Goal: Information Seeking & Learning: Compare options

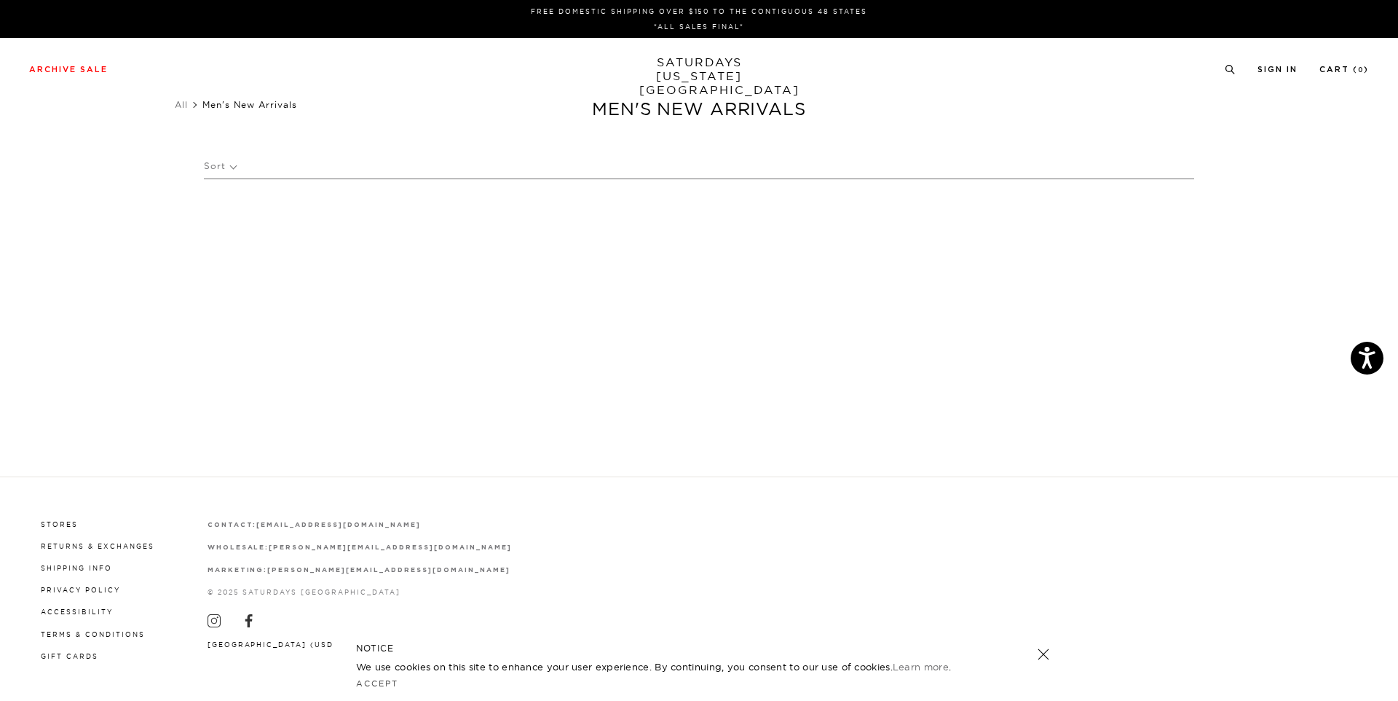
click at [234, 168] on p "Sort" at bounding box center [220, 166] width 32 height 34
click at [238, 249] on p "Price (Lowest-highest)" at bounding box center [259, 253] width 111 height 19
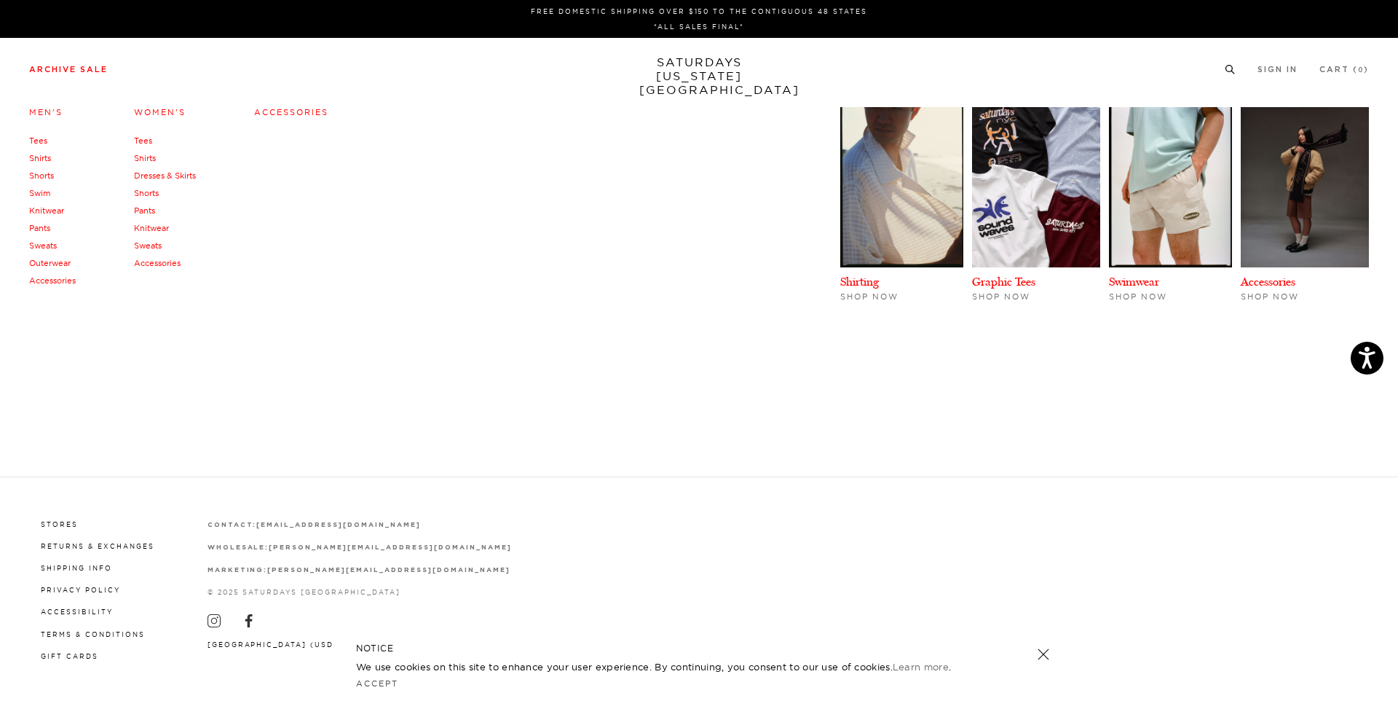
click at [41, 141] on link "Tees" at bounding box center [38, 140] width 18 height 10
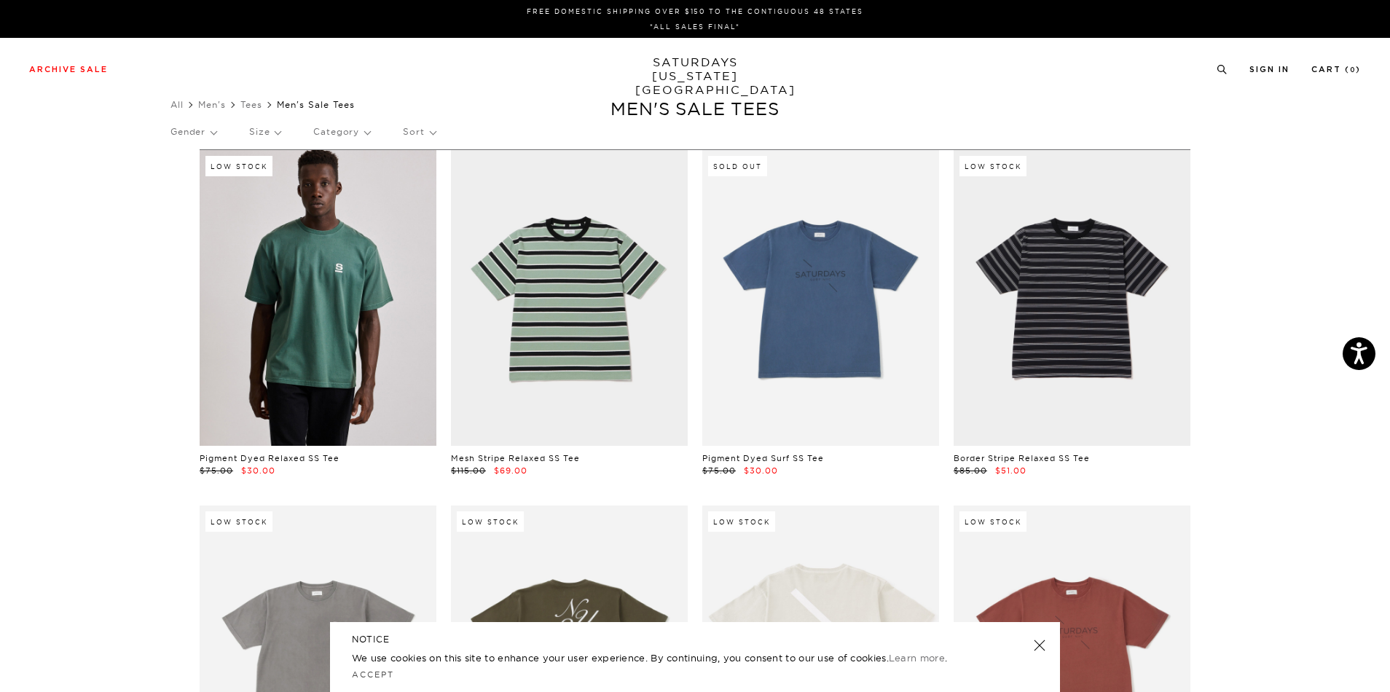
click at [419, 126] on p "Sort" at bounding box center [419, 132] width 32 height 34
click at [437, 218] on p "Price (Lowest-highest)" at bounding box center [458, 219] width 111 height 19
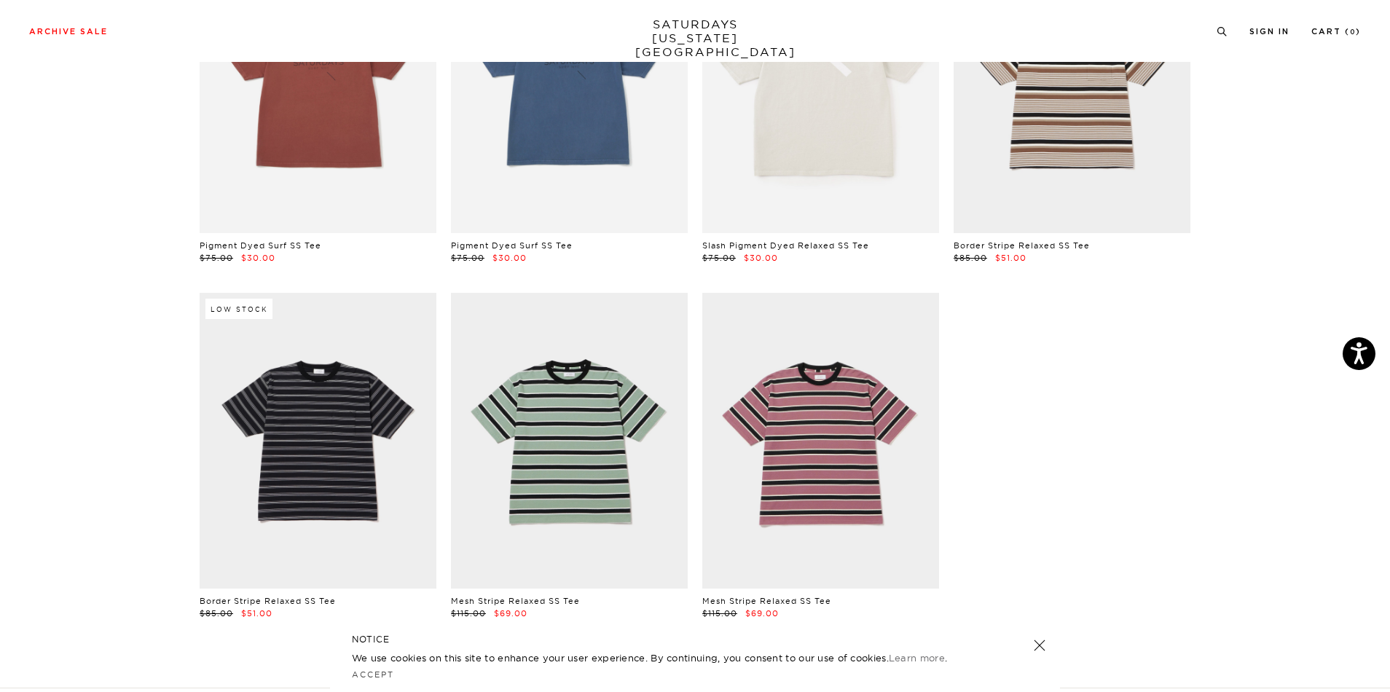
scroll to position [2984, 0]
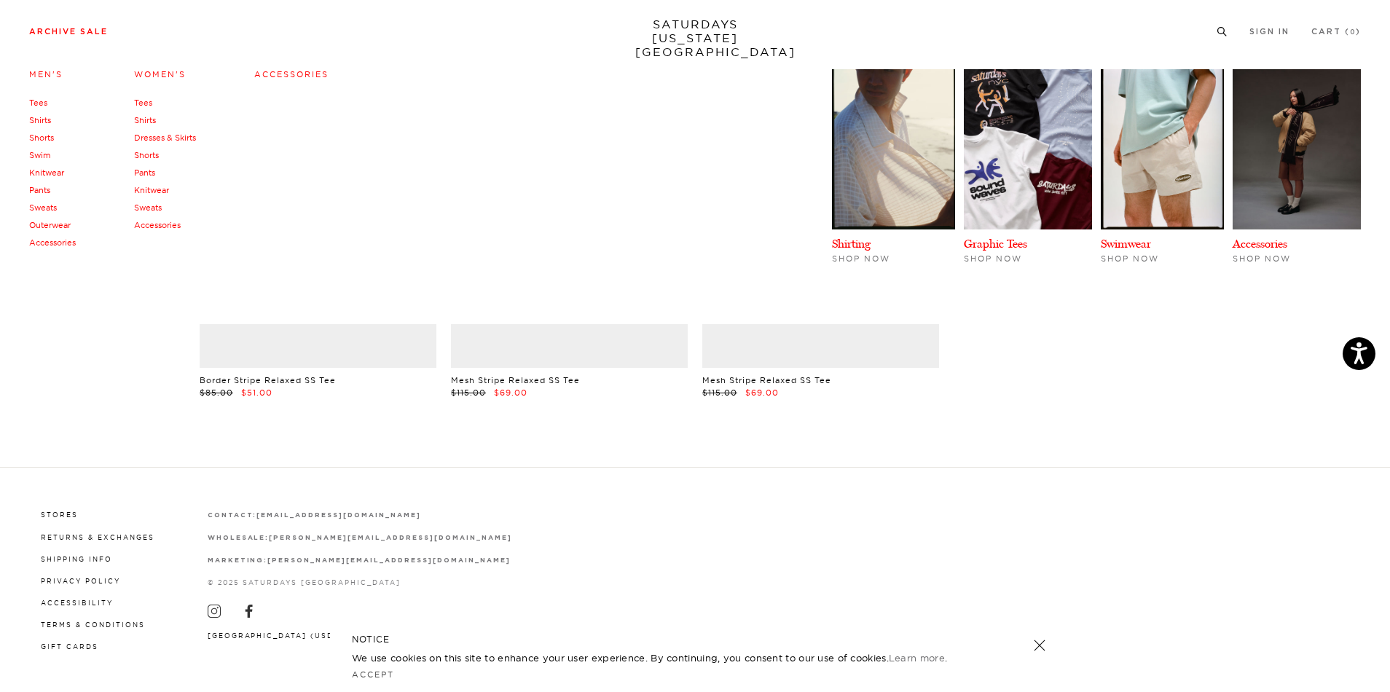
click at [138, 103] on link "Tees" at bounding box center [143, 103] width 18 height 10
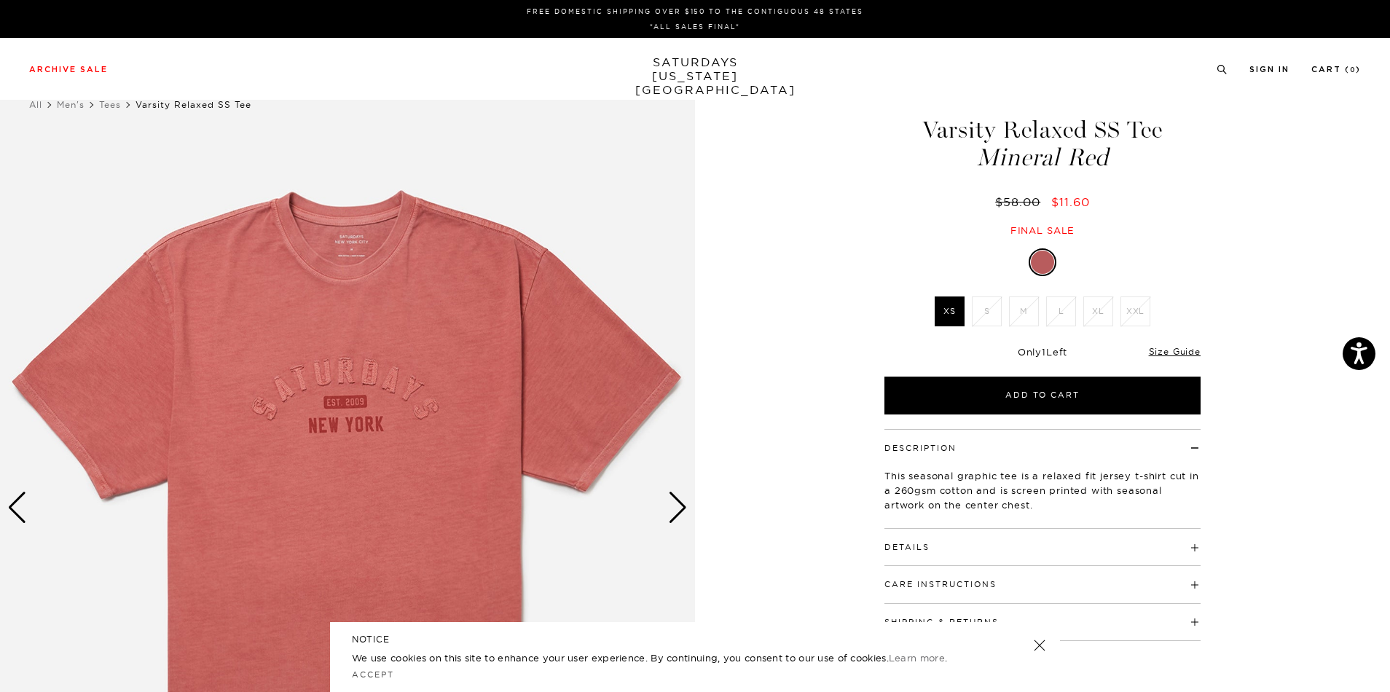
click at [680, 508] on div "Next slide" at bounding box center [678, 508] width 20 height 32
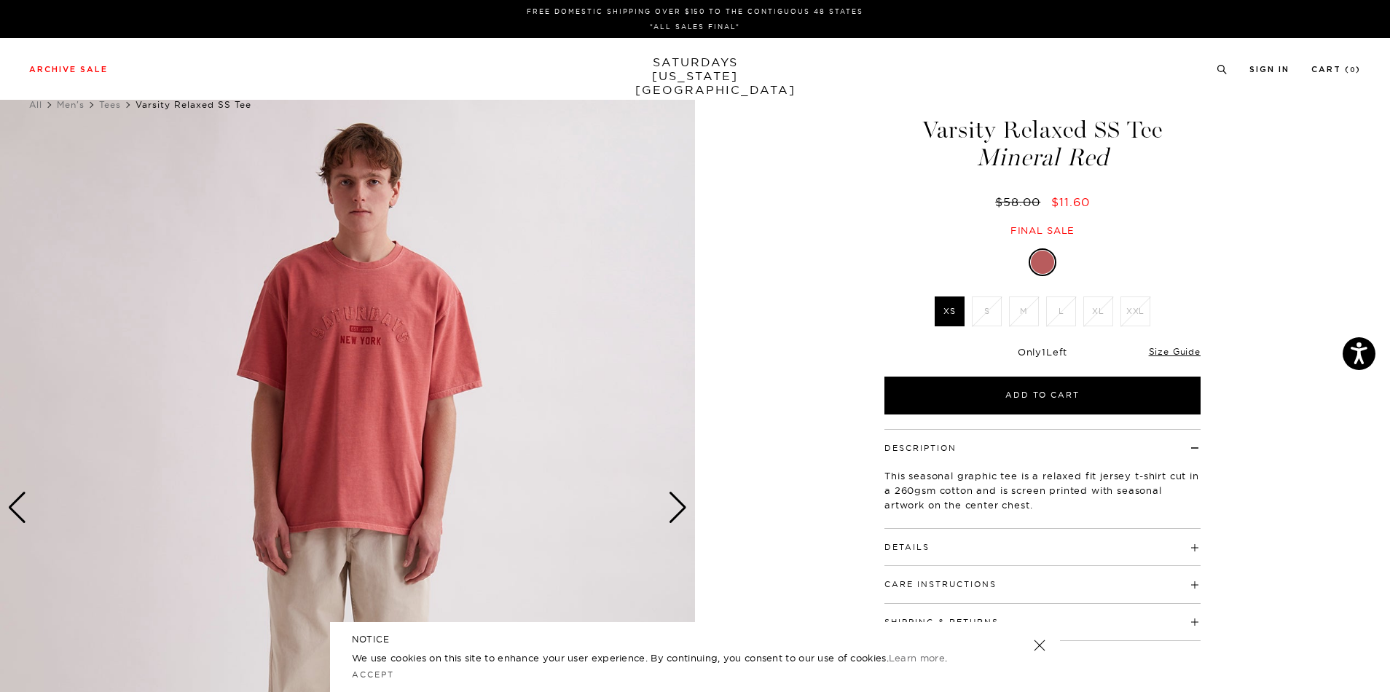
click at [680, 508] on div "Next slide" at bounding box center [678, 508] width 20 height 32
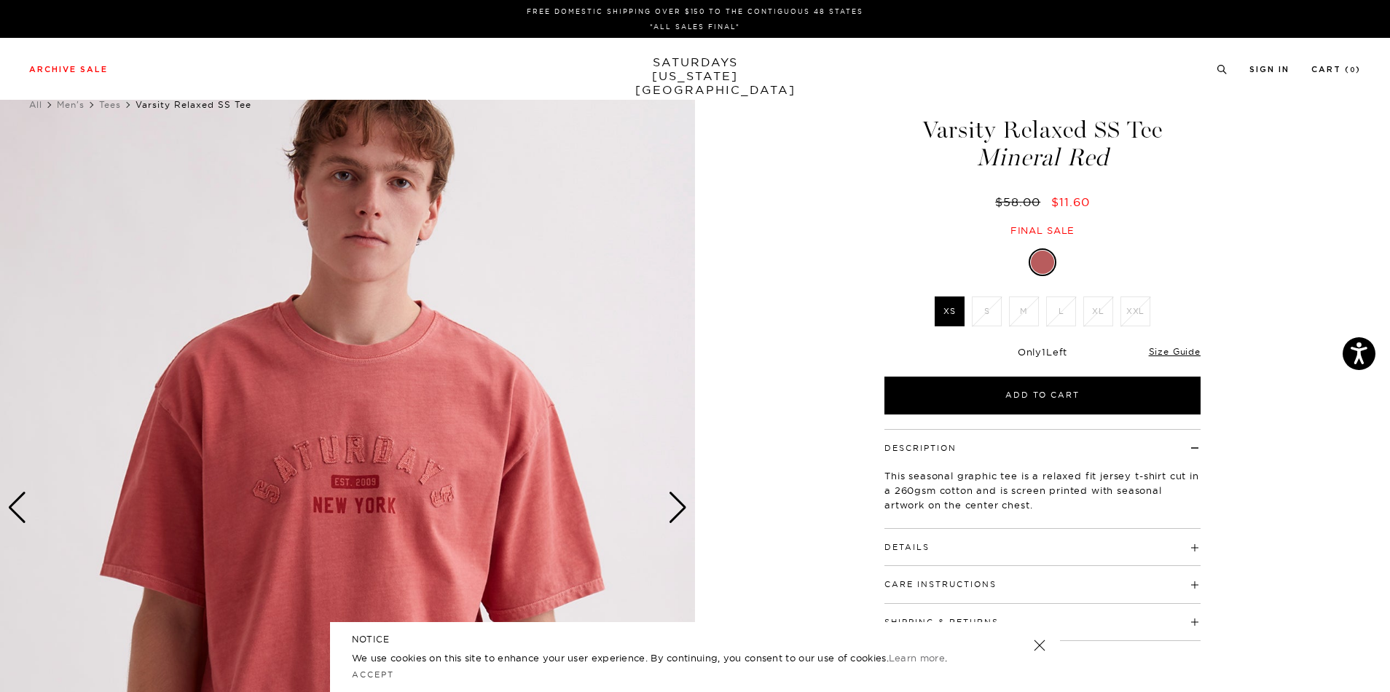
click at [680, 508] on div "Next slide" at bounding box center [678, 508] width 20 height 32
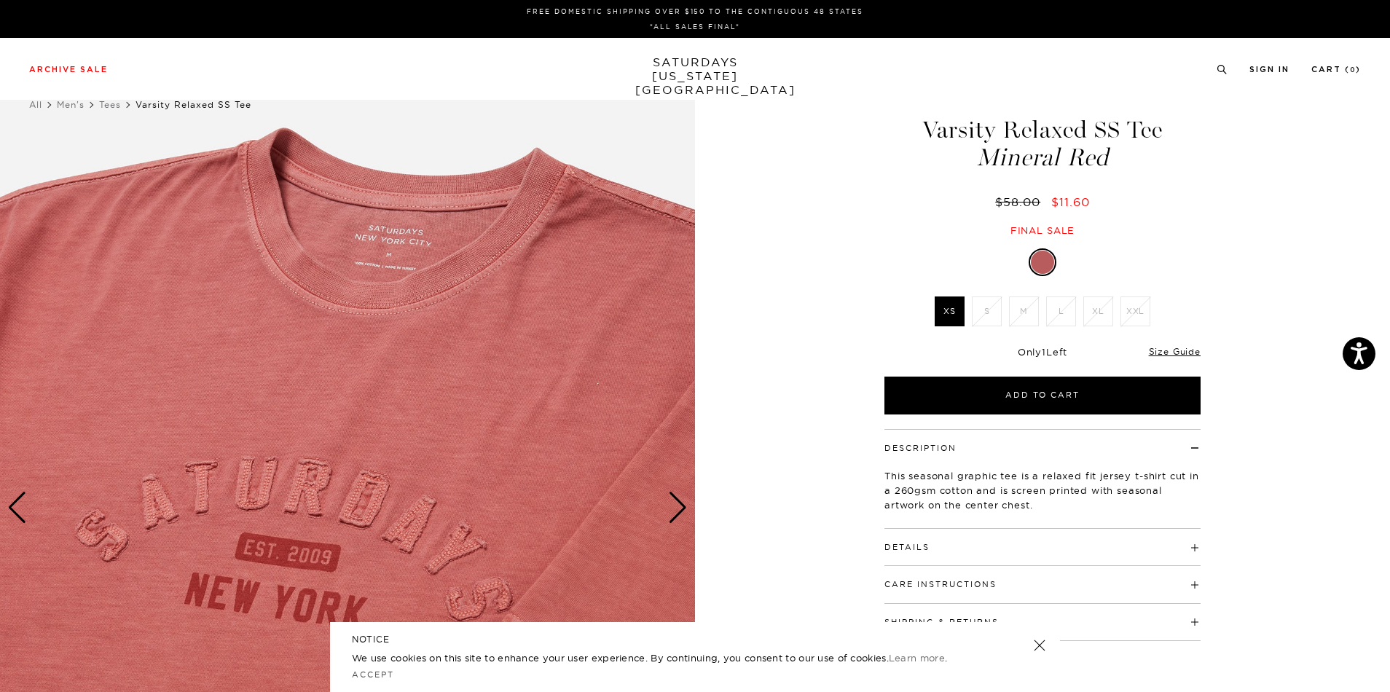
click at [681, 505] on div "Next slide" at bounding box center [678, 508] width 20 height 32
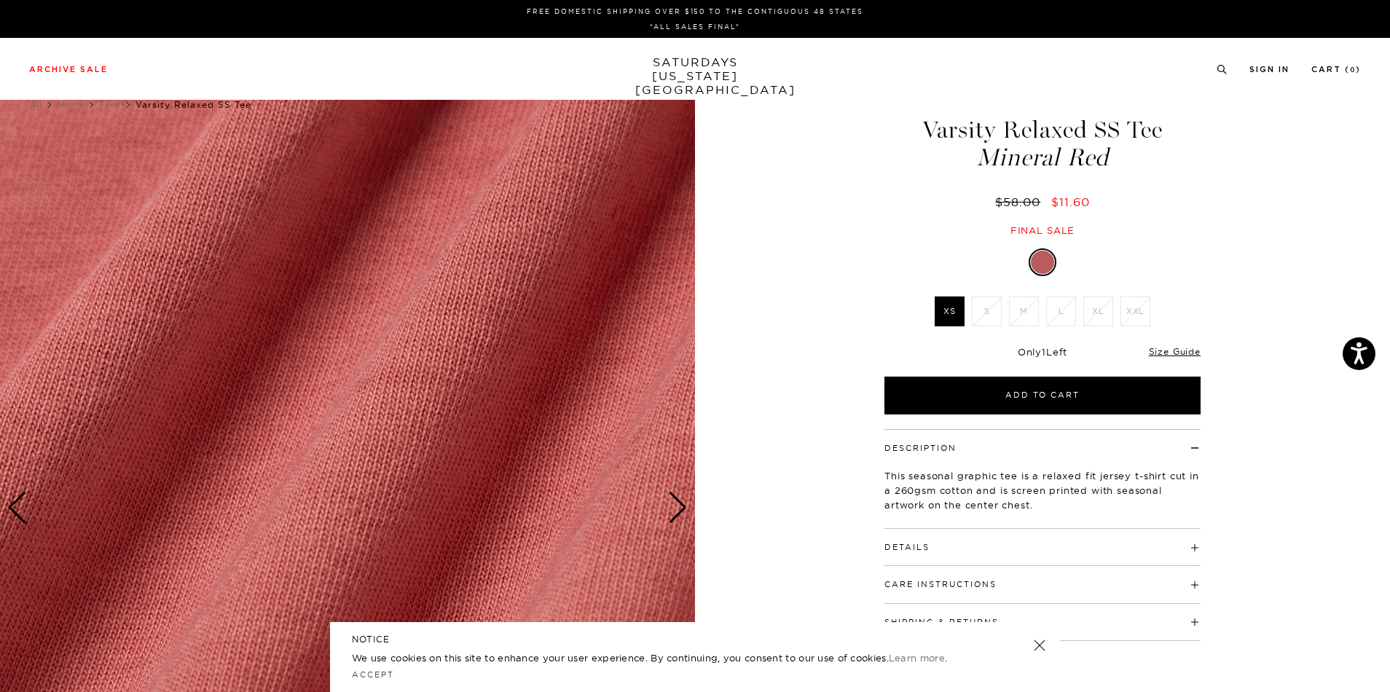
click at [681, 505] on div "Next slide" at bounding box center [678, 508] width 20 height 32
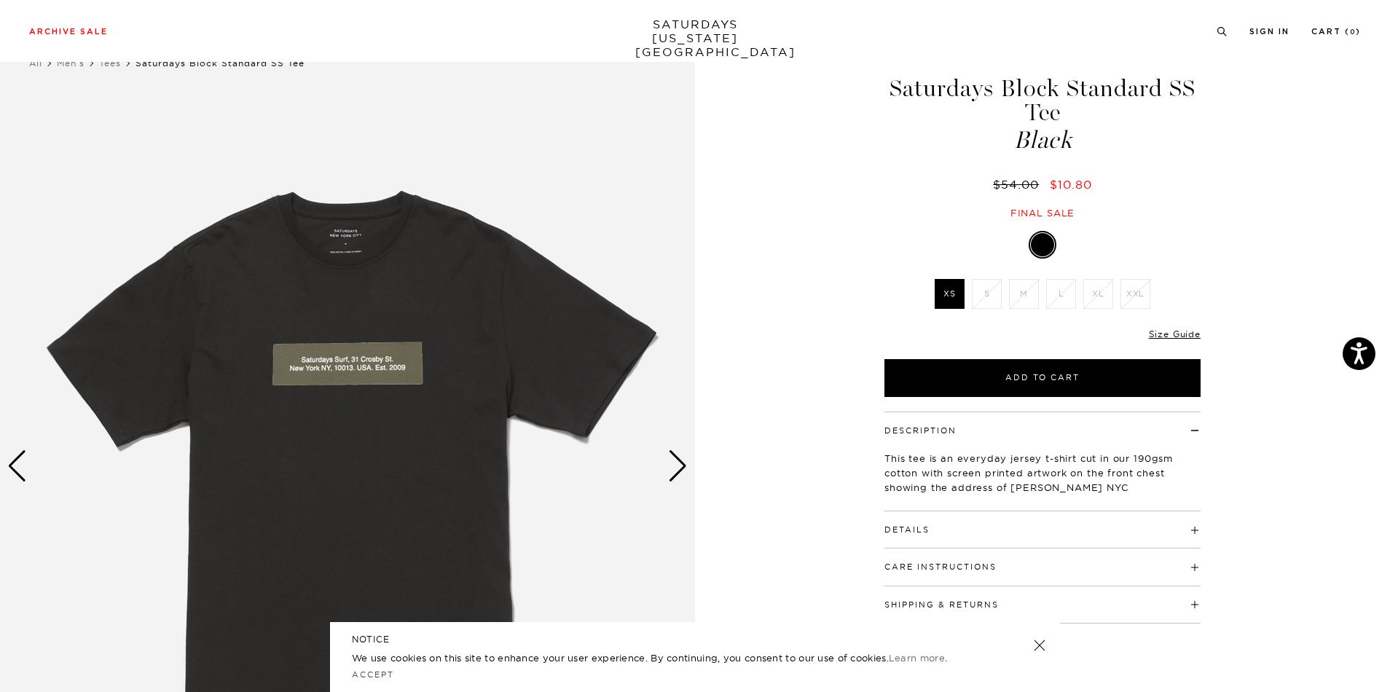
scroll to position [42, 0]
click at [677, 469] on div "Next slide" at bounding box center [678, 465] width 20 height 32
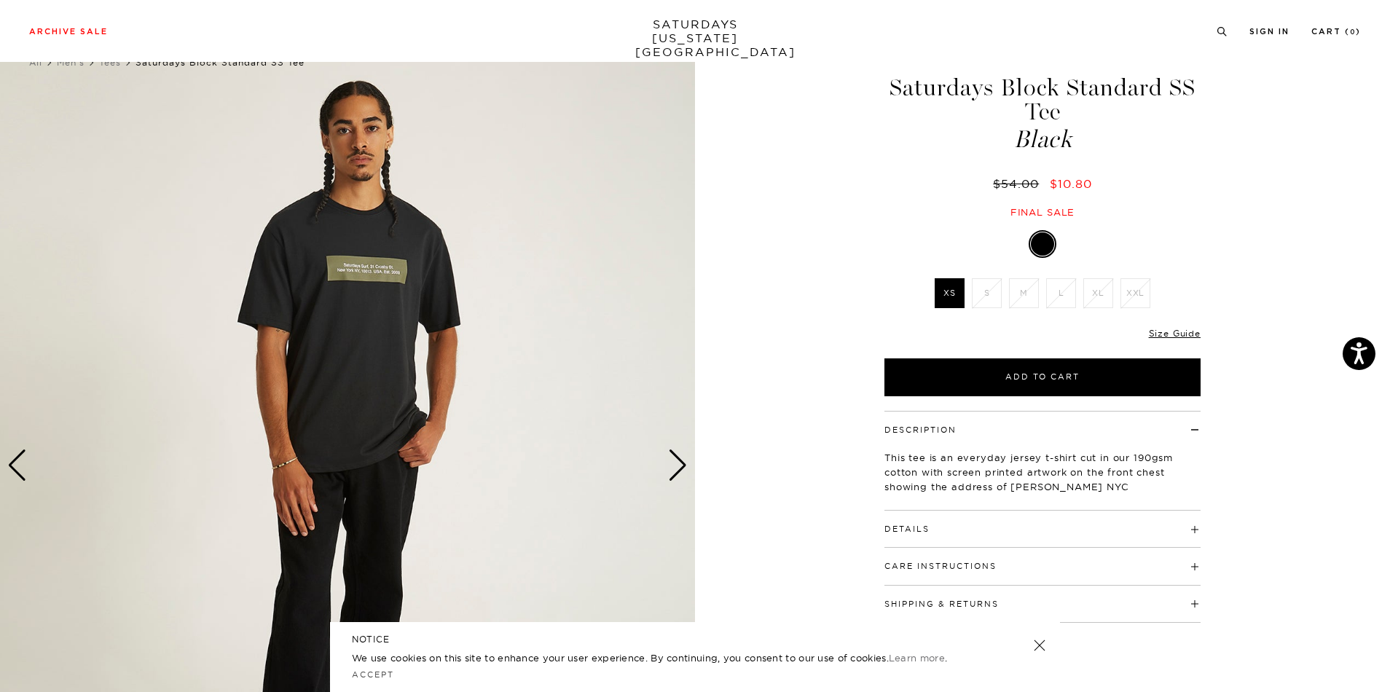
click at [677, 469] on div "Next slide" at bounding box center [678, 465] width 20 height 32
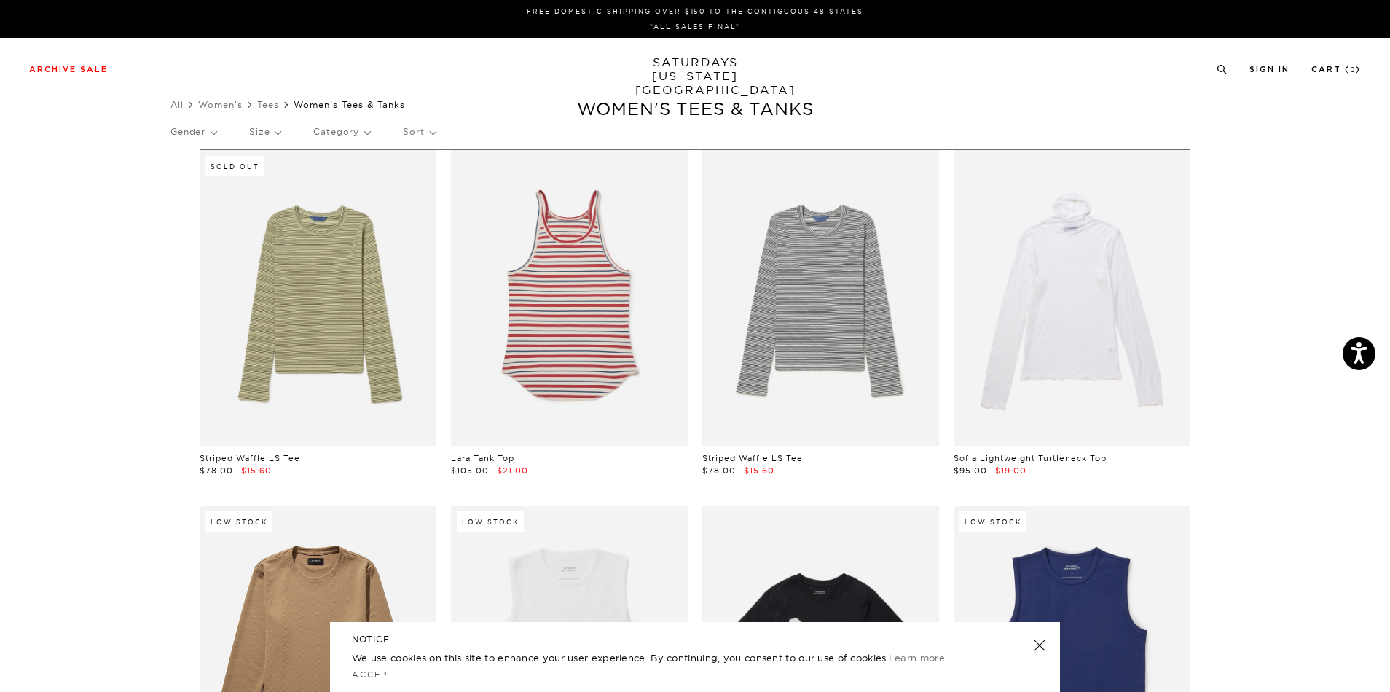
click at [415, 131] on p "Sort" at bounding box center [419, 132] width 32 height 34
click at [442, 221] on p "Price (Lowest-highest)" at bounding box center [458, 219] width 111 height 19
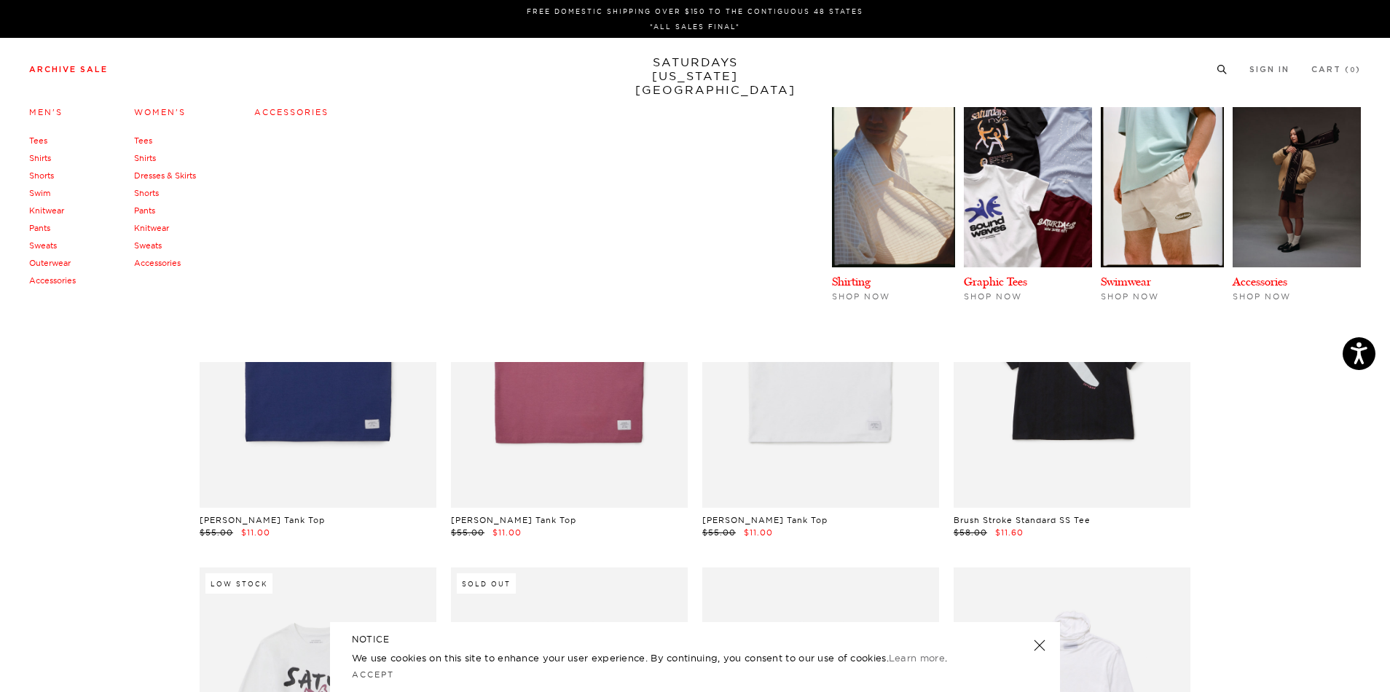
click at [151, 160] on link "Shirts" at bounding box center [145, 158] width 22 height 10
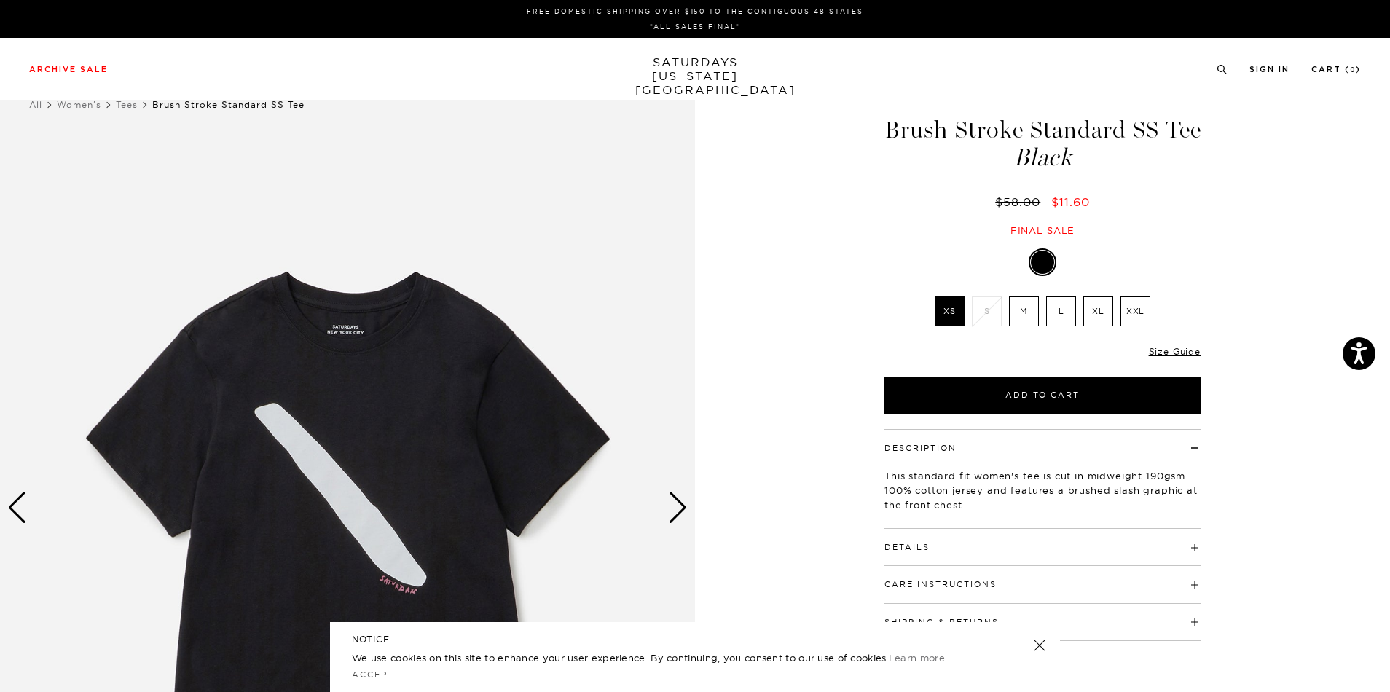
click at [687, 519] on img at bounding box center [347, 508] width 695 height 869
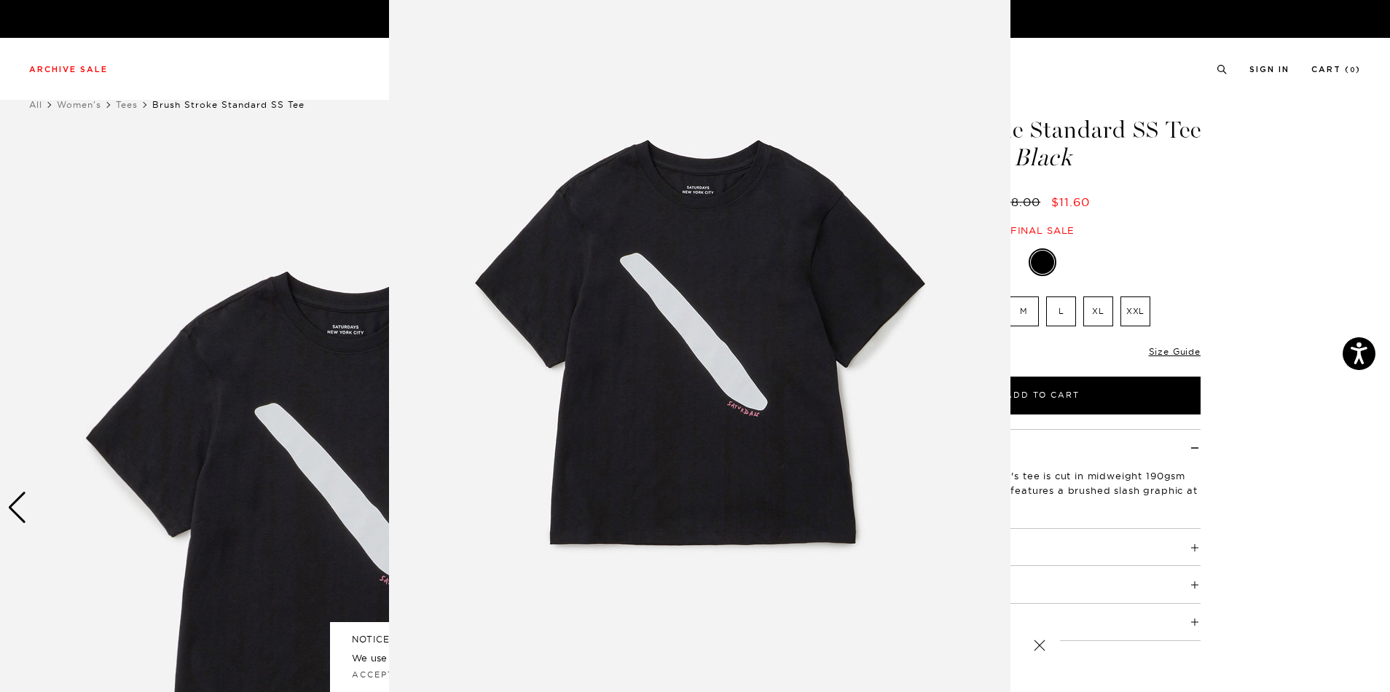
scroll to position [31, 0]
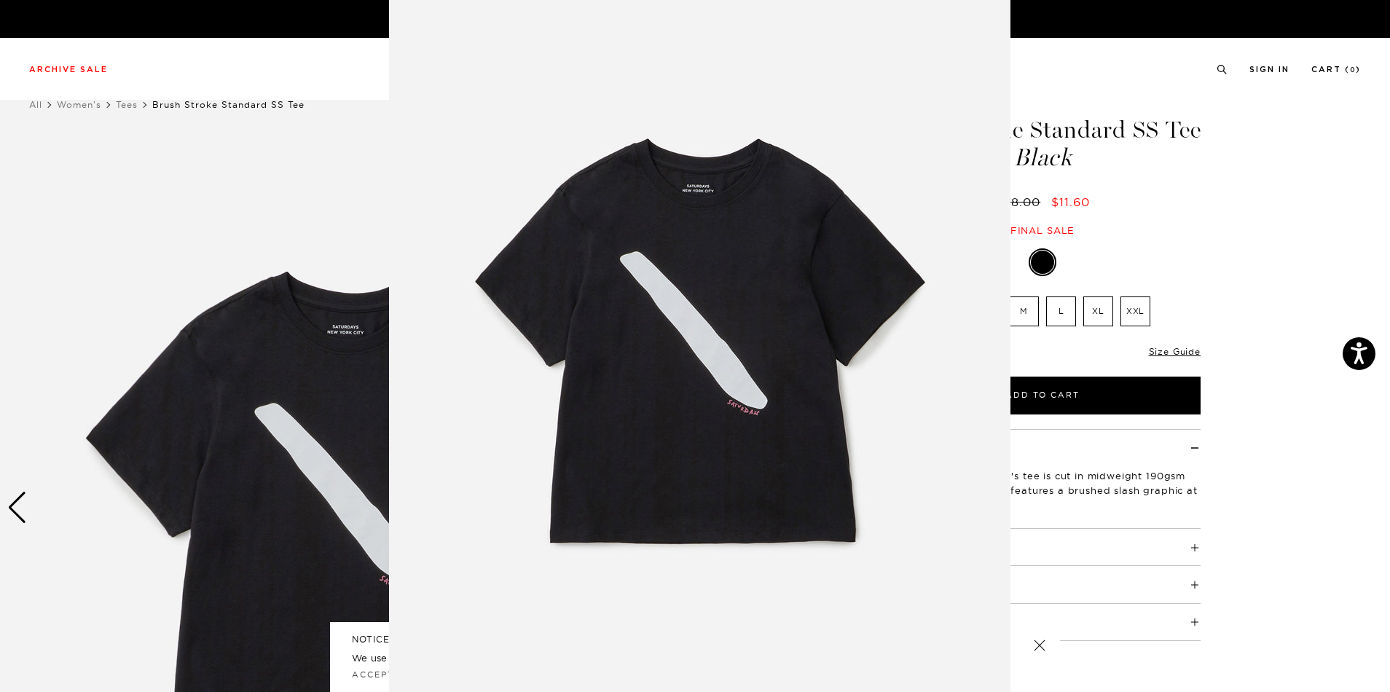
click at [1127, 497] on figure at bounding box center [695, 346] width 1390 height 692
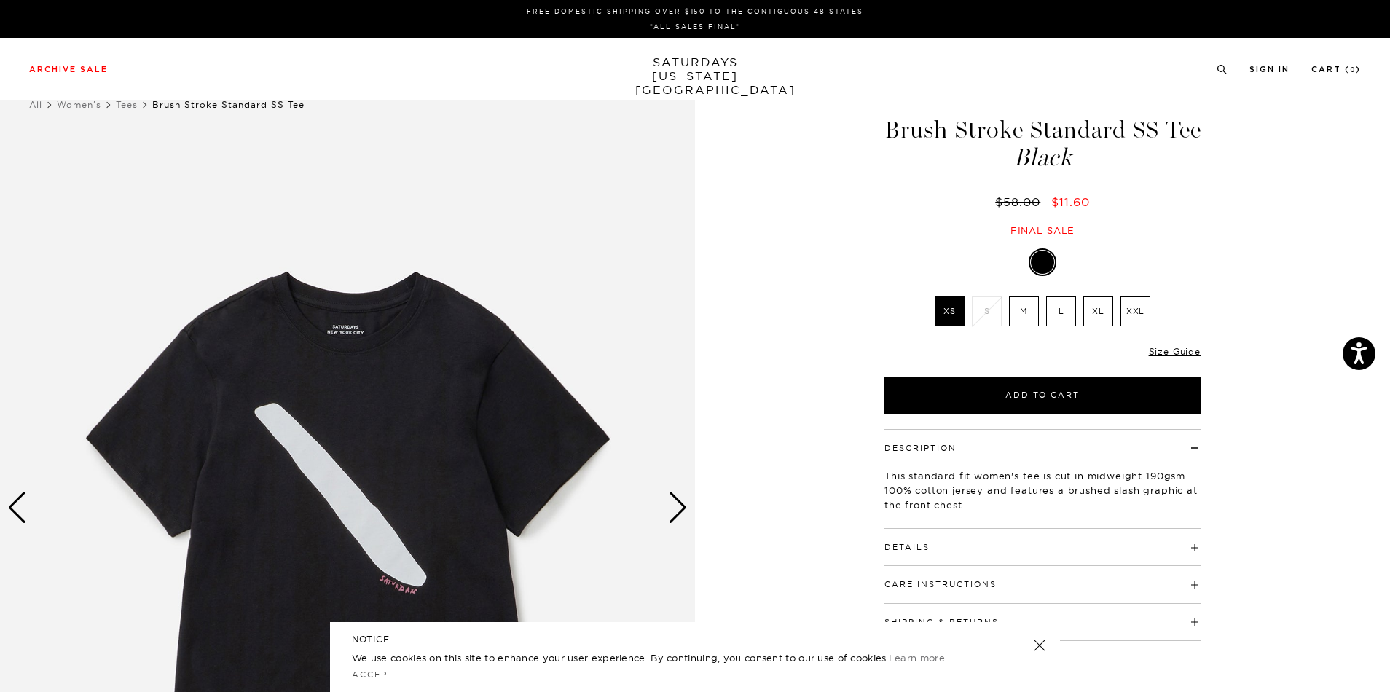
click at [683, 505] on div "Next slide" at bounding box center [678, 508] width 20 height 32
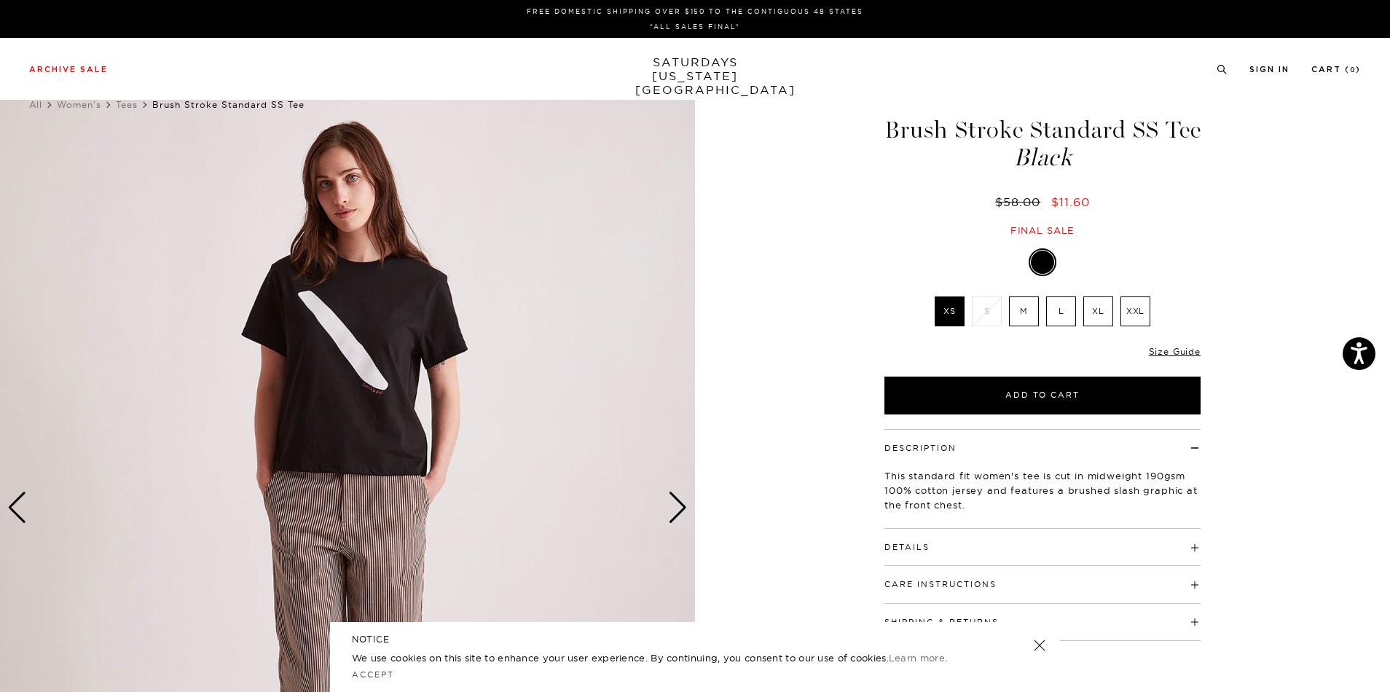
click at [683, 505] on div "Next slide" at bounding box center [678, 508] width 20 height 32
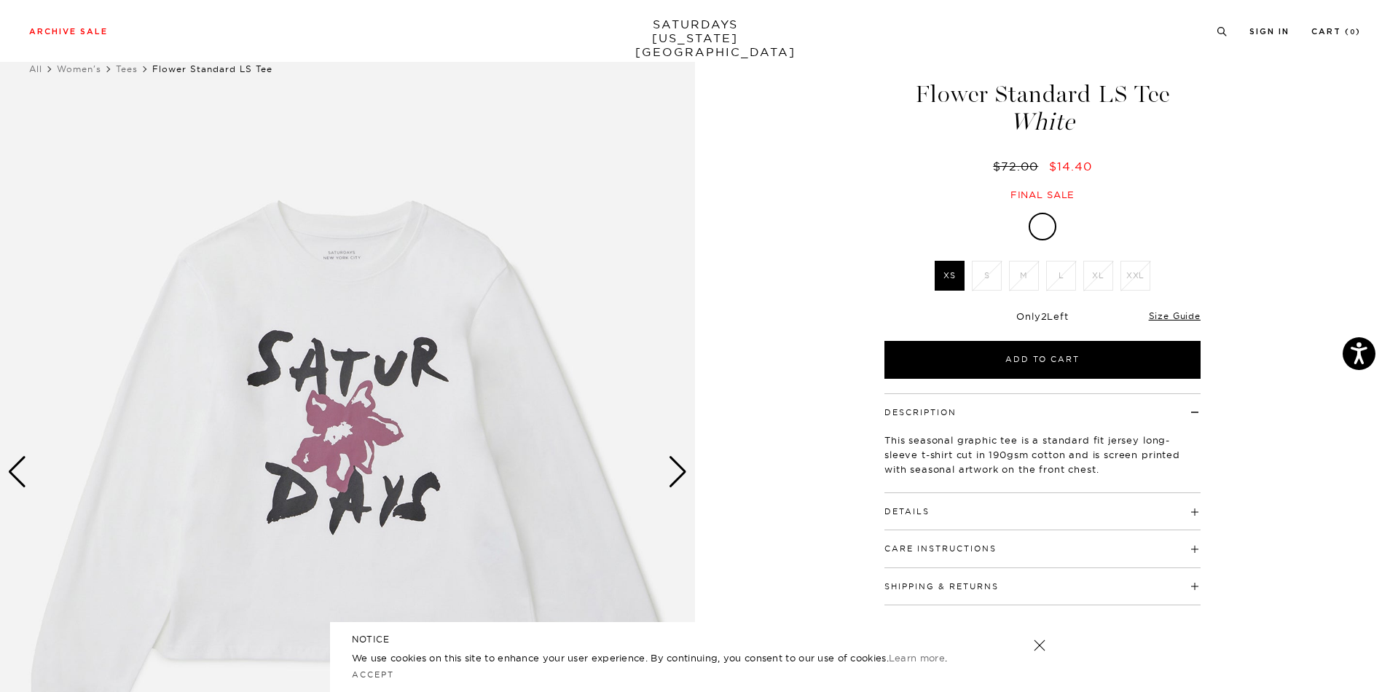
scroll to position [107, 0]
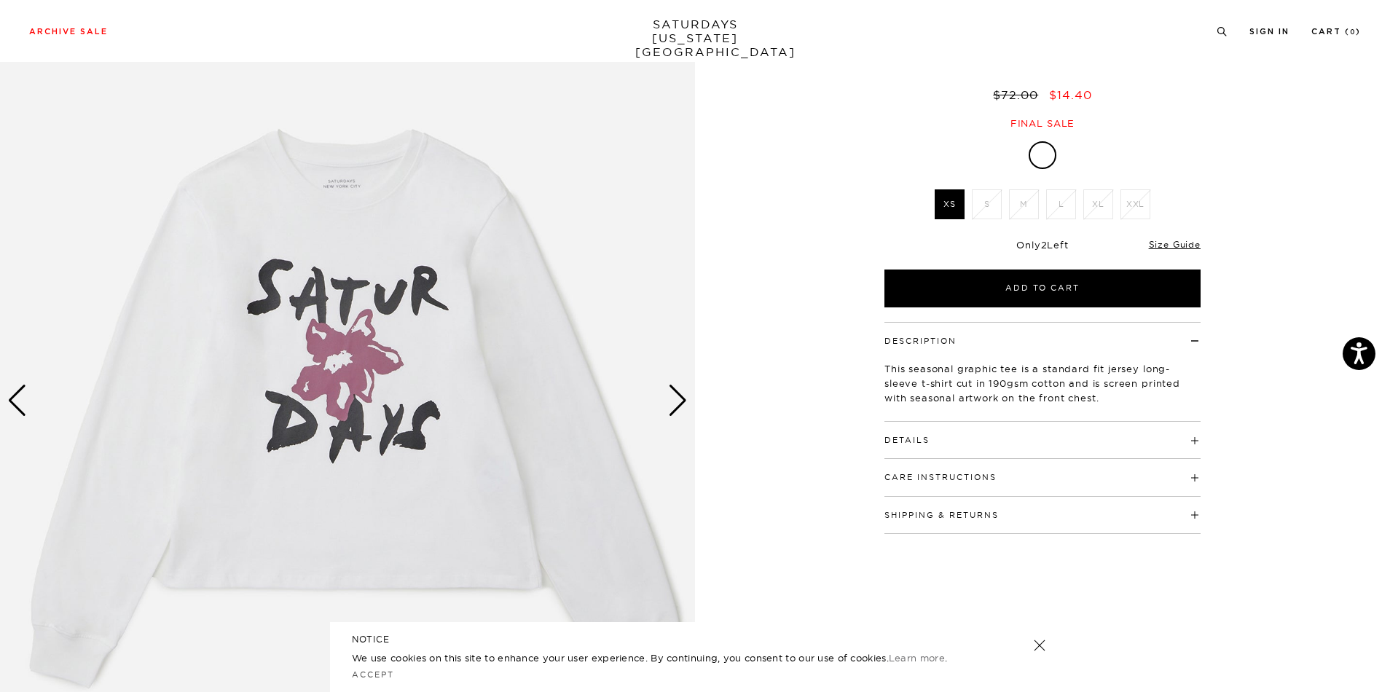
click at [677, 392] on div "Next slide" at bounding box center [678, 401] width 20 height 32
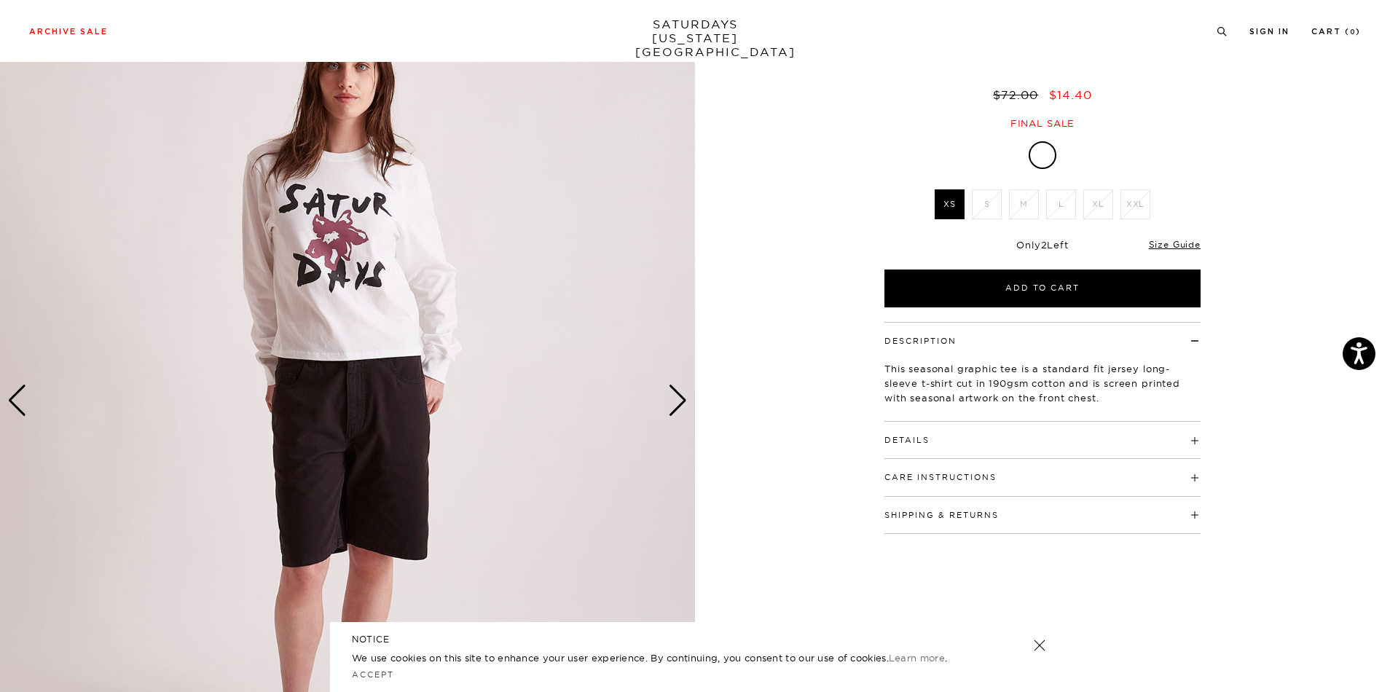
click at [677, 392] on div "Next slide" at bounding box center [678, 401] width 20 height 32
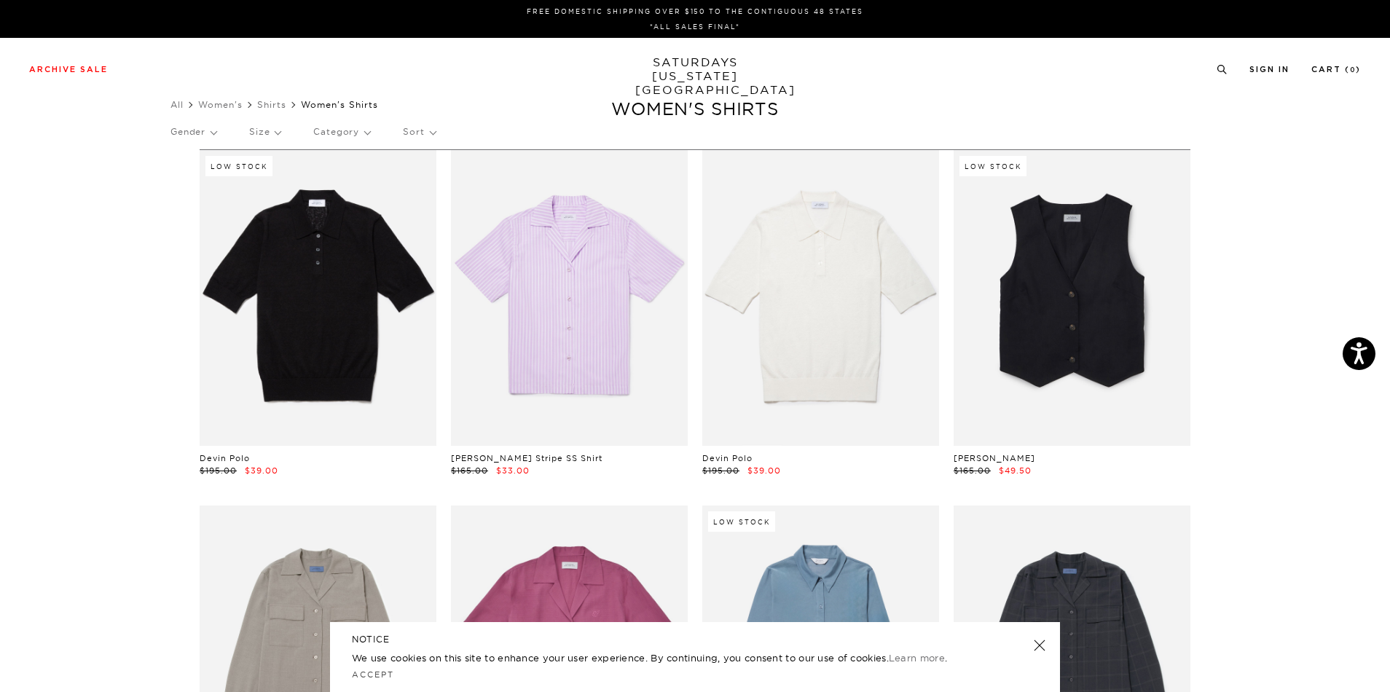
click at [426, 138] on p "Sort" at bounding box center [419, 132] width 32 height 34
click at [445, 221] on p "Price (Lowest-highest)" at bounding box center [458, 219] width 111 height 19
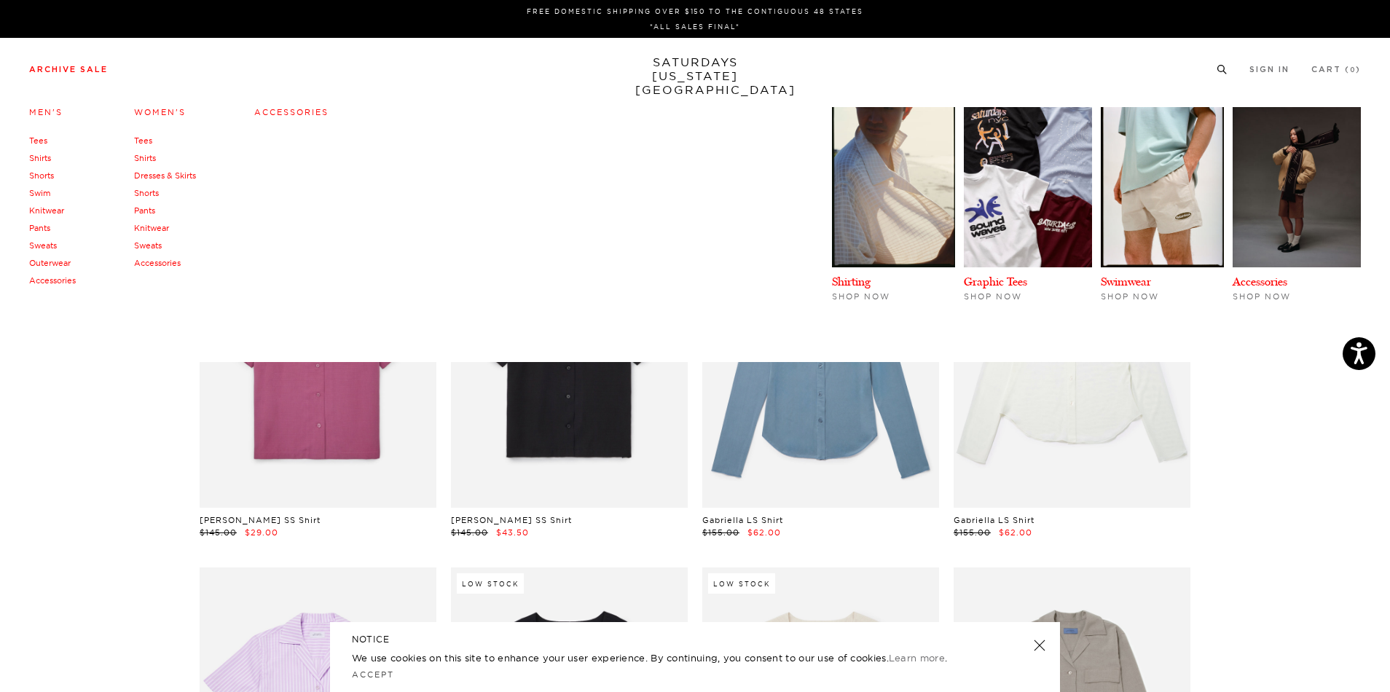
click at [164, 176] on link "Dresses & Skirts" at bounding box center [165, 175] width 62 height 10
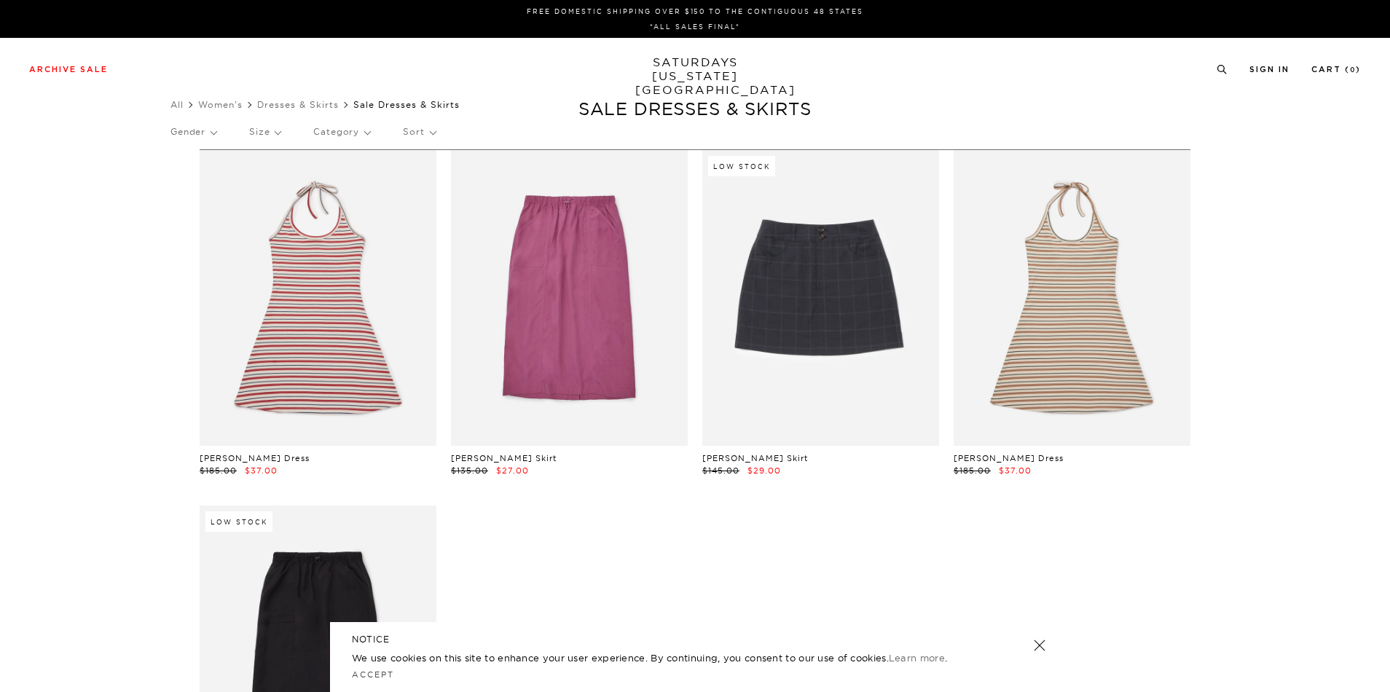
click at [406, 135] on p "Sort" at bounding box center [419, 132] width 32 height 34
click at [431, 221] on p "Price (Lowest-highest)" at bounding box center [458, 219] width 111 height 19
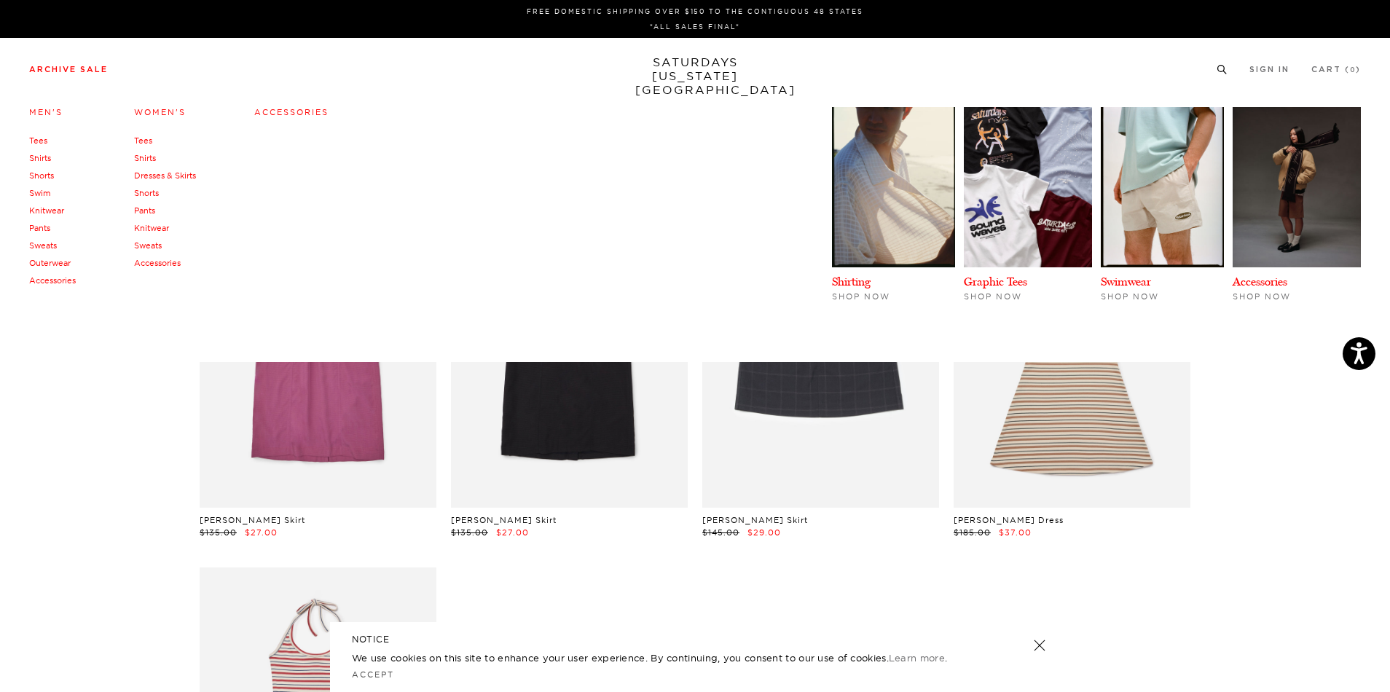
click at [149, 195] on link "Shorts" at bounding box center [146, 193] width 25 height 10
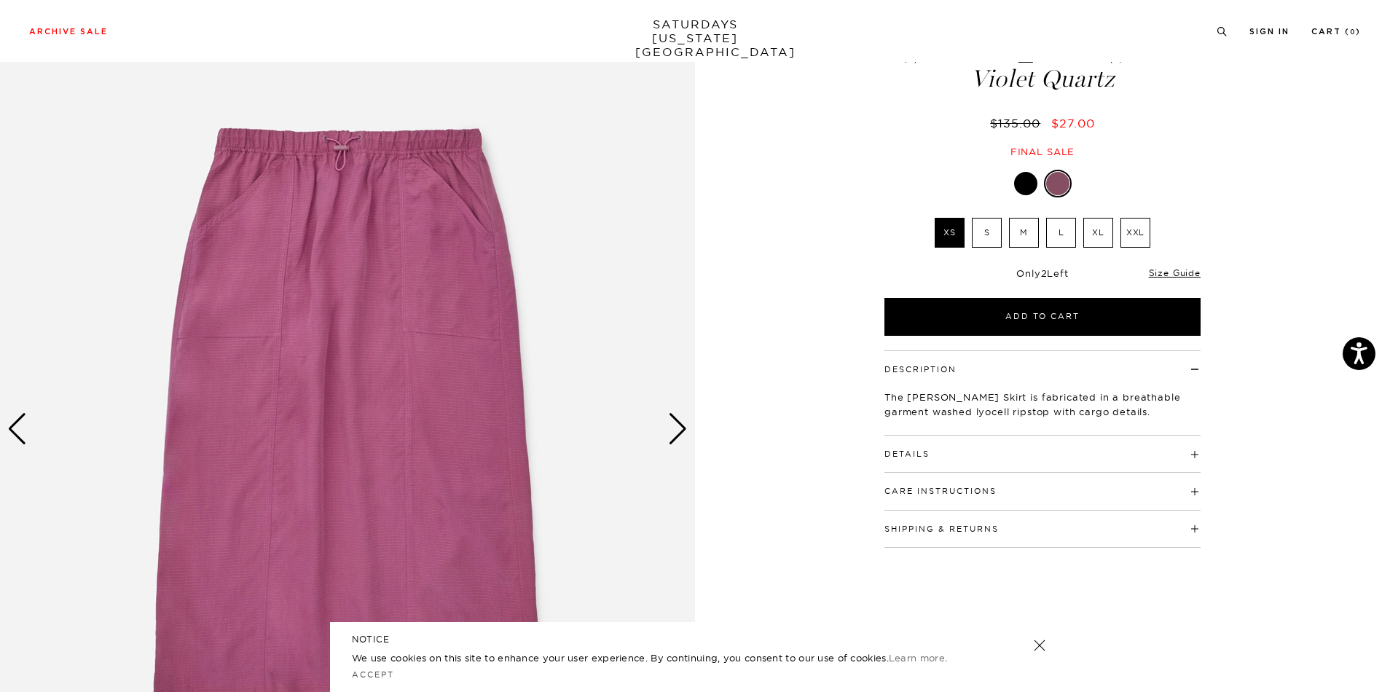
scroll to position [92, 0]
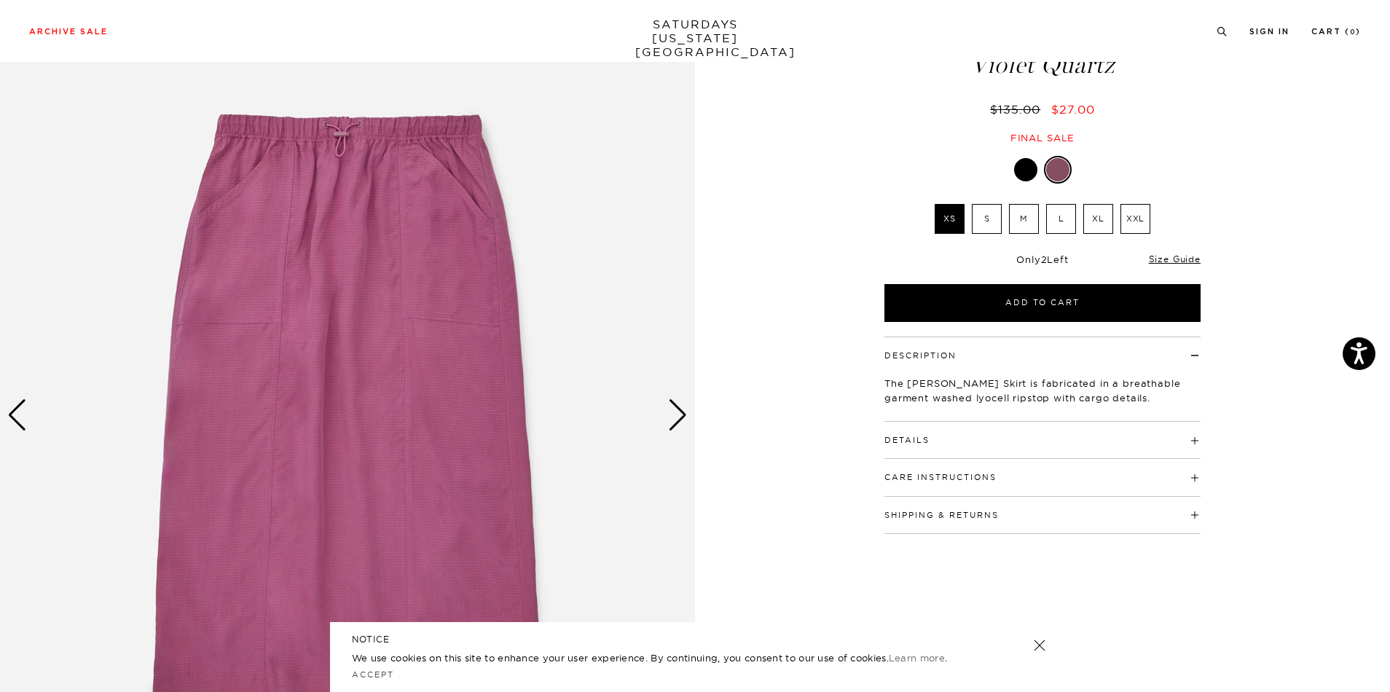
click at [681, 414] on div "Next slide" at bounding box center [678, 415] width 20 height 32
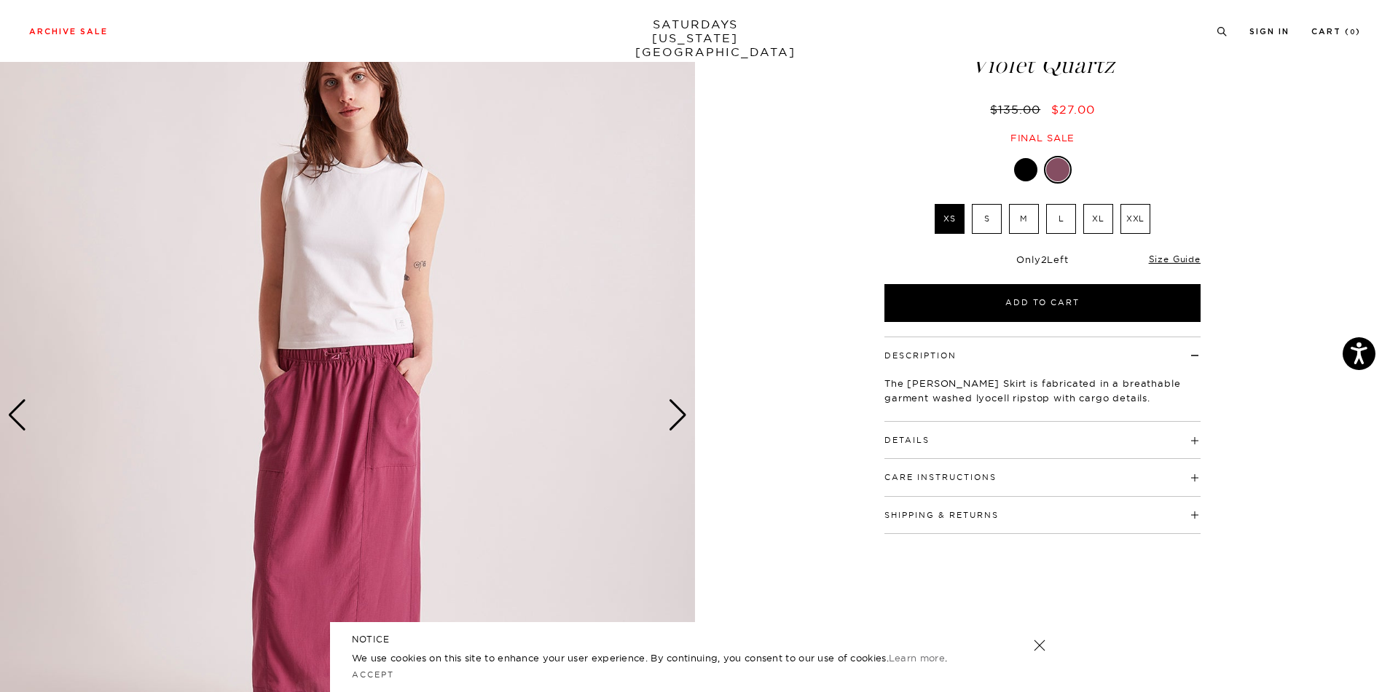
click at [684, 419] on div "Next slide" at bounding box center [678, 415] width 20 height 32
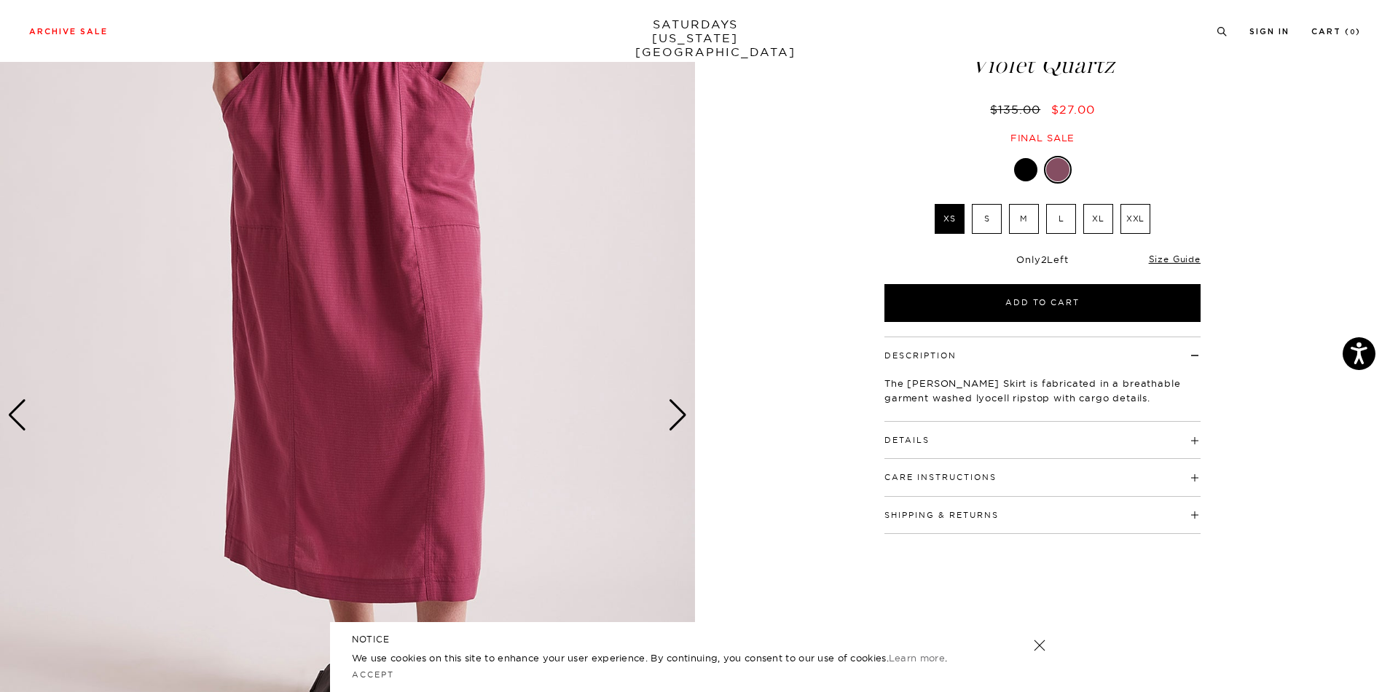
click at [684, 419] on div "Next slide" at bounding box center [678, 415] width 20 height 32
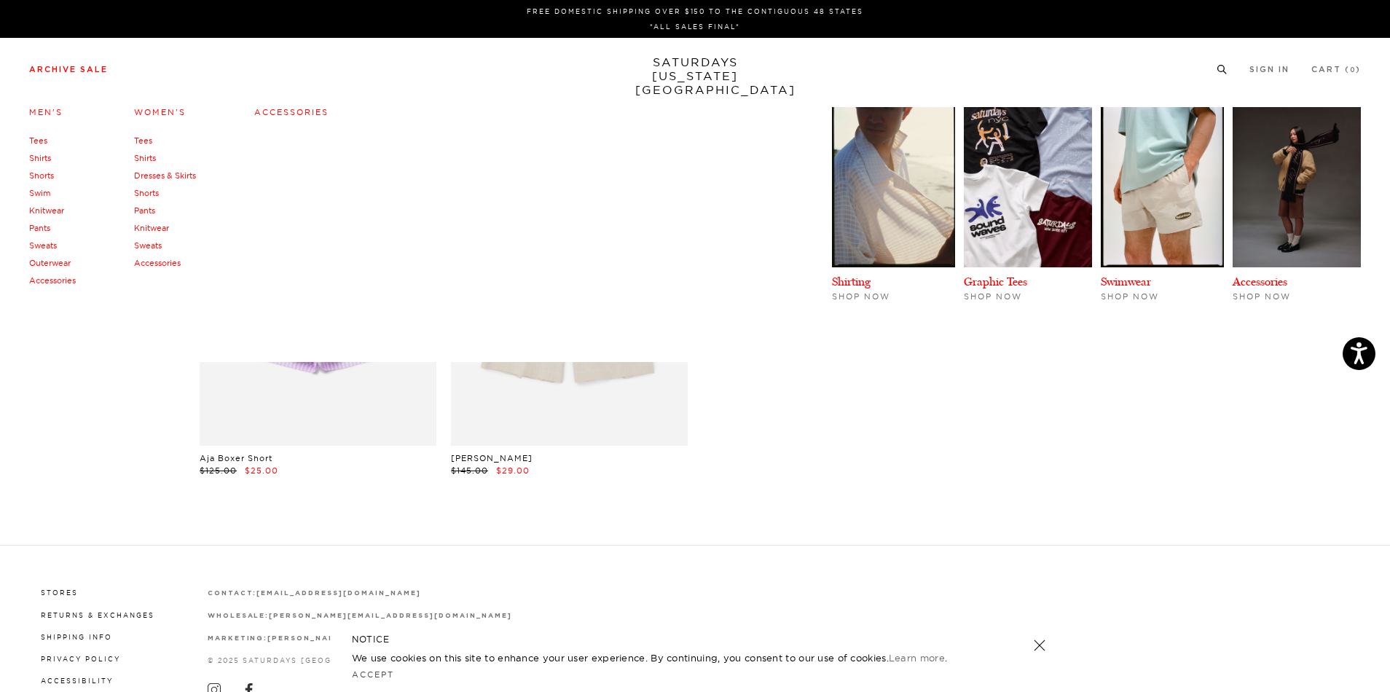
click at [141, 209] on link "Pants" at bounding box center [144, 210] width 21 height 10
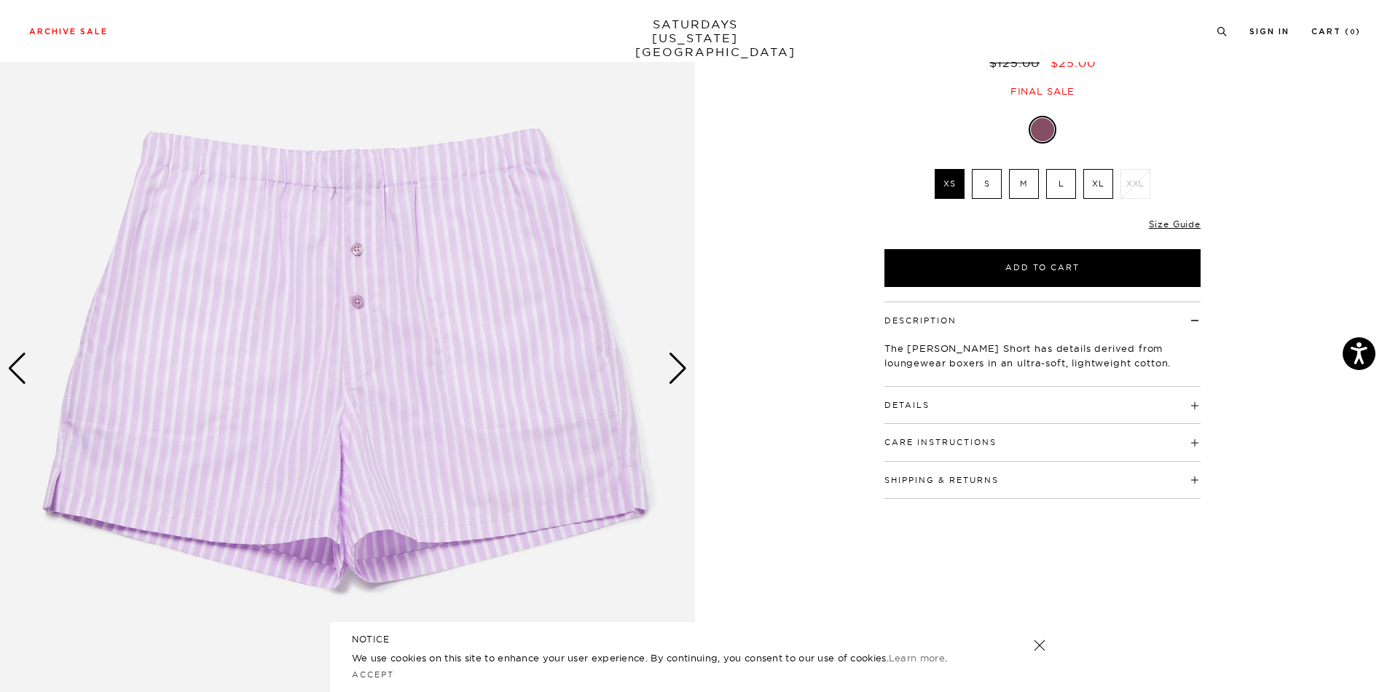
scroll to position [129, 0]
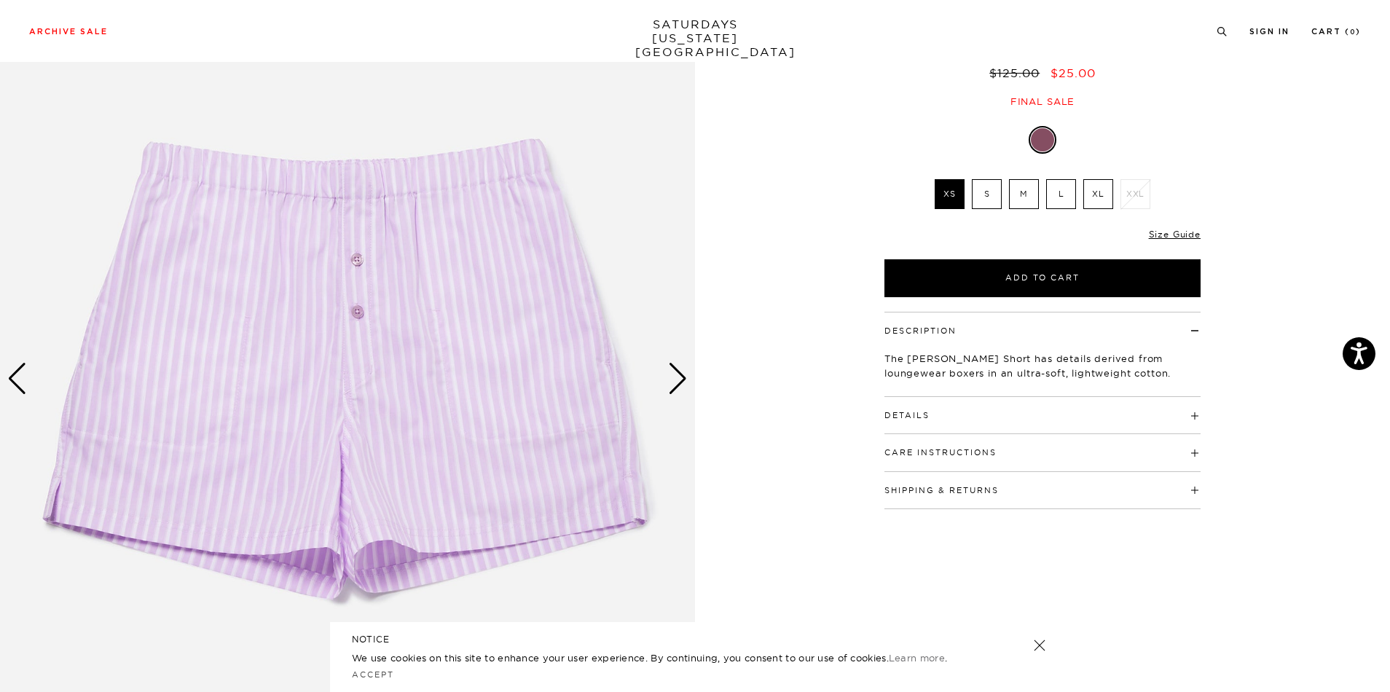
click at [680, 379] on div "Next slide" at bounding box center [678, 379] width 20 height 32
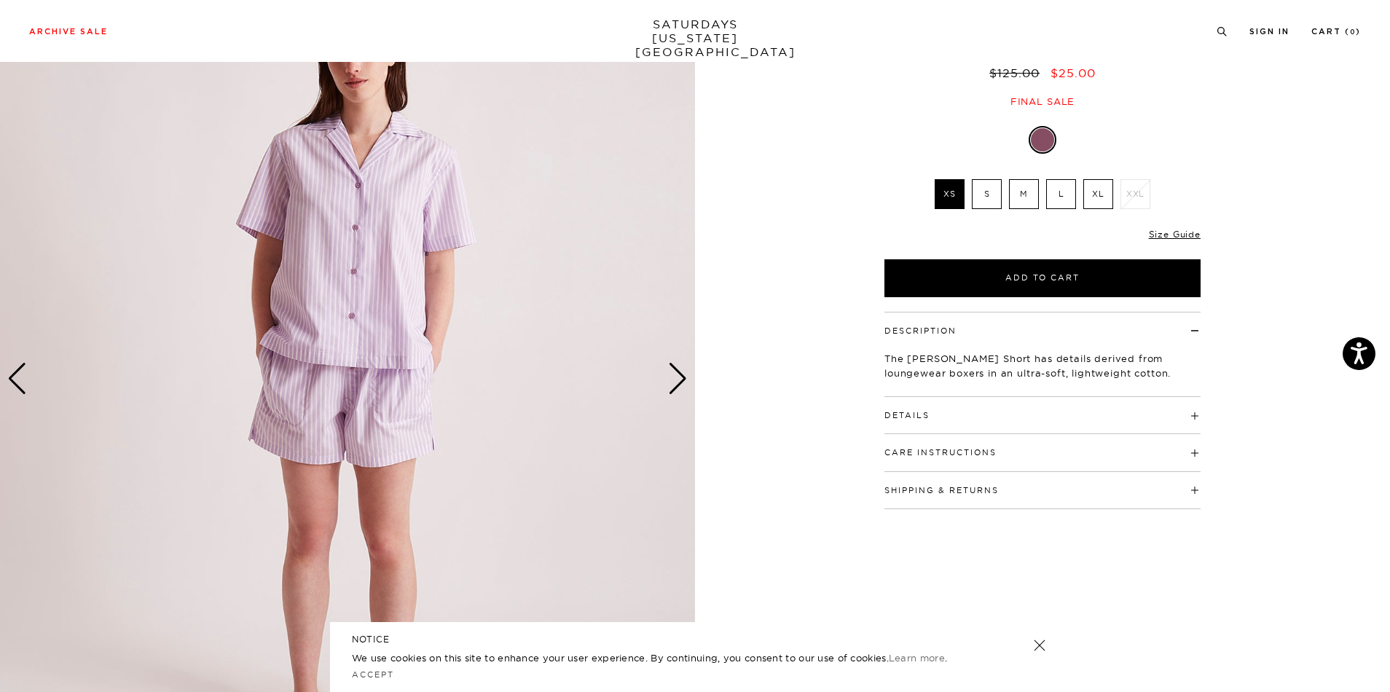
click at [680, 379] on div "Next slide" at bounding box center [678, 379] width 20 height 32
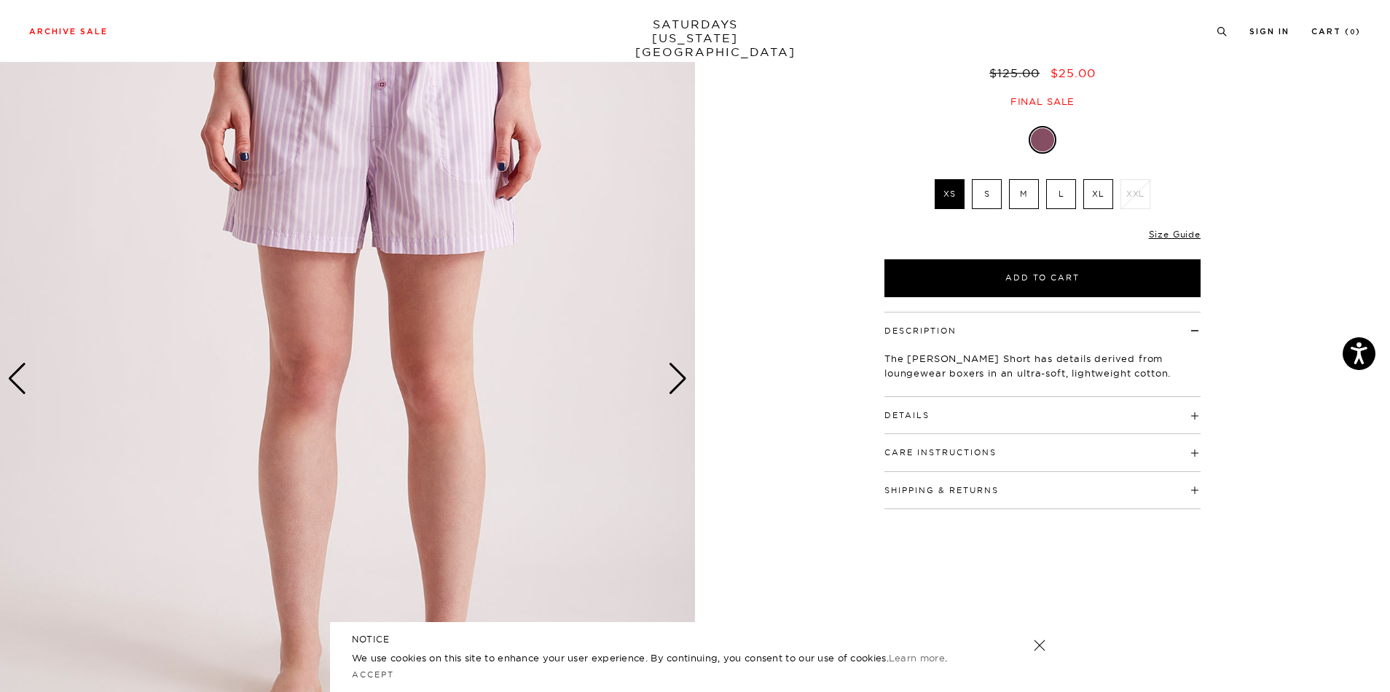
click at [680, 379] on div "Next slide" at bounding box center [678, 379] width 20 height 32
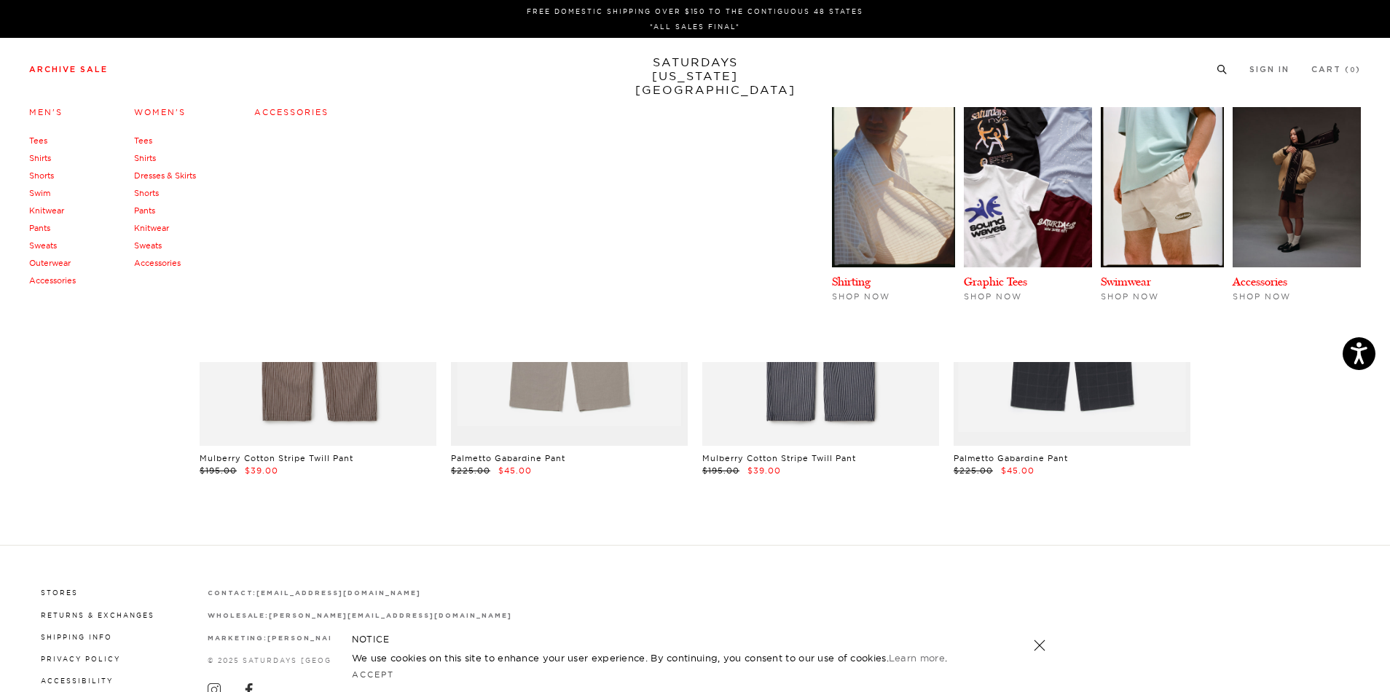
click at [143, 228] on link "Knitwear" at bounding box center [151, 228] width 35 height 10
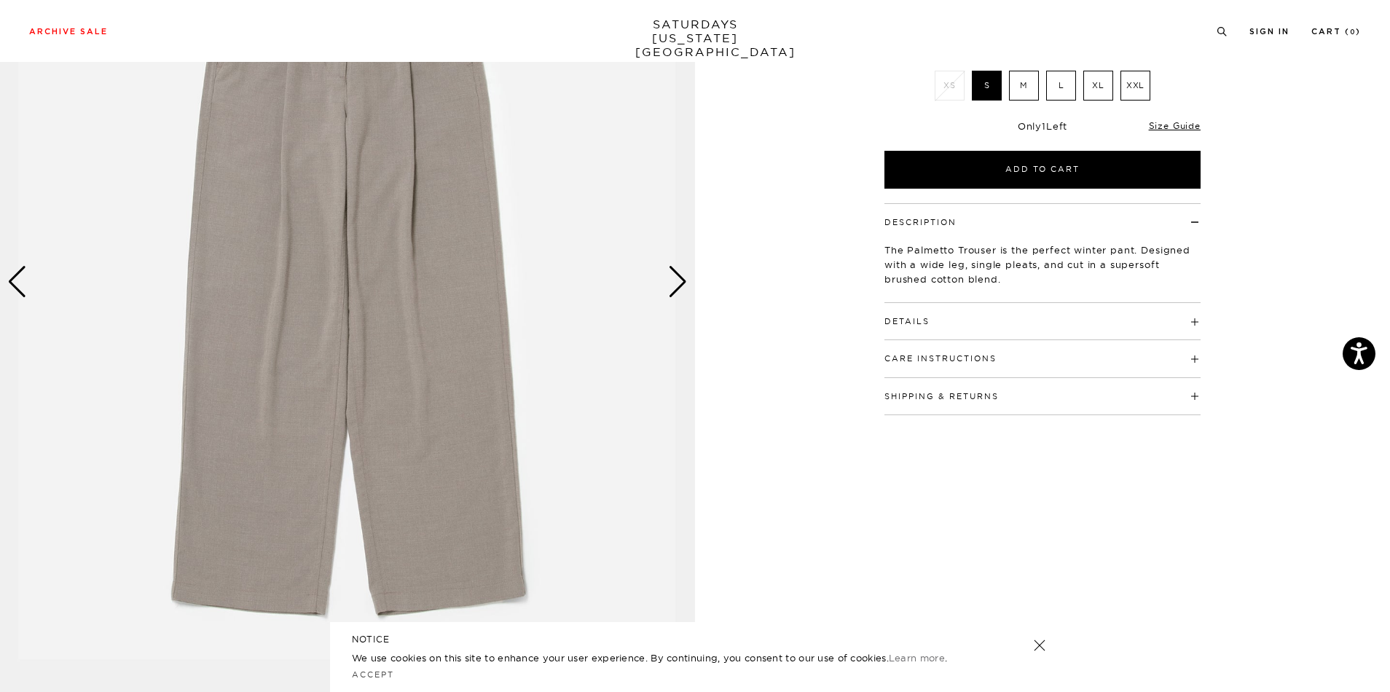
scroll to position [243, 0]
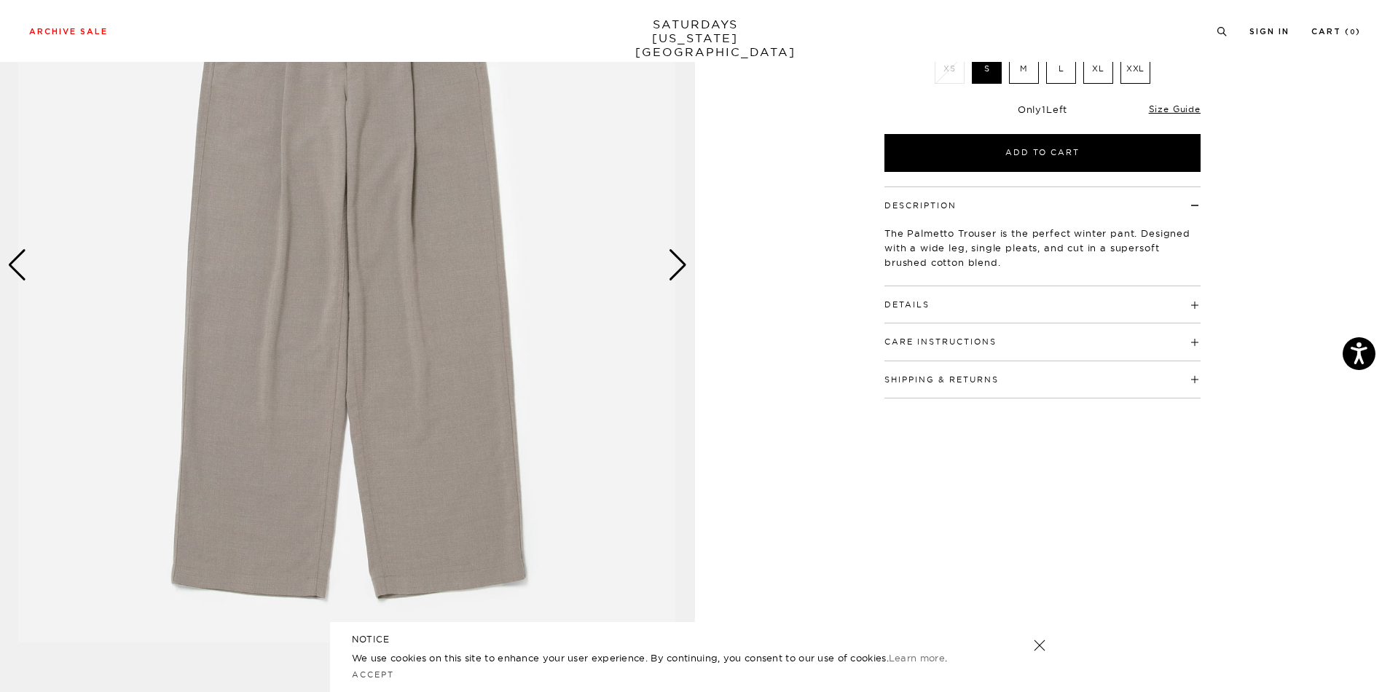
click at [677, 286] on img at bounding box center [347, 265] width 695 height 869
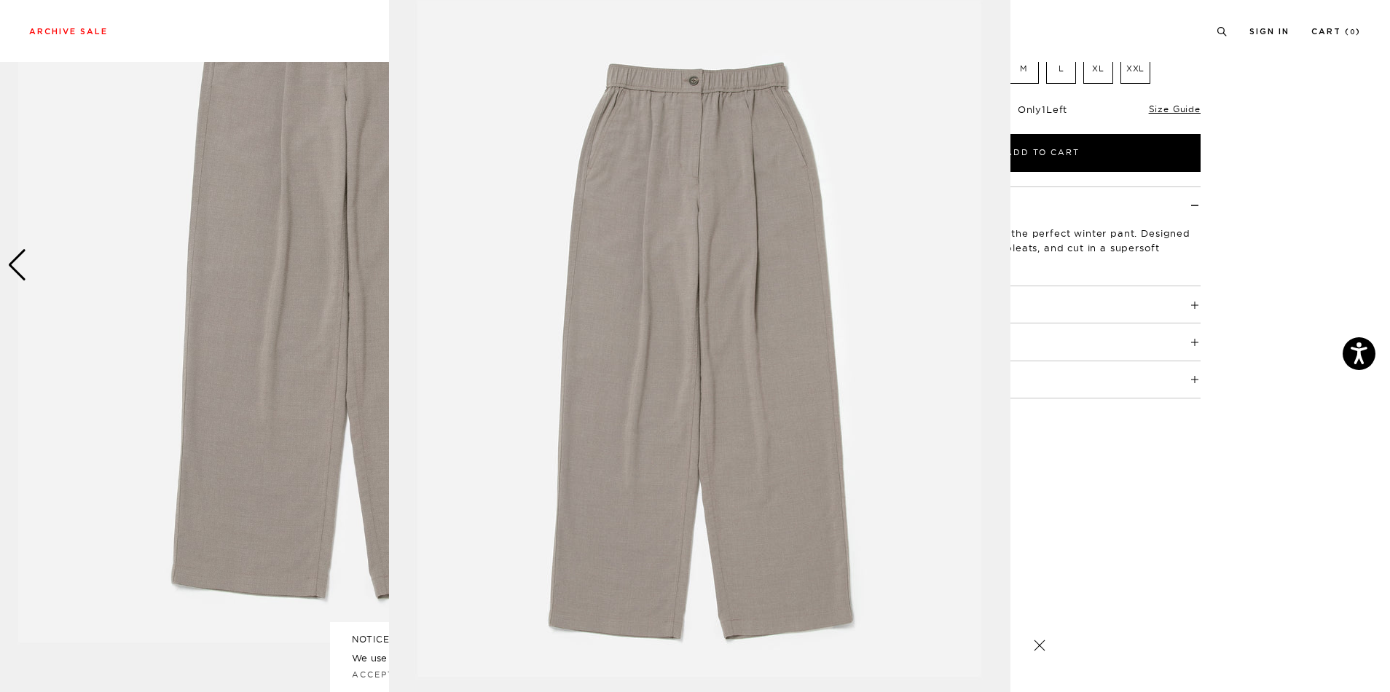
scroll to position [20, 0]
click at [363, 304] on figure at bounding box center [695, 346] width 1390 height 692
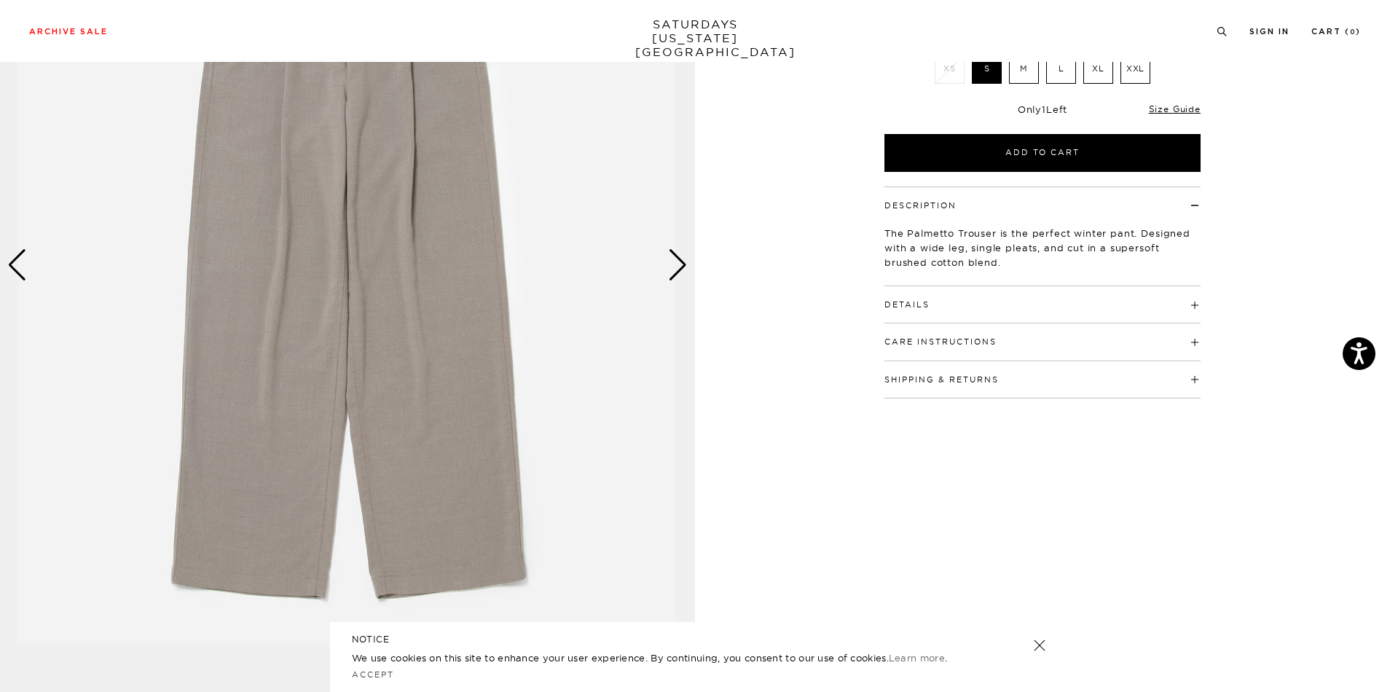
click at [676, 269] on div "Next slide" at bounding box center [678, 265] width 20 height 32
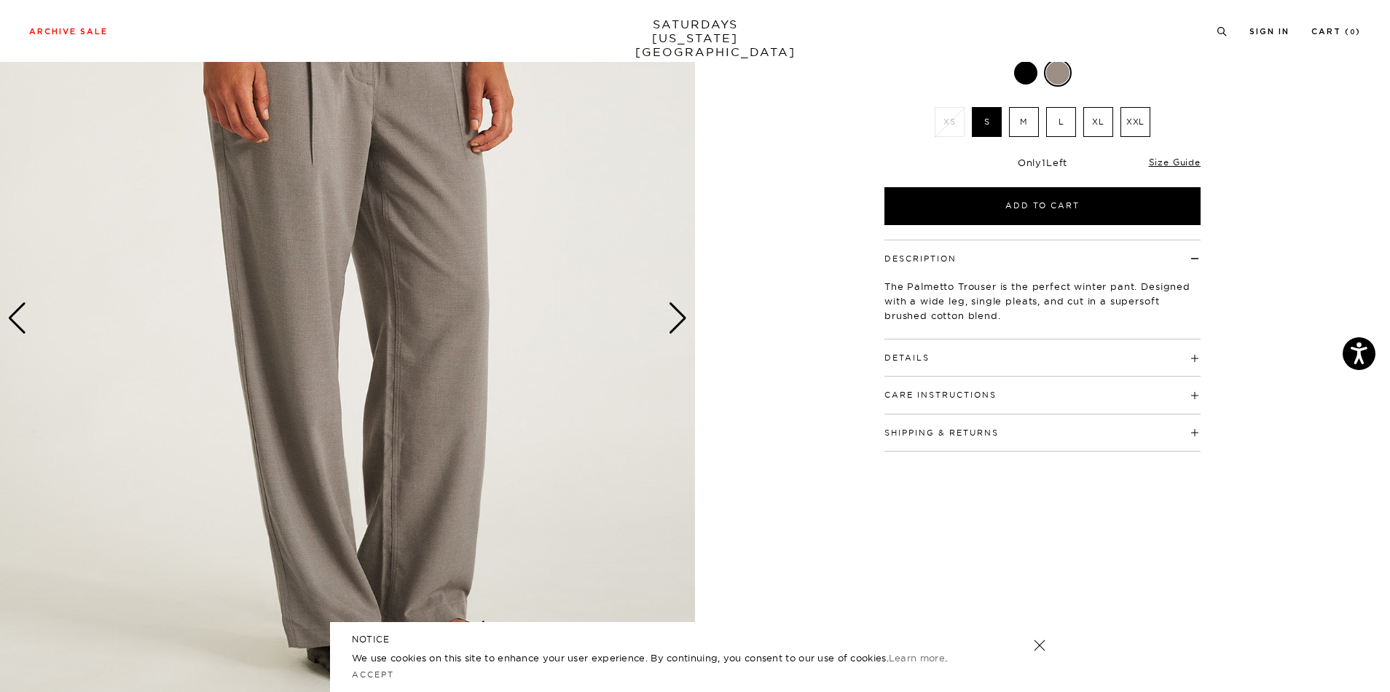
scroll to position [220, 0]
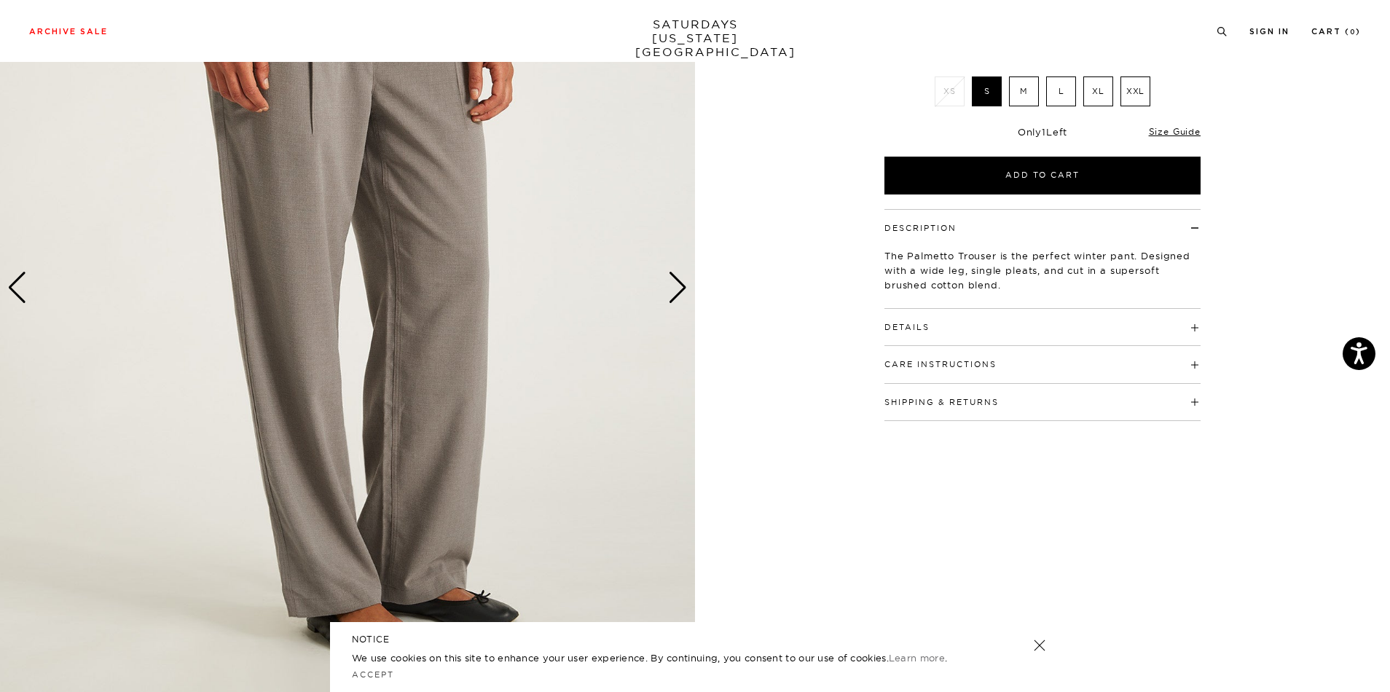
click at [685, 297] on div "Next slide" at bounding box center [678, 288] width 20 height 32
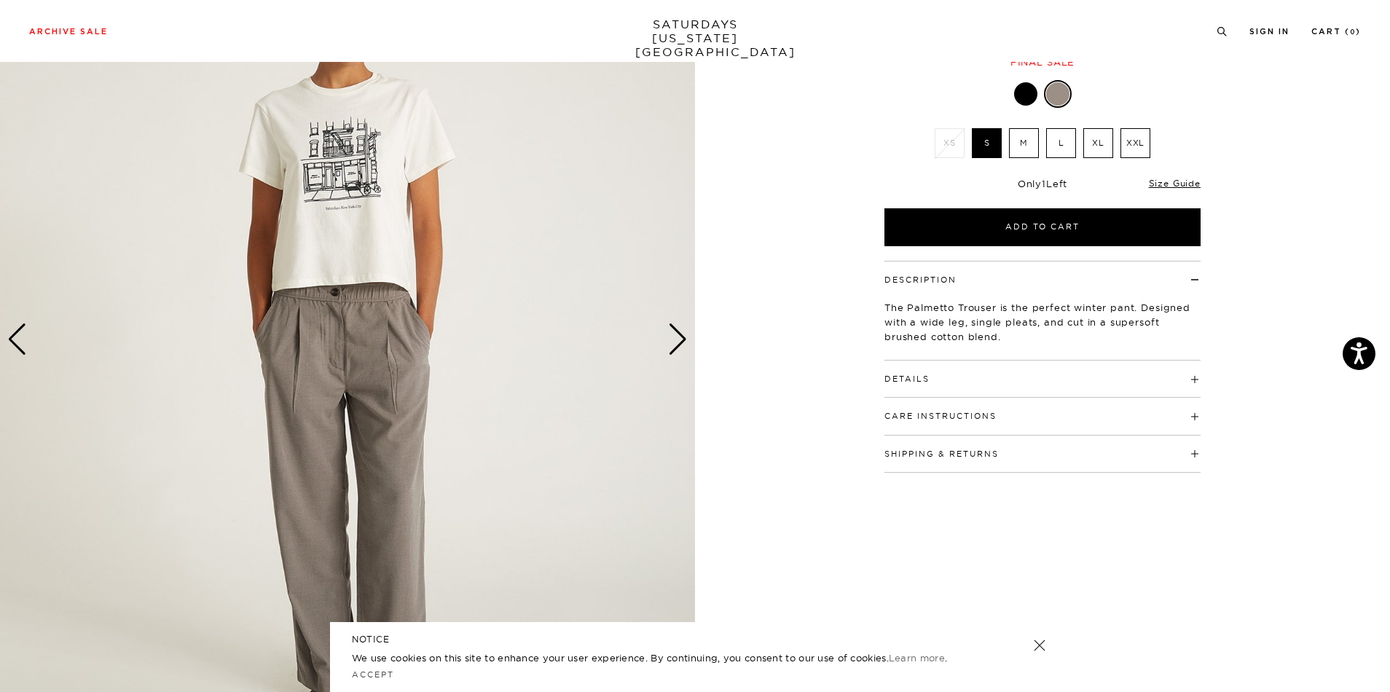
scroll to position [130, 0]
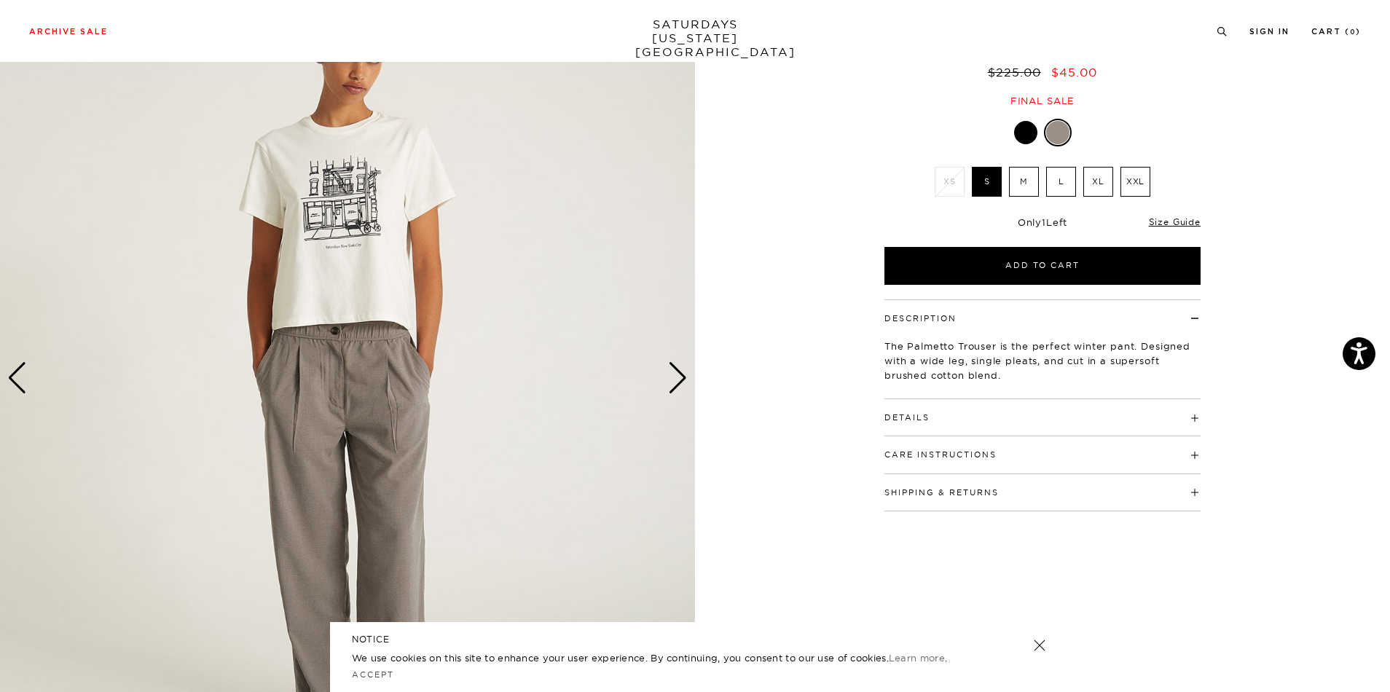
click at [374, 208] on img at bounding box center [347, 378] width 695 height 869
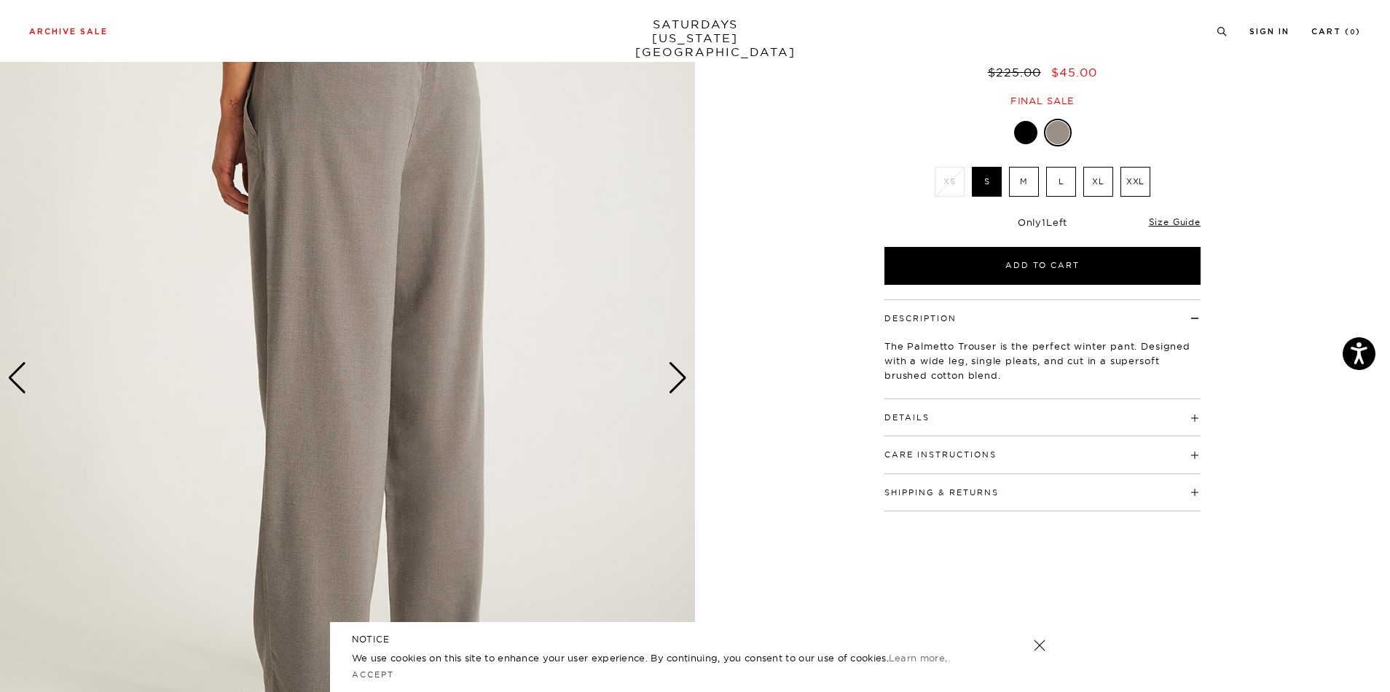
click at [27, 385] on img at bounding box center [347, 378] width 695 height 869
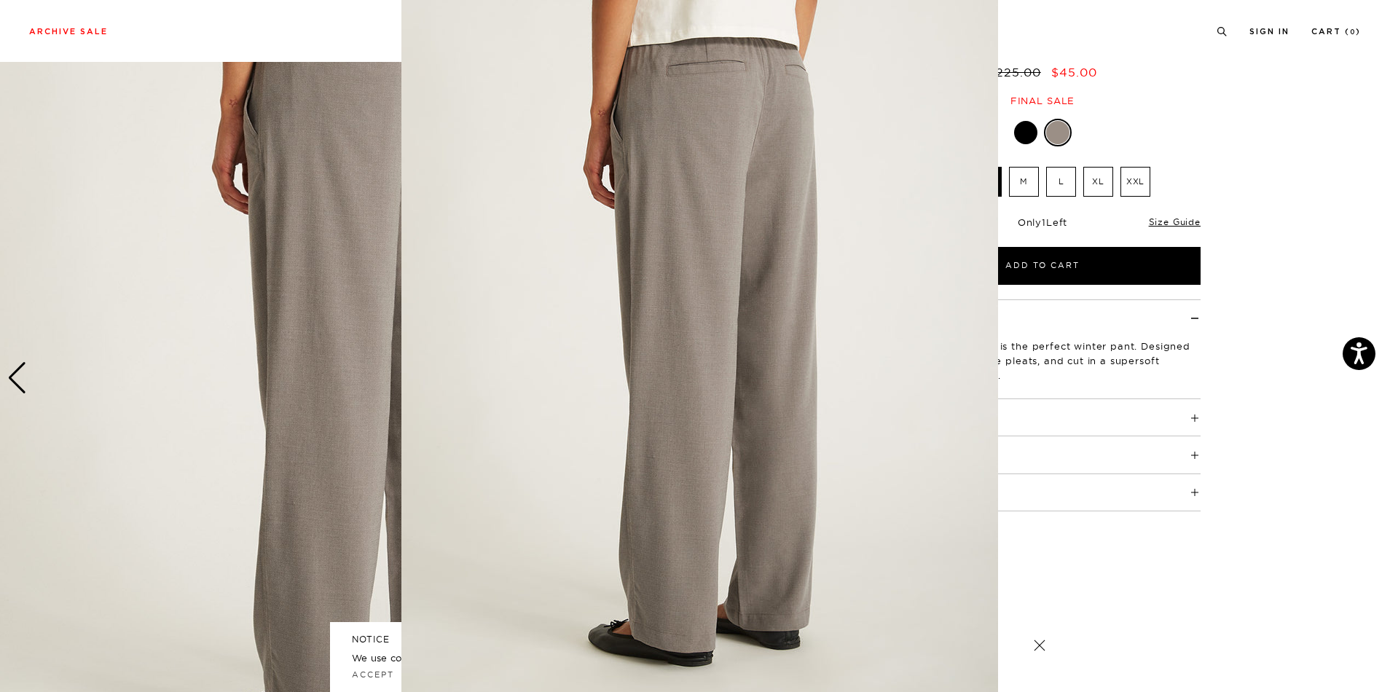
scroll to position [24, 0]
click at [26, 383] on figure at bounding box center [695, 346] width 1390 height 692
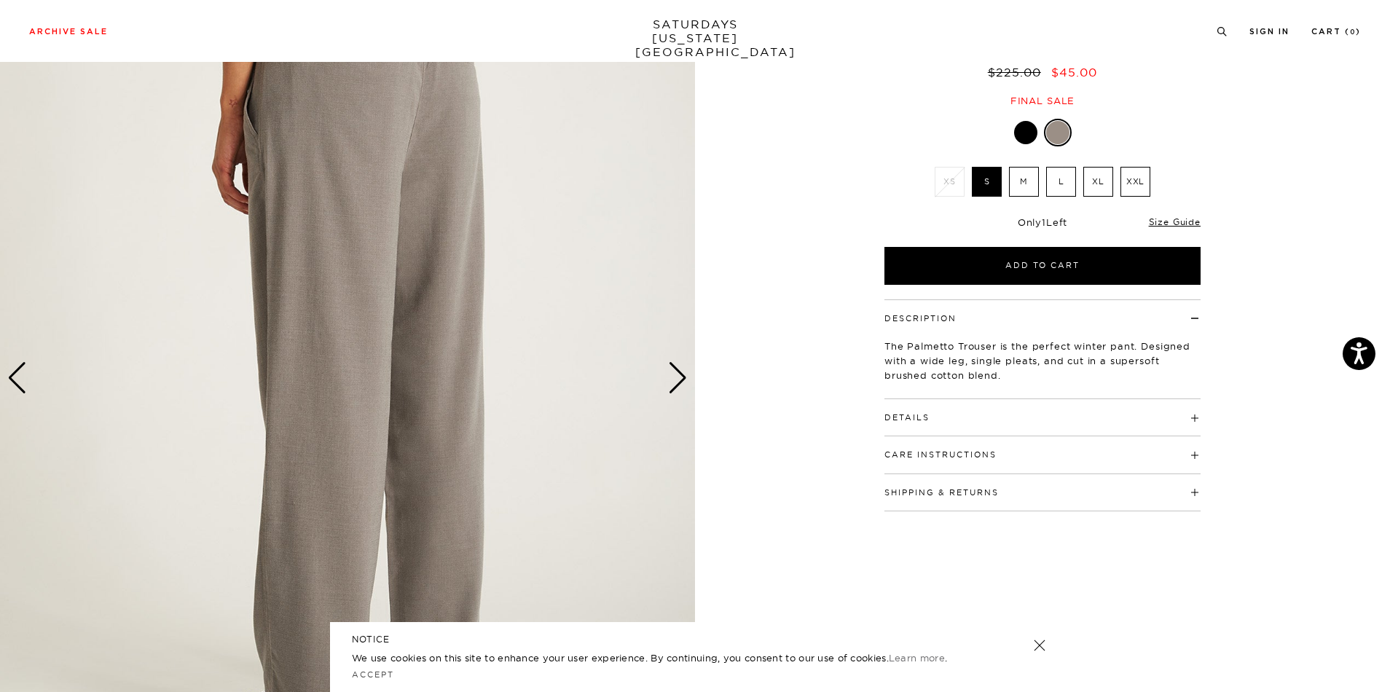
click at [15, 380] on div "Previous slide" at bounding box center [17, 378] width 20 height 32
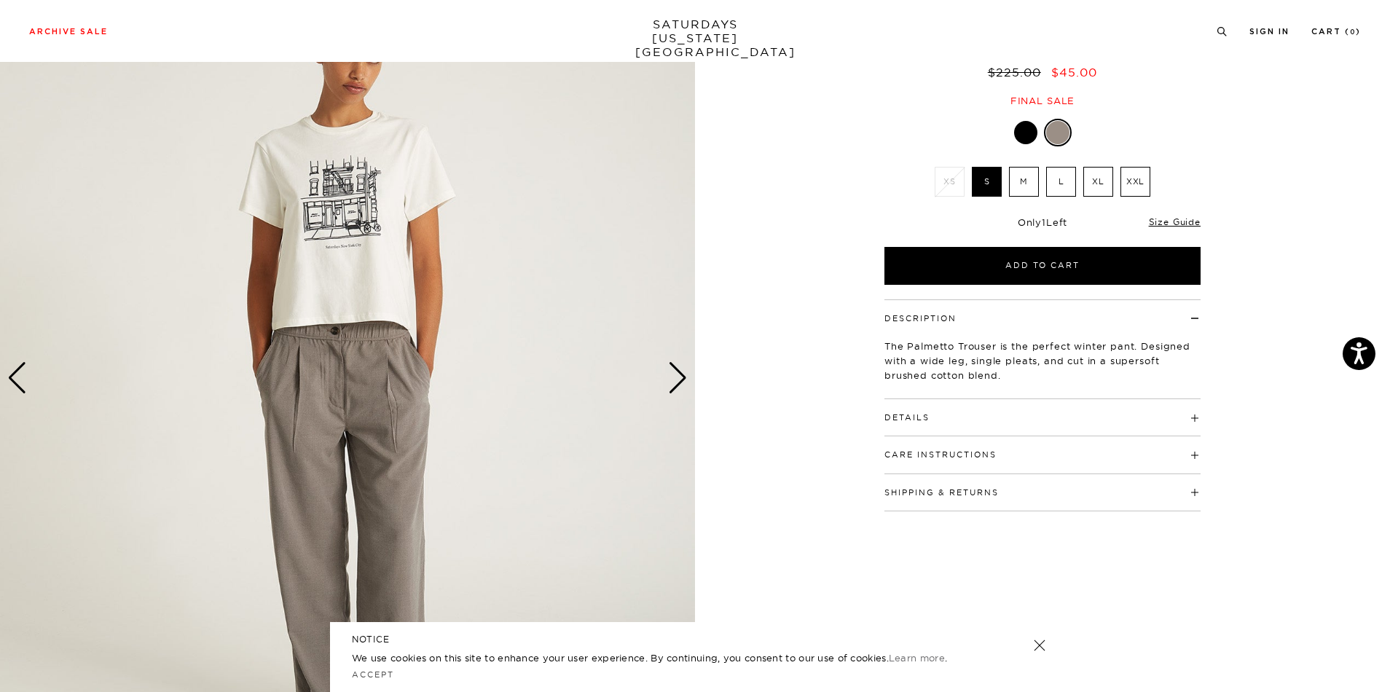
click at [397, 211] on img at bounding box center [347, 378] width 695 height 869
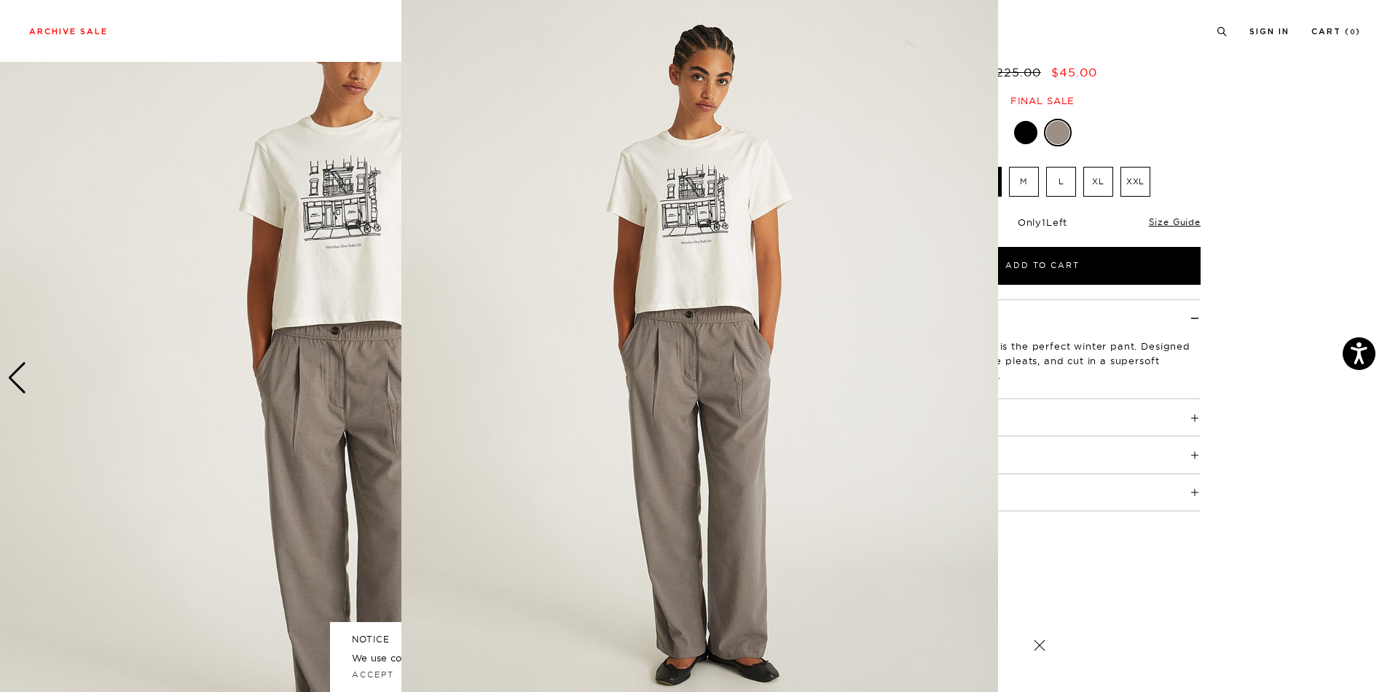
click at [334, 200] on figure at bounding box center [695, 346] width 1390 height 692
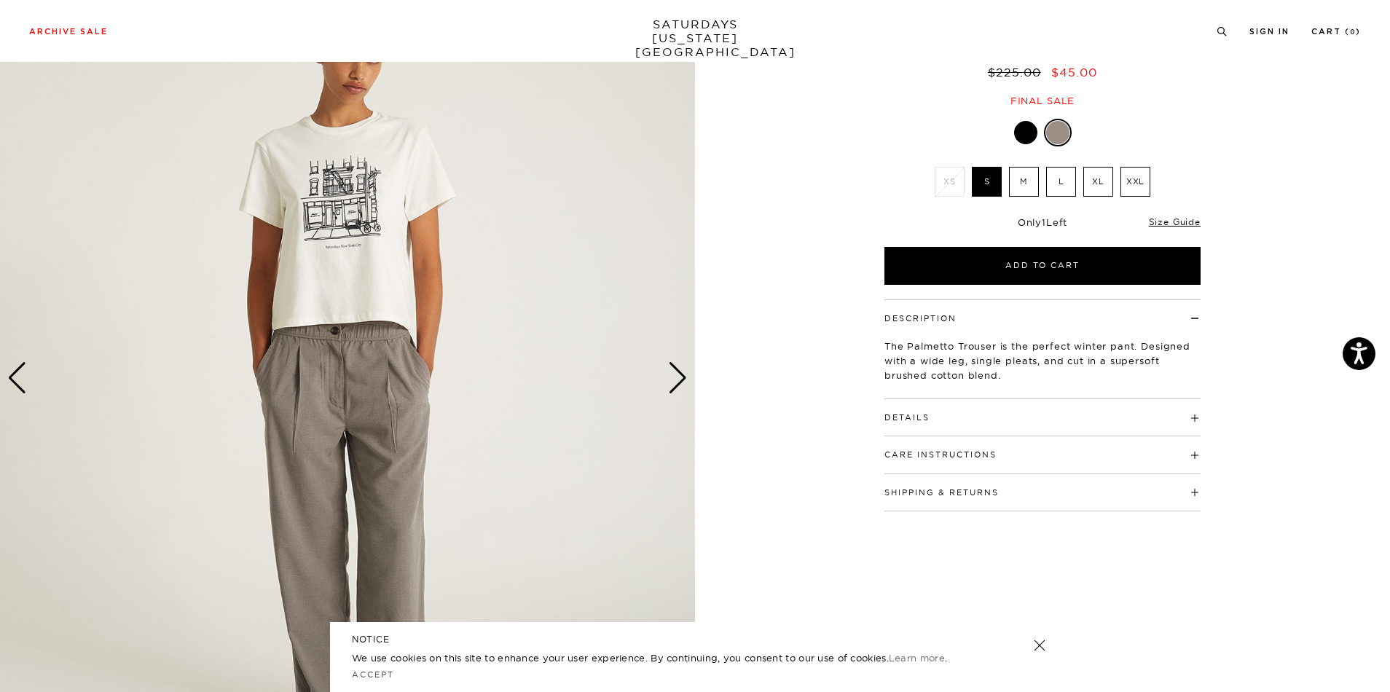
click at [377, 208] on img at bounding box center [347, 378] width 695 height 869
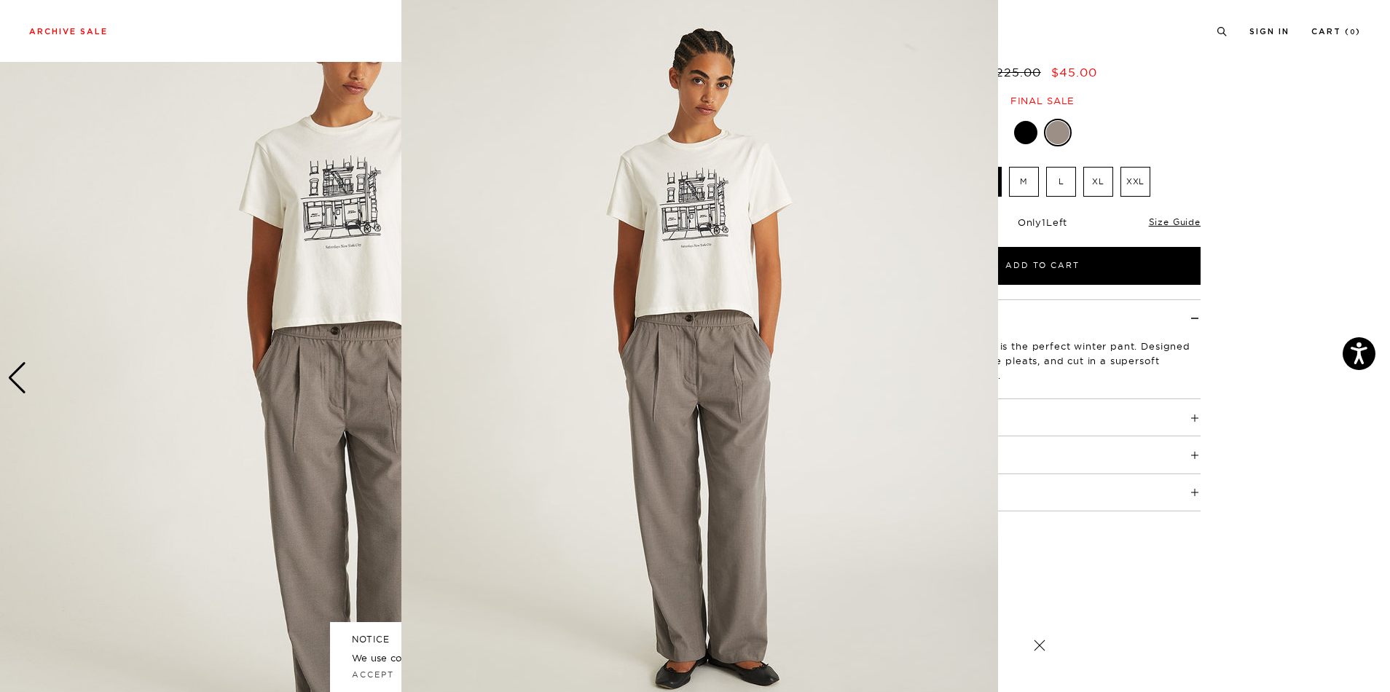
scroll to position [15, 0]
click at [722, 228] on img at bounding box center [699, 358] width 596 height 746
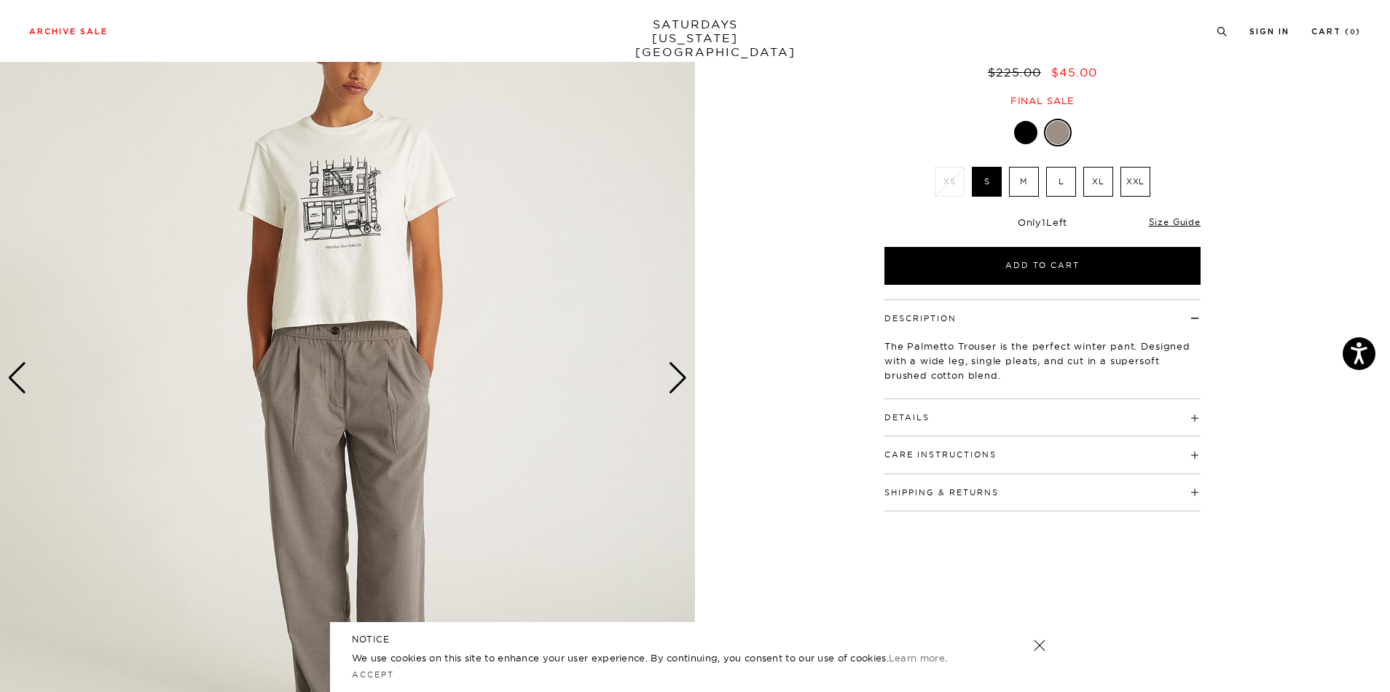
scroll to position [0, 0]
click at [344, 231] on img at bounding box center [347, 378] width 695 height 869
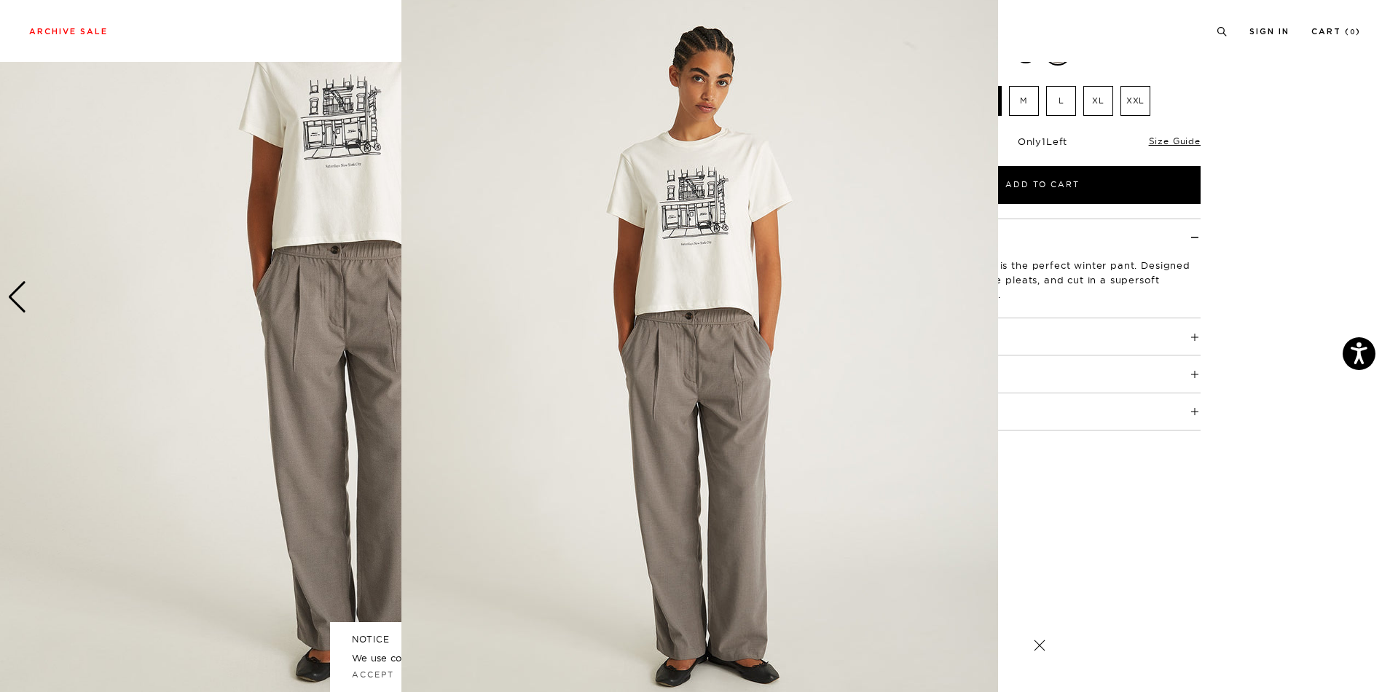
scroll to position [17, 0]
click at [527, 264] on img at bounding box center [699, 356] width 596 height 746
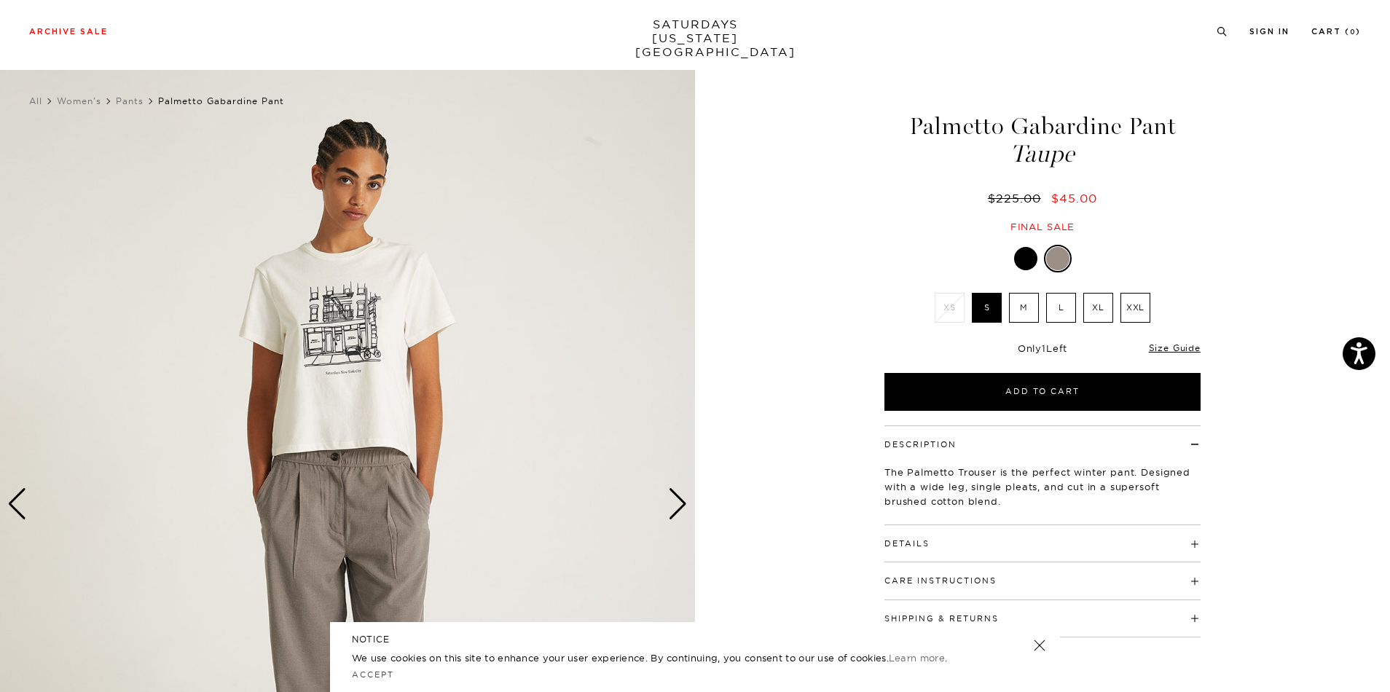
scroll to position [0, 0]
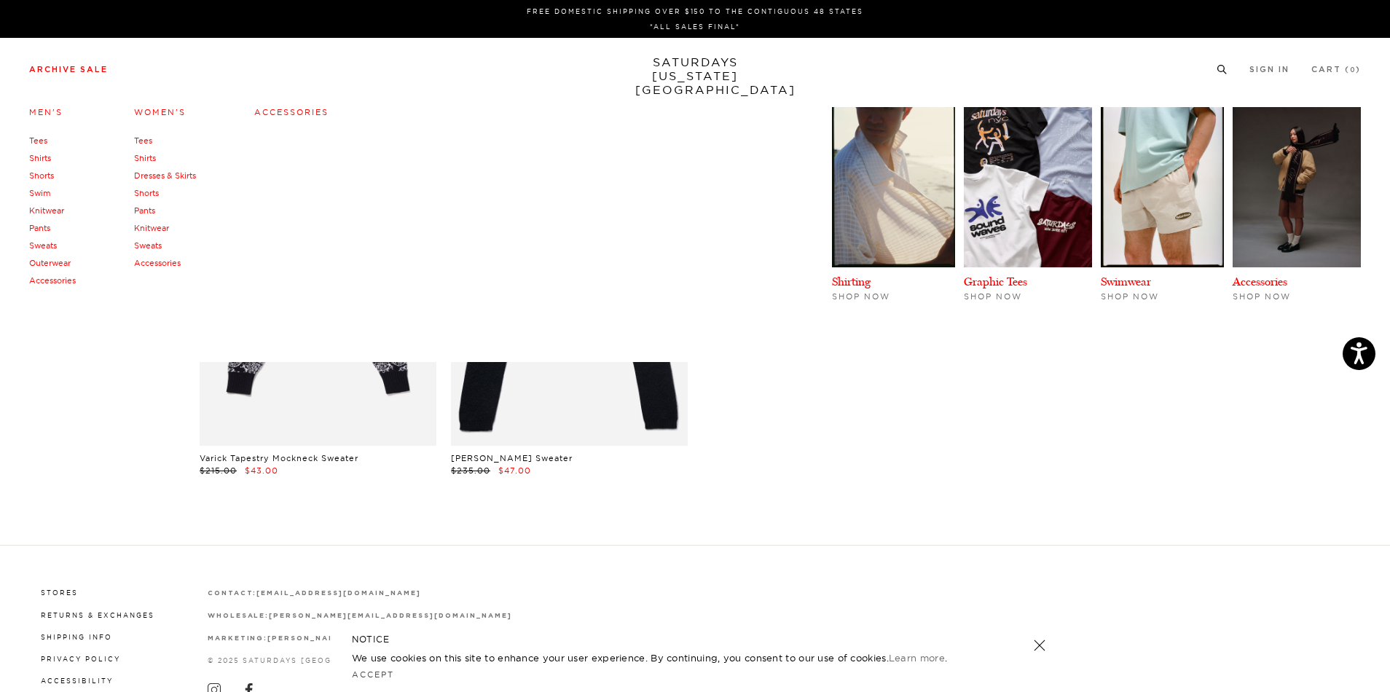
click at [143, 240] on link "Sweats" at bounding box center [148, 245] width 28 height 10
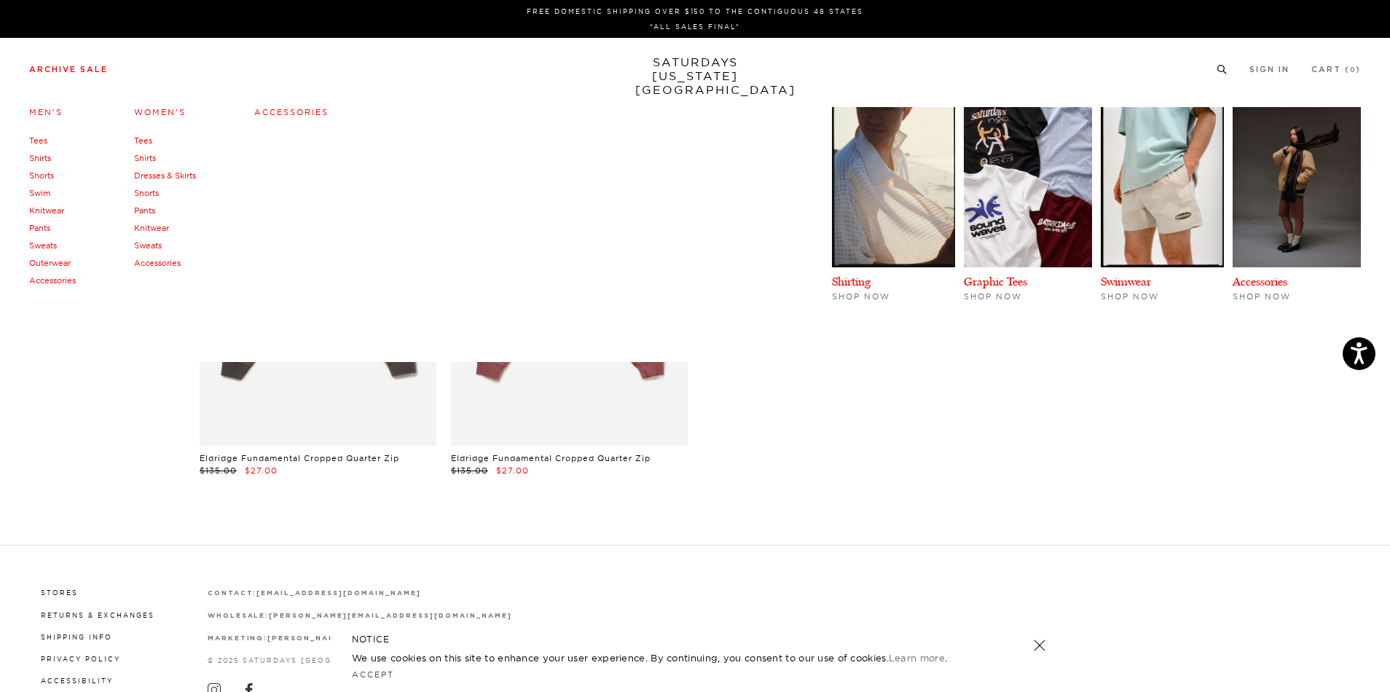
click at [149, 263] on link "Accessories" at bounding box center [157, 263] width 47 height 10
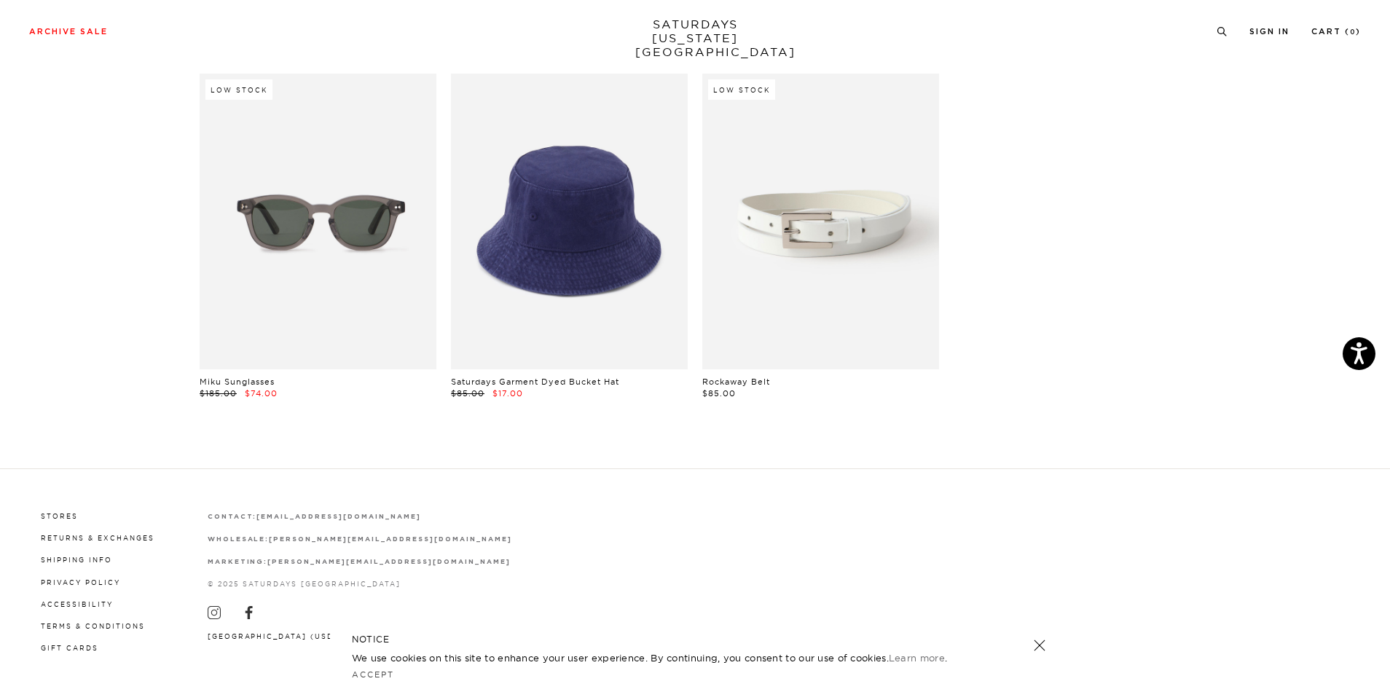
scroll to position [789, 0]
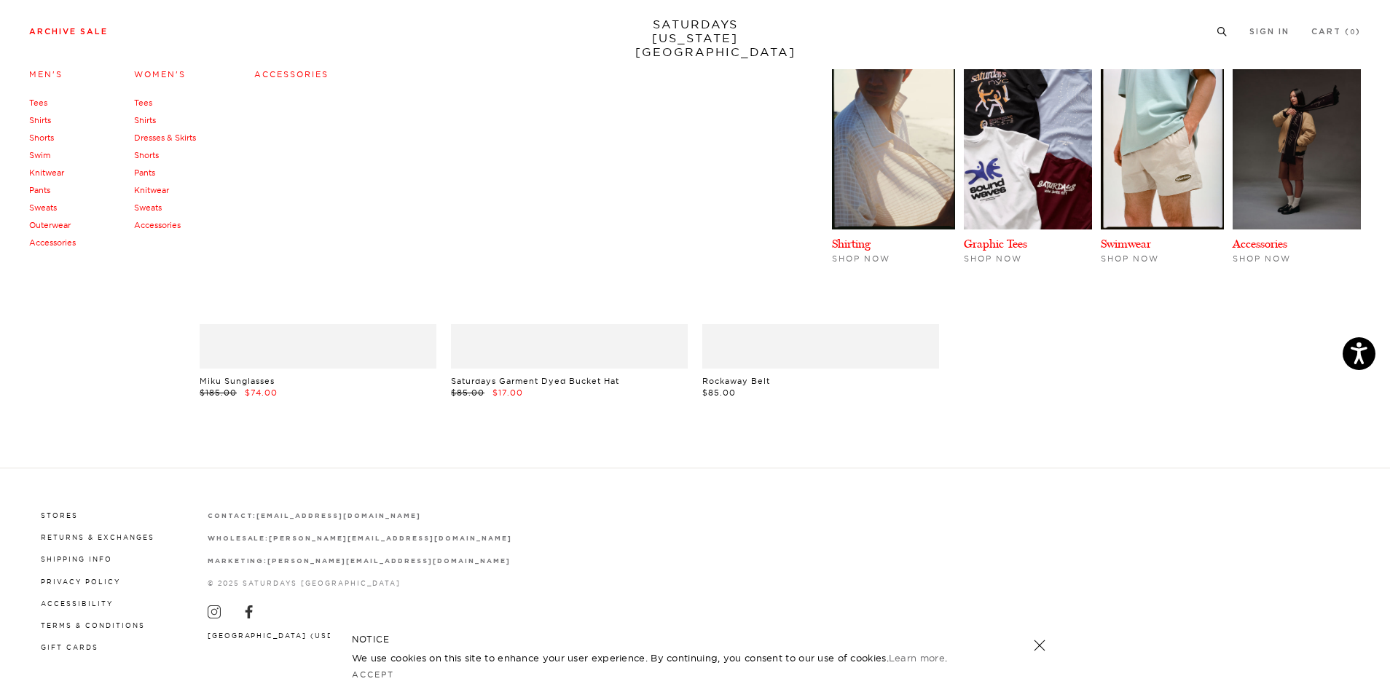
click at [40, 119] on link "Shirts" at bounding box center [40, 120] width 22 height 10
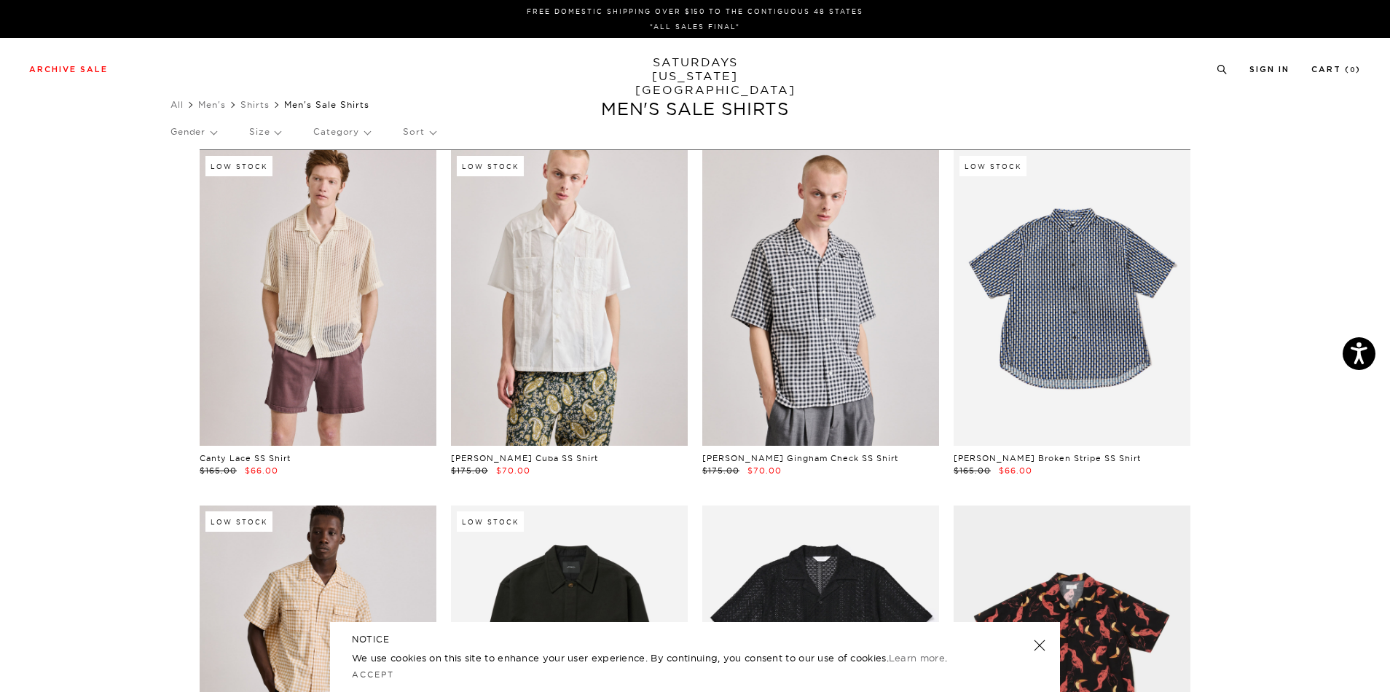
click at [418, 134] on p "Sort" at bounding box center [419, 132] width 32 height 34
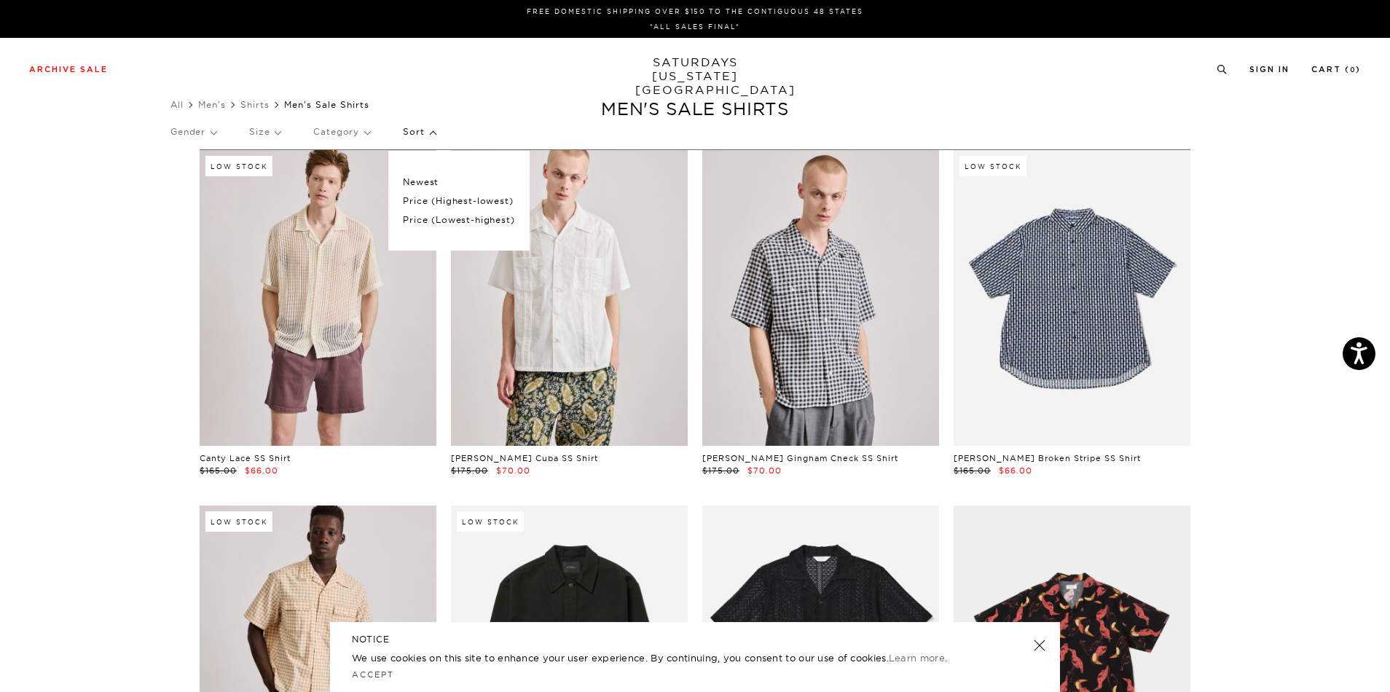
click at [434, 219] on p "Price (Lowest-highest)" at bounding box center [458, 219] width 111 height 19
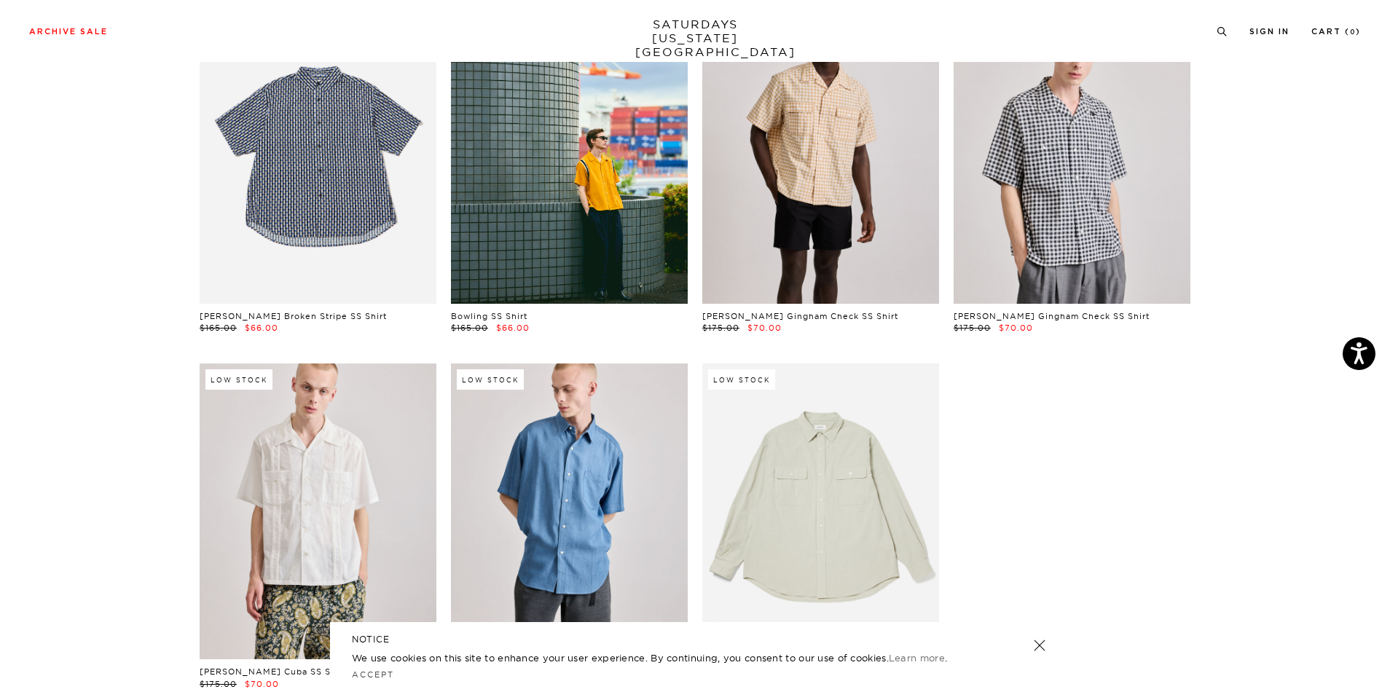
scroll to position [4642, 0]
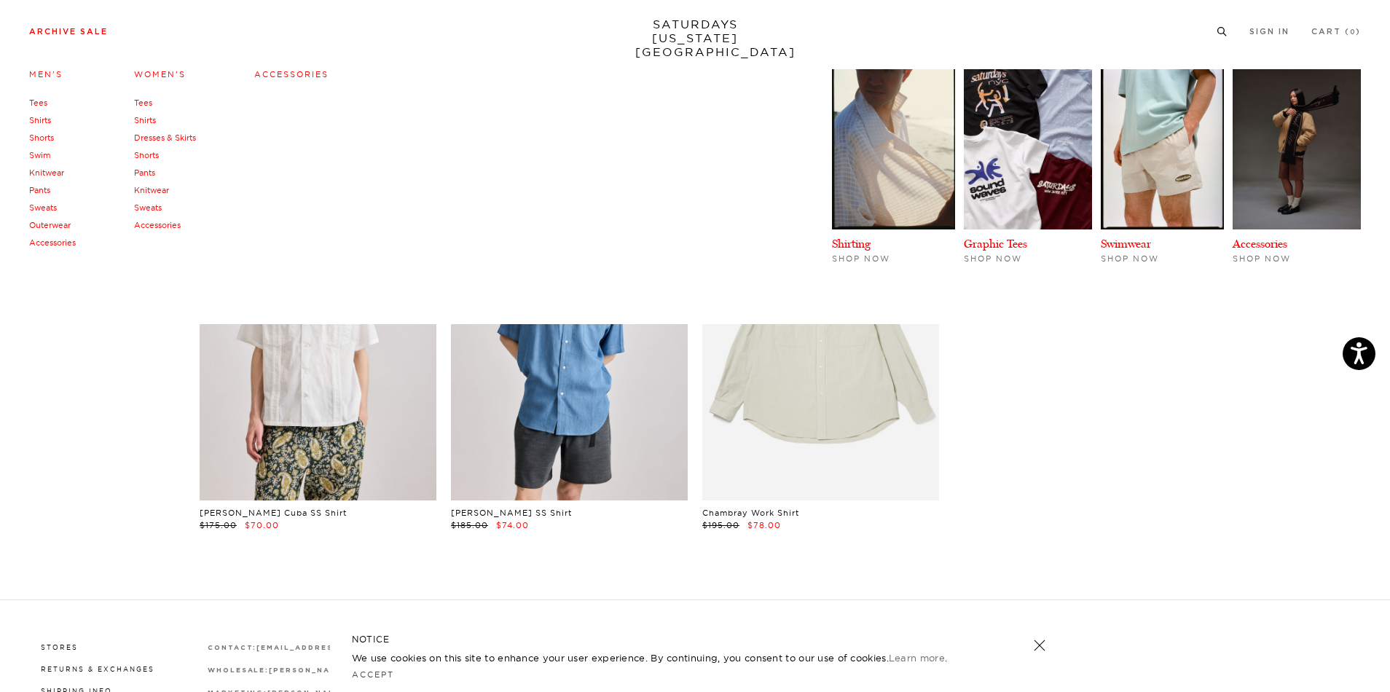
click at [49, 138] on link "Shorts" at bounding box center [41, 138] width 25 height 10
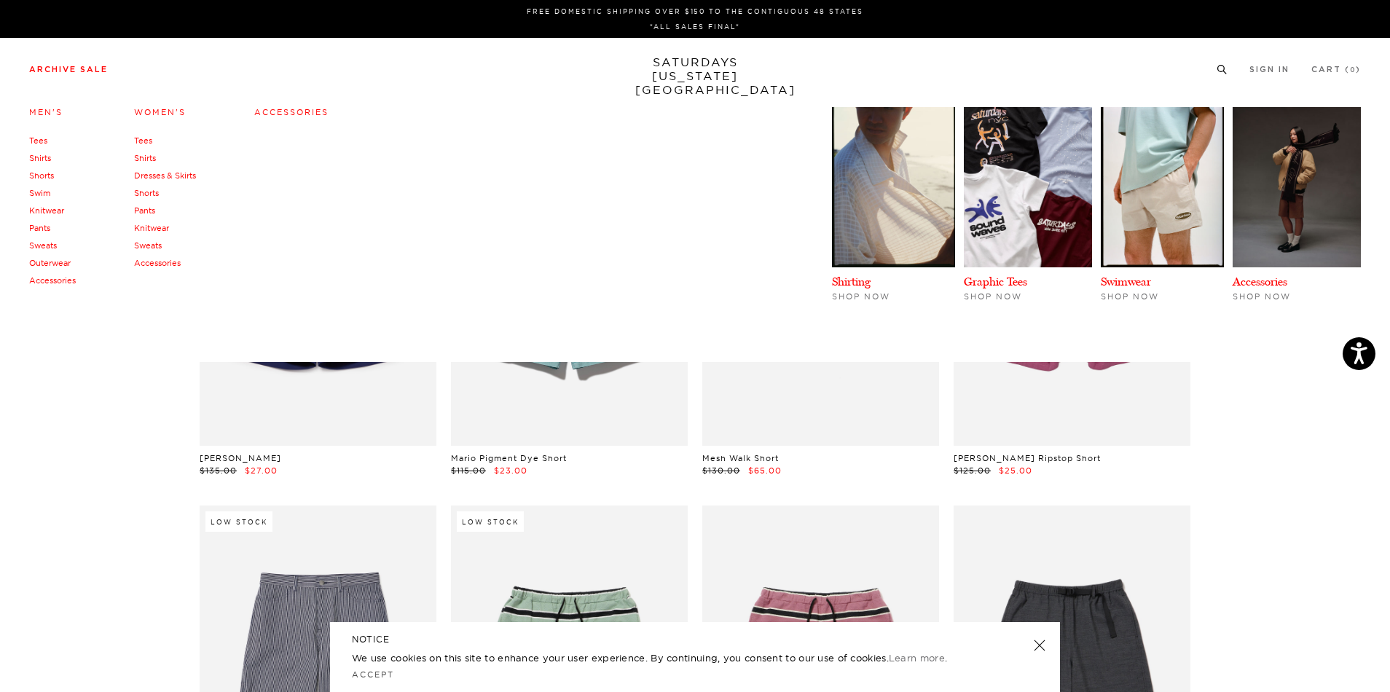
click at [46, 209] on link "Knitwear" at bounding box center [46, 210] width 35 height 10
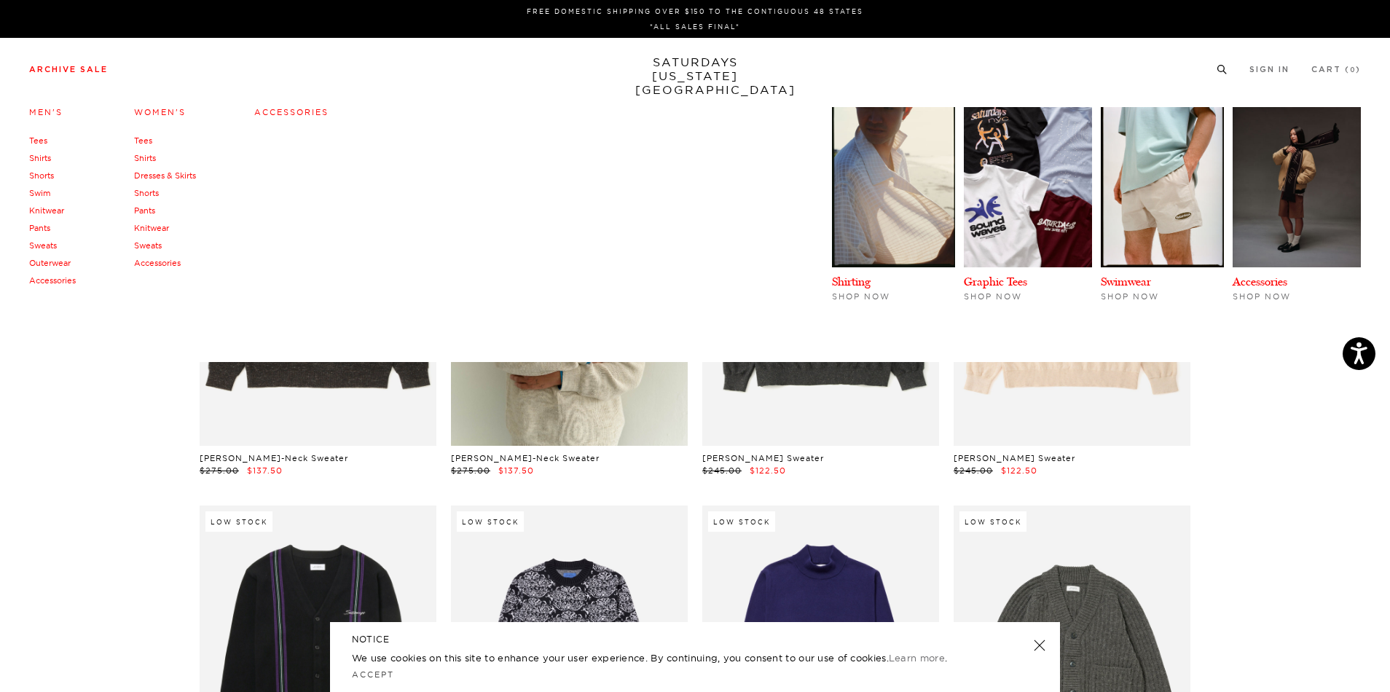
click at [38, 229] on link "Pants" at bounding box center [39, 228] width 21 height 10
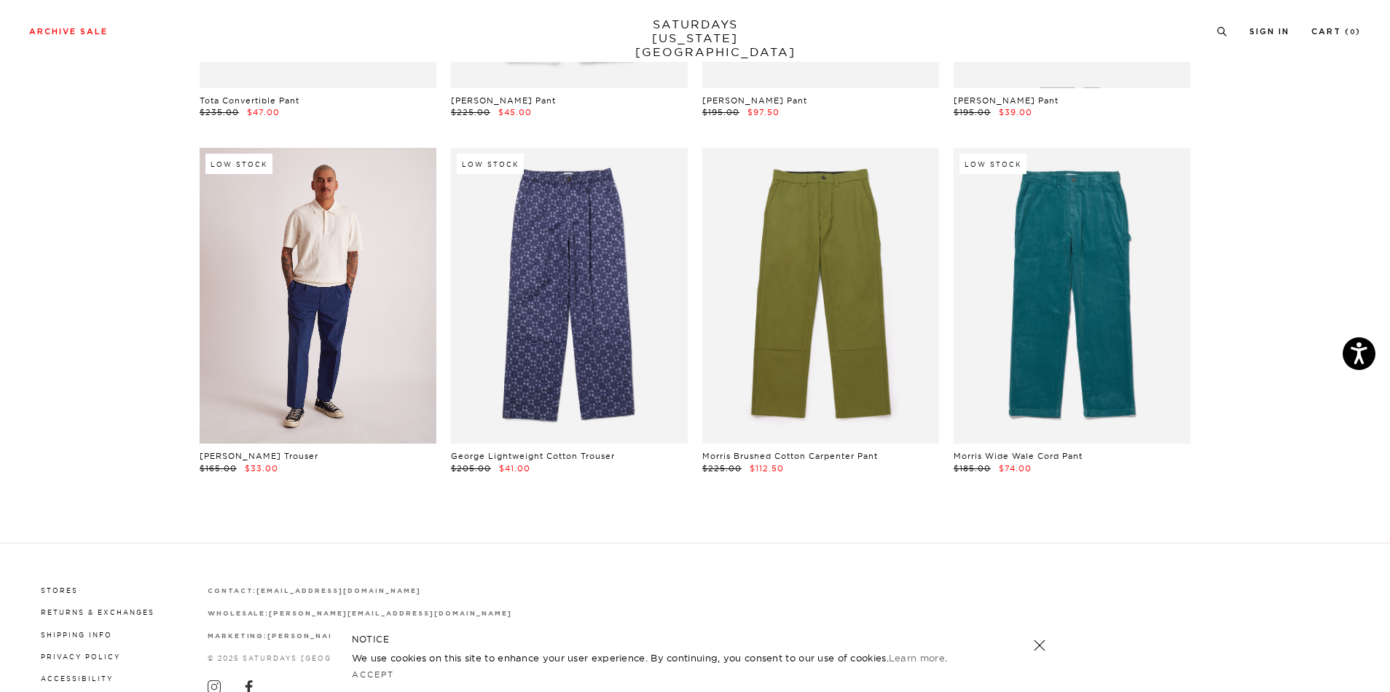
scroll to position [1090, 3]
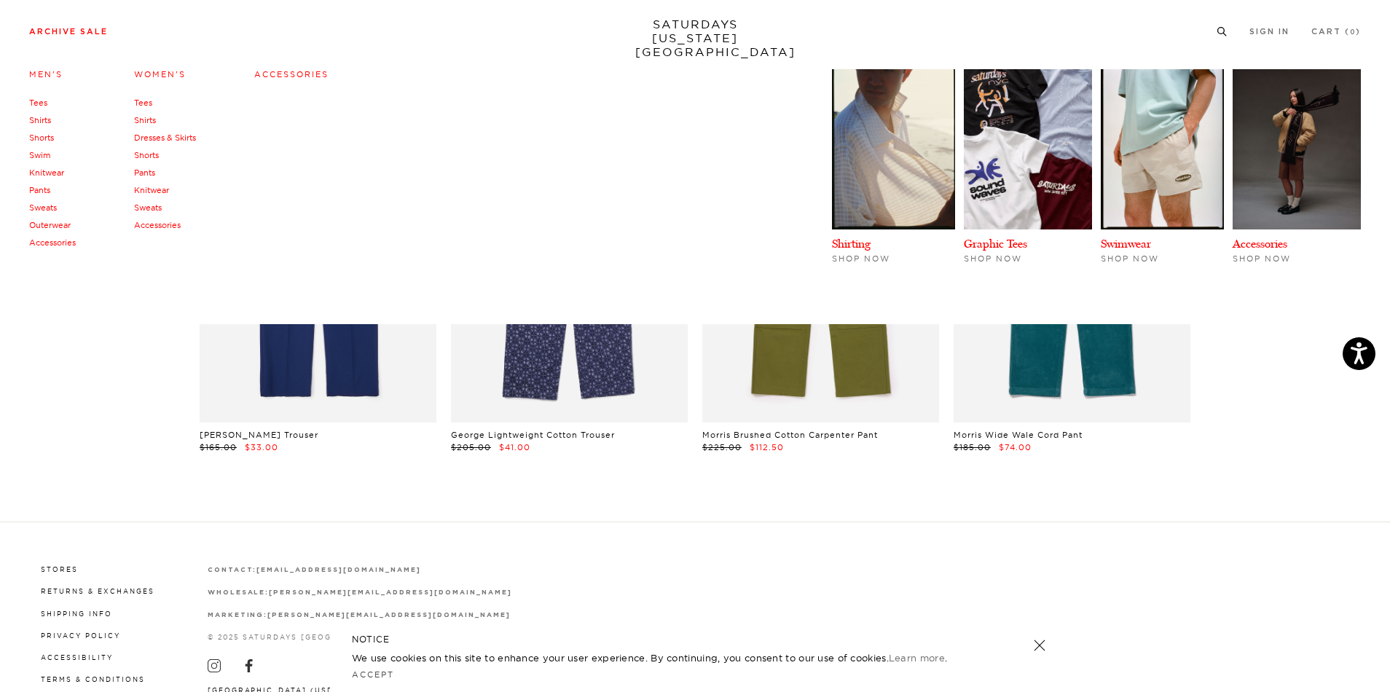
click at [40, 189] on link "Pants" at bounding box center [39, 190] width 21 height 10
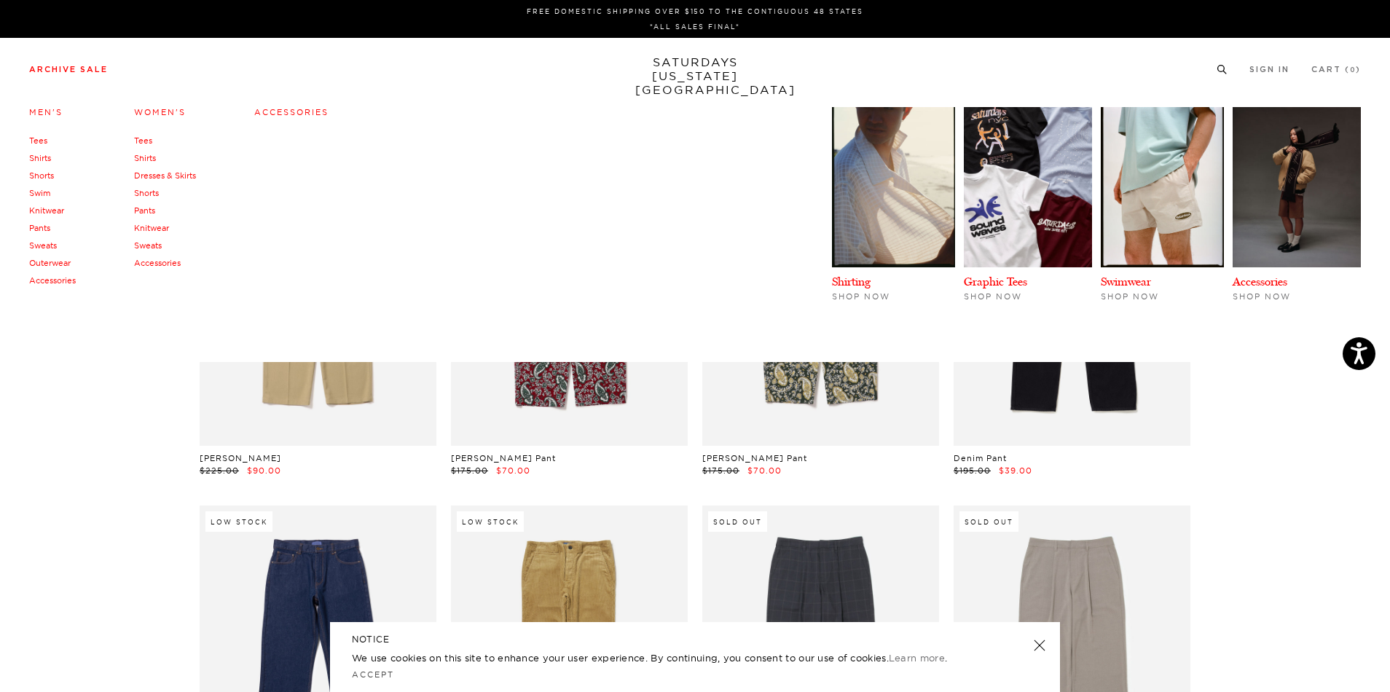
click at [53, 248] on link "Sweats" at bounding box center [43, 245] width 28 height 10
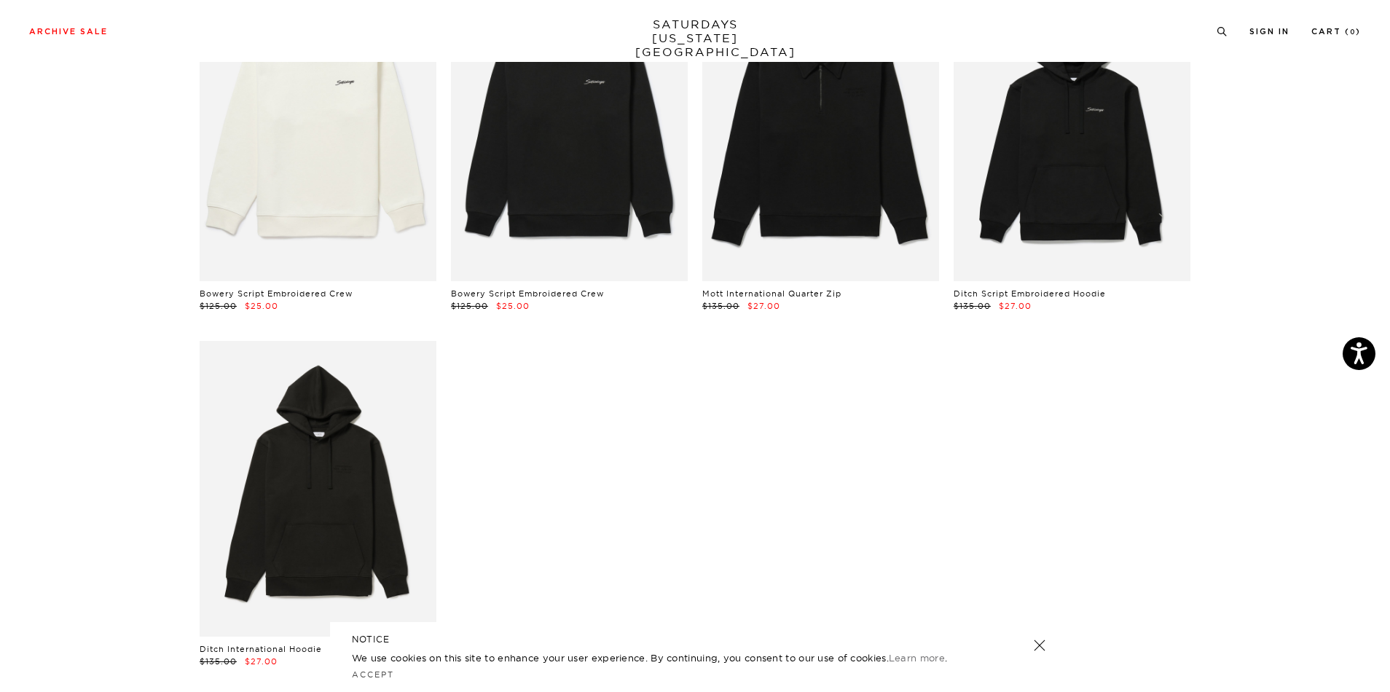
scroll to position [2778, 0]
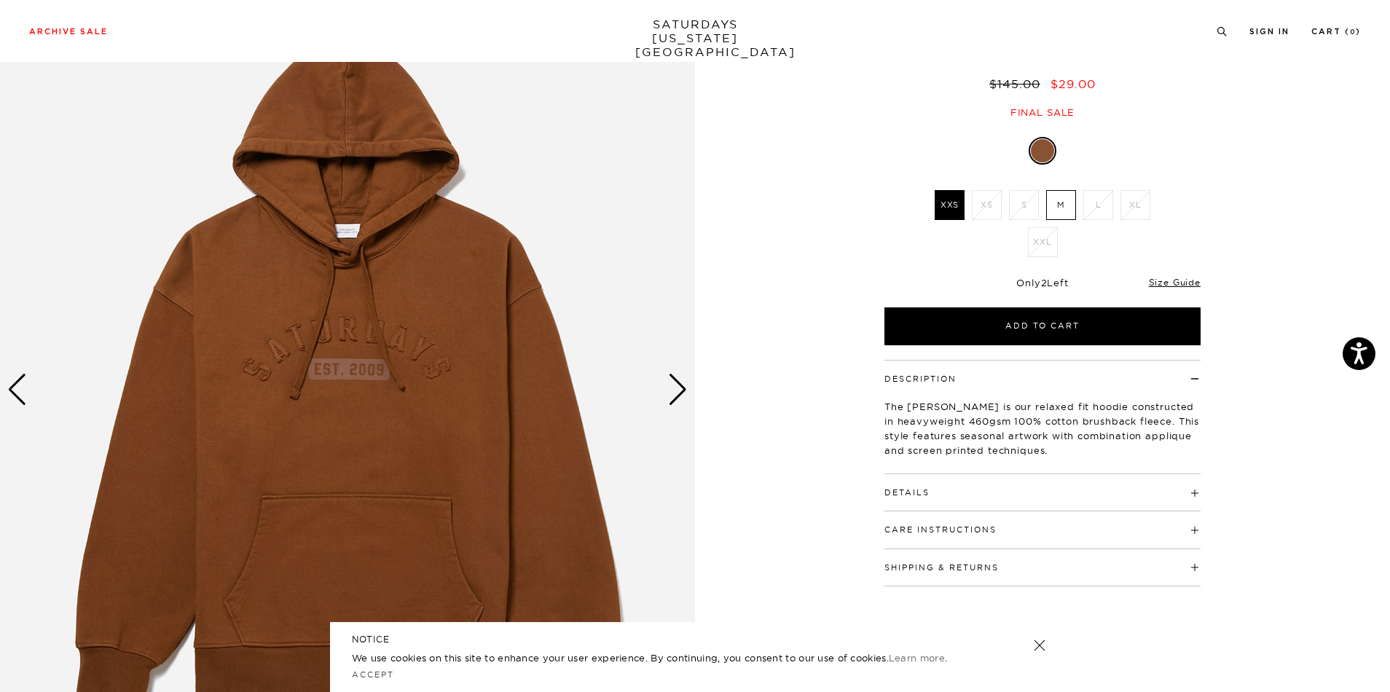
scroll to position [35, 0]
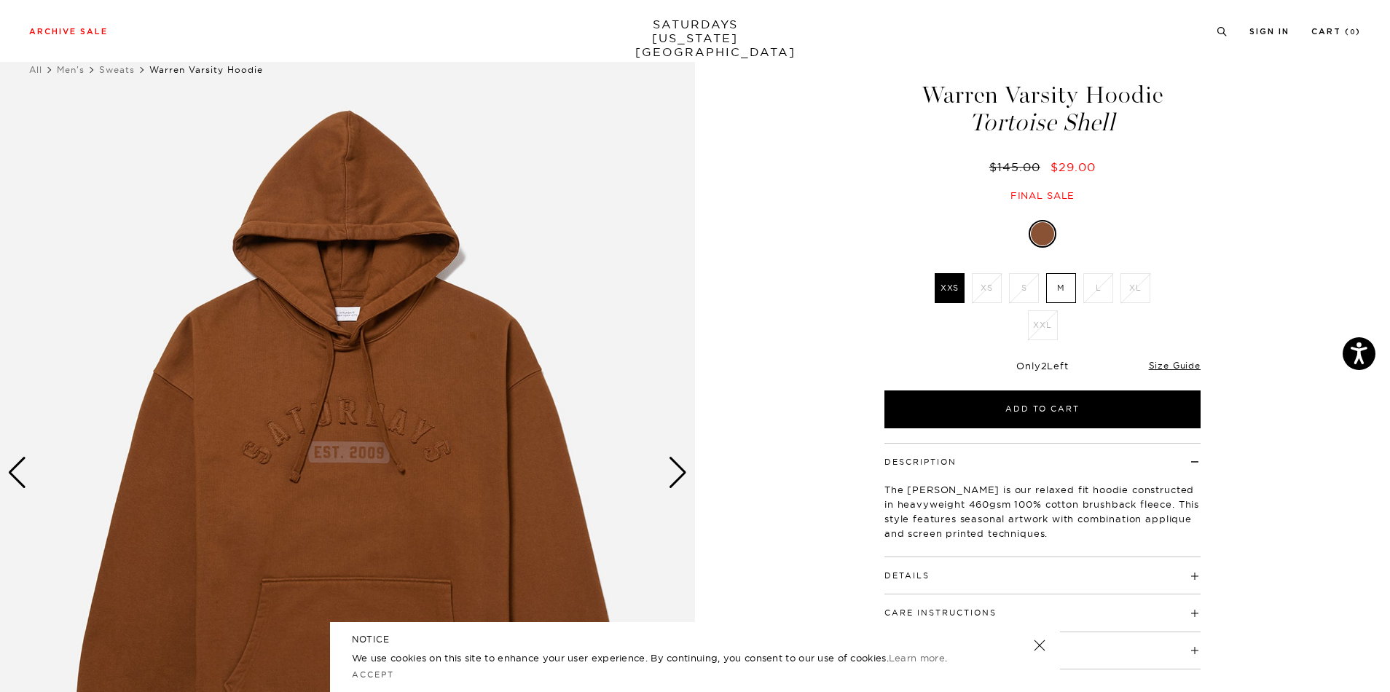
click at [682, 470] on div "Next slide" at bounding box center [678, 473] width 20 height 32
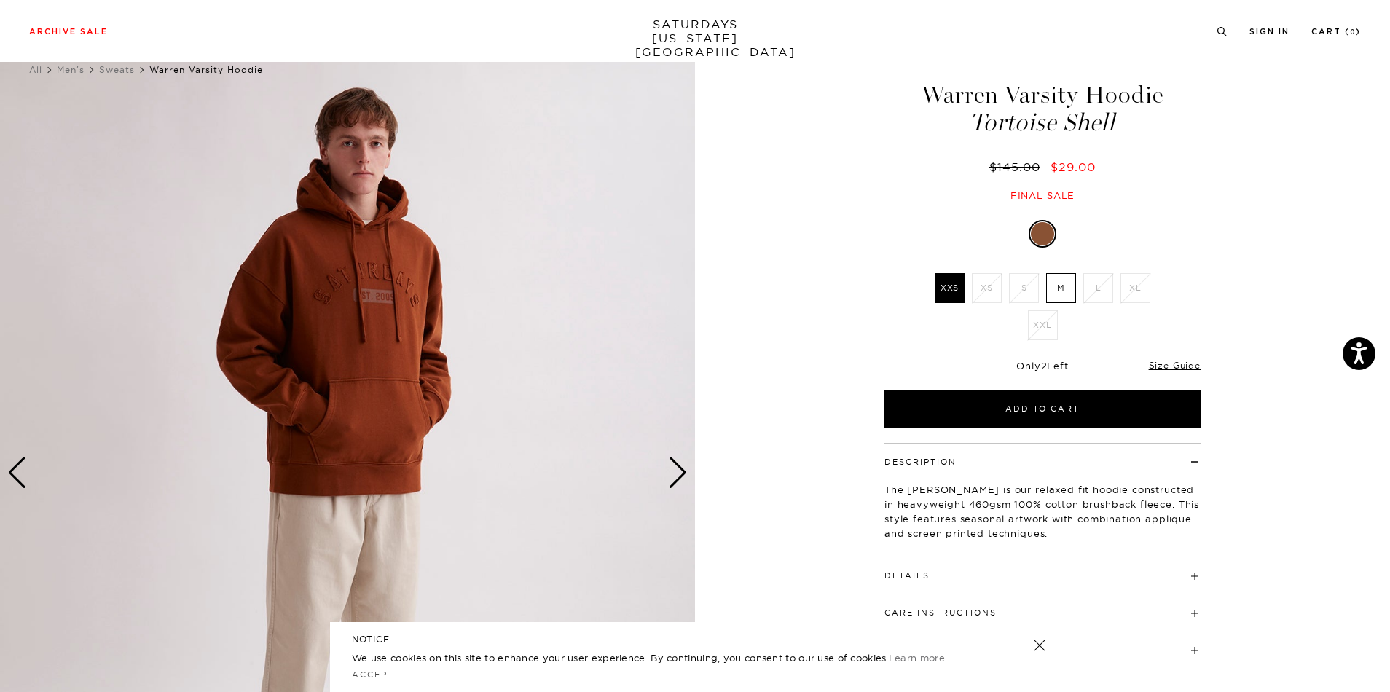
click at [682, 470] on div "Next slide" at bounding box center [678, 473] width 20 height 32
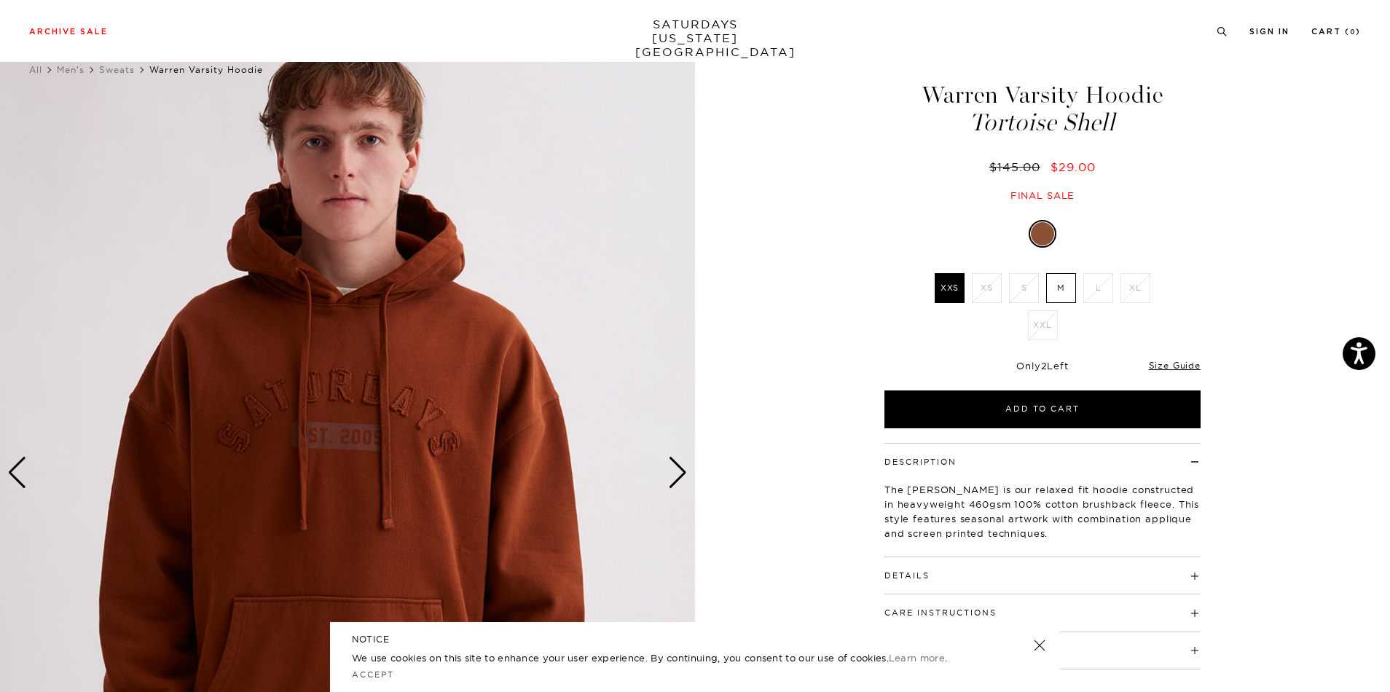
click at [682, 470] on div "Next slide" at bounding box center [678, 473] width 20 height 32
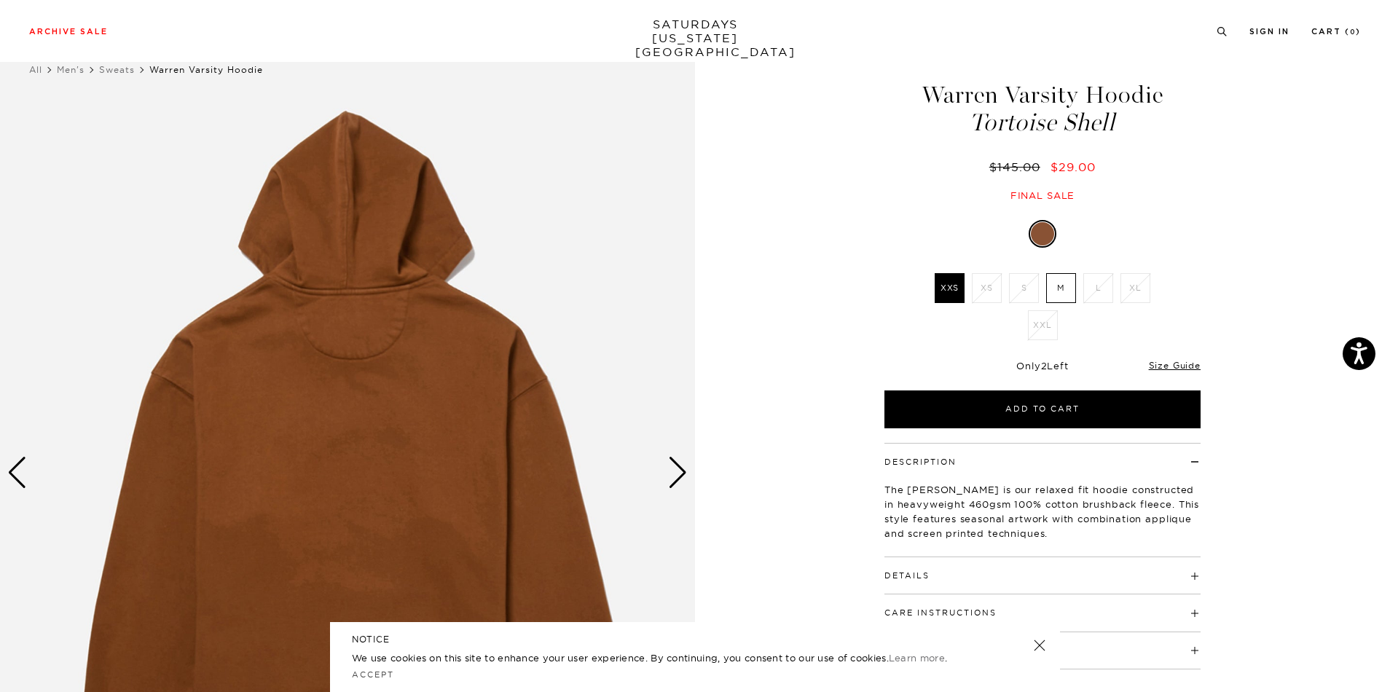
click at [682, 470] on div "Next slide" at bounding box center [678, 473] width 20 height 32
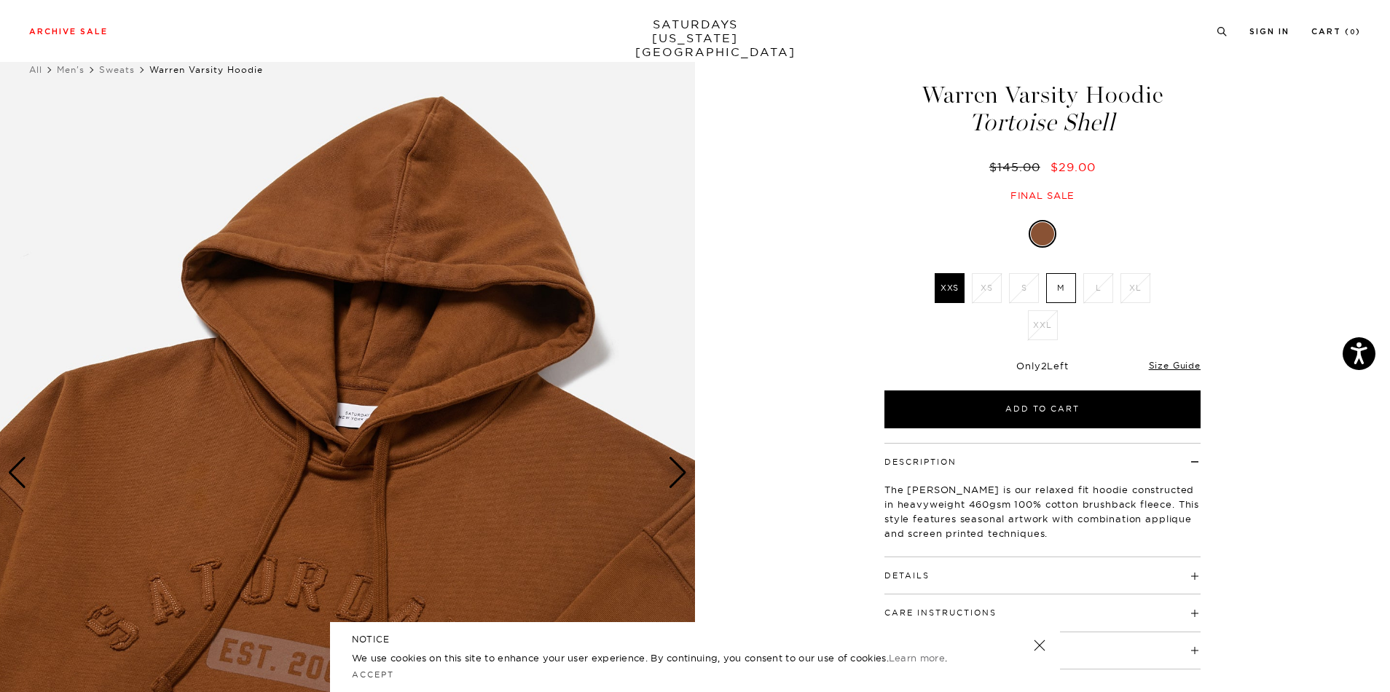
click at [682, 470] on div "Next slide" at bounding box center [678, 473] width 20 height 32
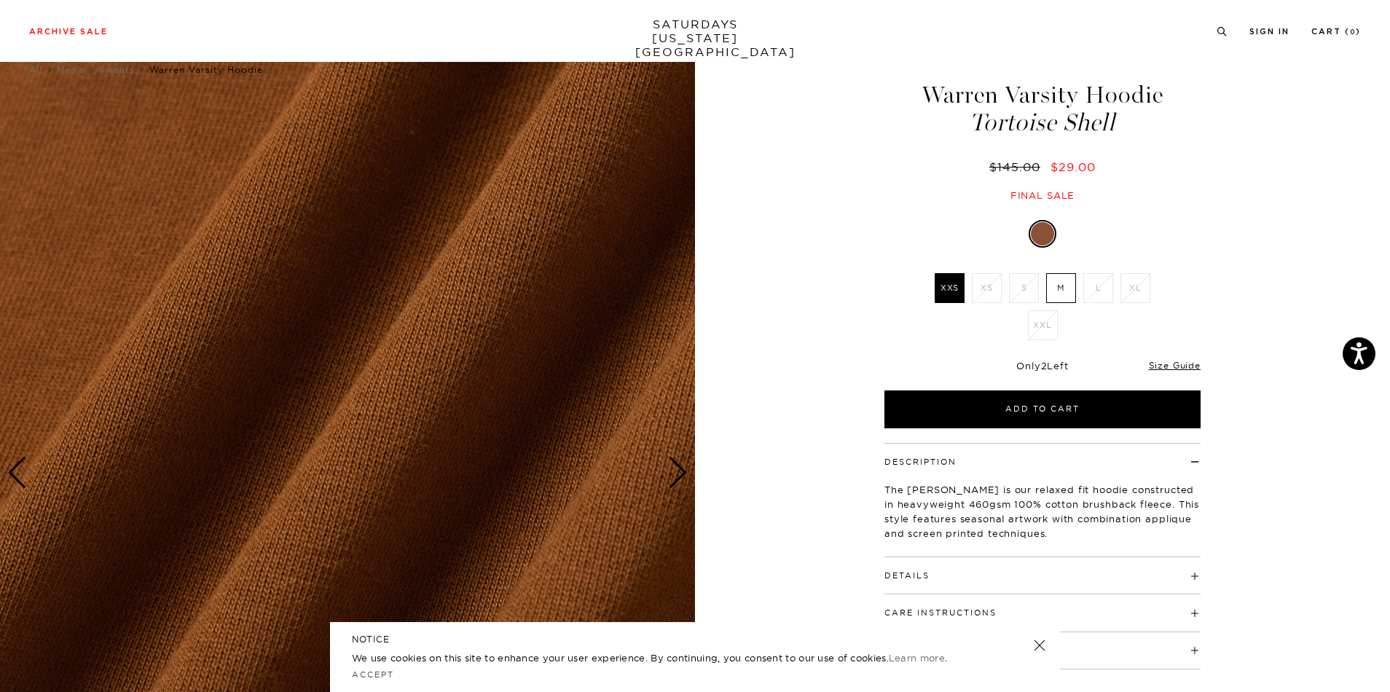
click at [682, 471] on div "Next slide" at bounding box center [678, 473] width 20 height 32
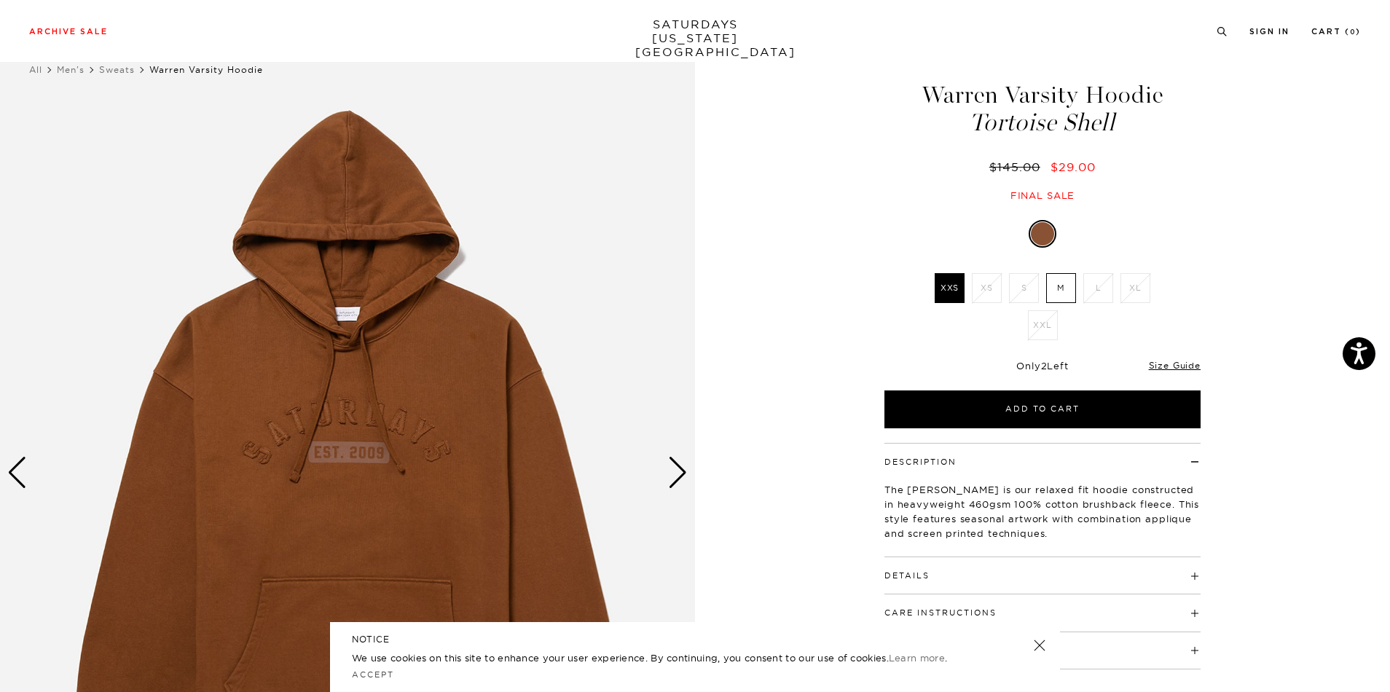
click at [680, 471] on div "Next slide" at bounding box center [678, 473] width 20 height 32
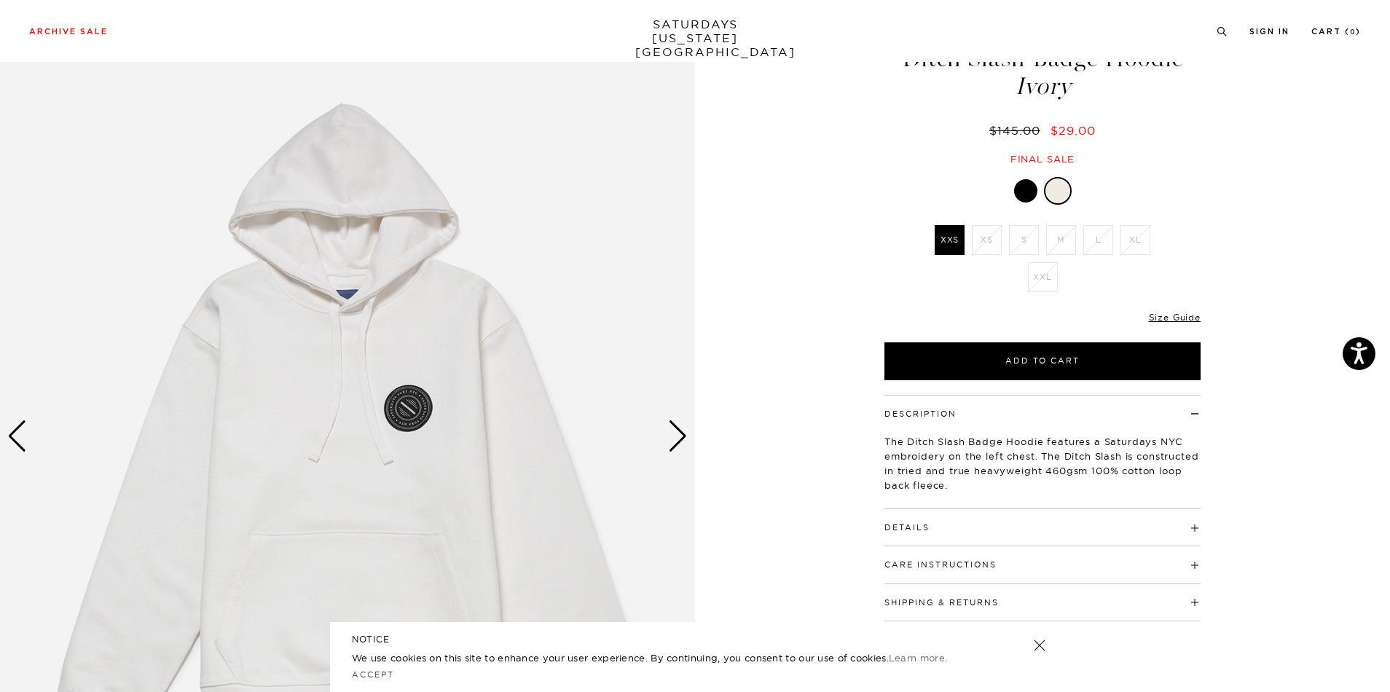
scroll to position [109, 0]
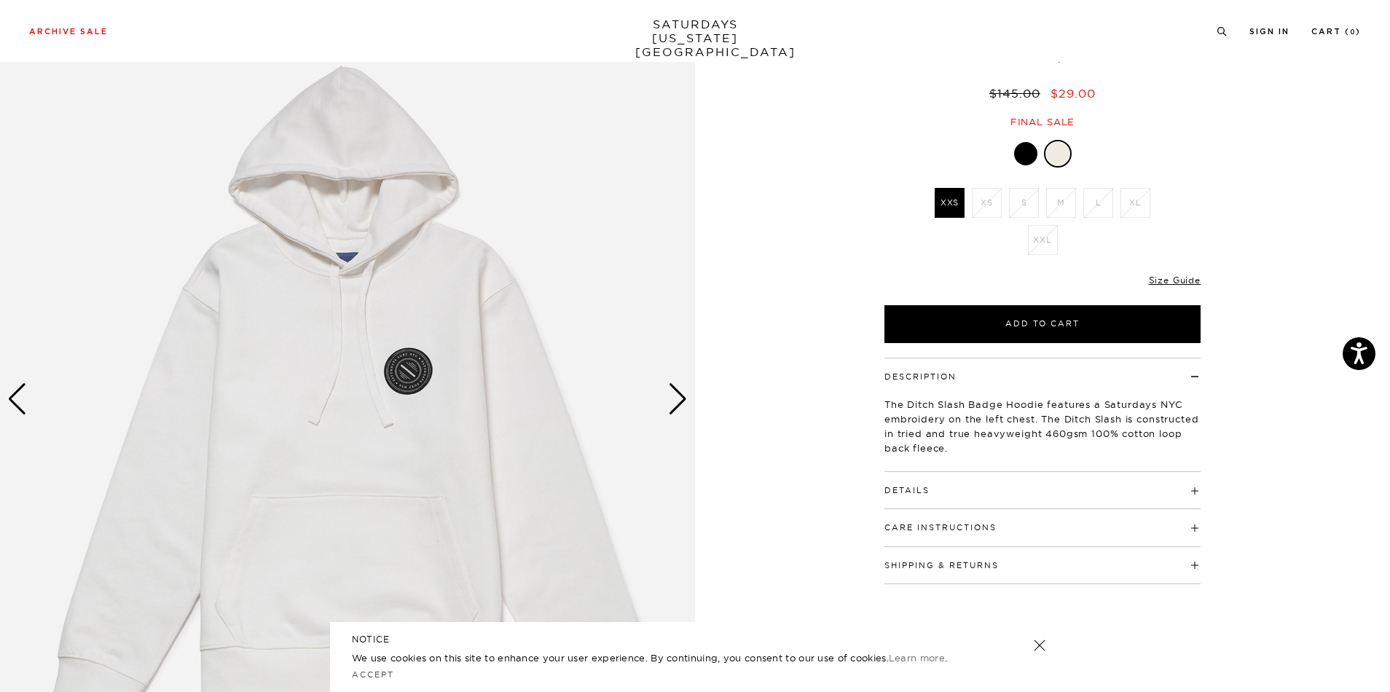
click at [682, 408] on div "Next slide" at bounding box center [678, 399] width 20 height 32
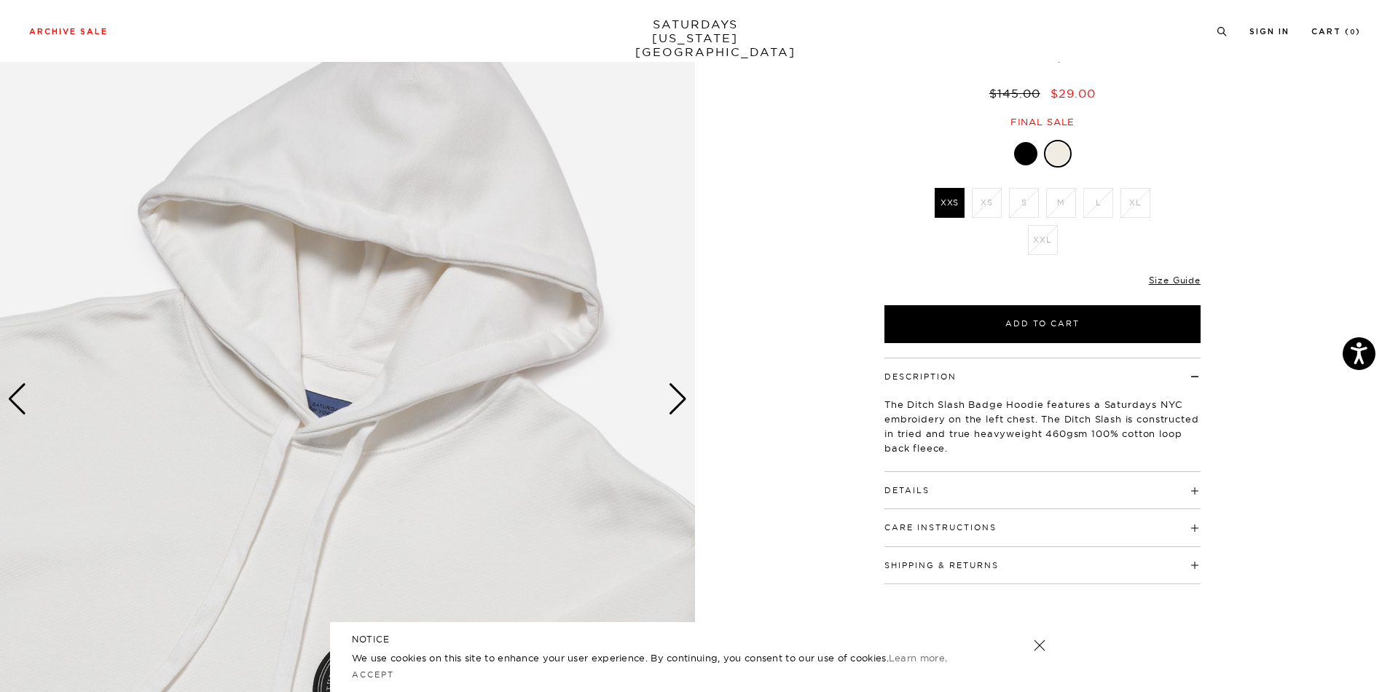
click at [682, 408] on div "Next slide" at bounding box center [678, 399] width 20 height 32
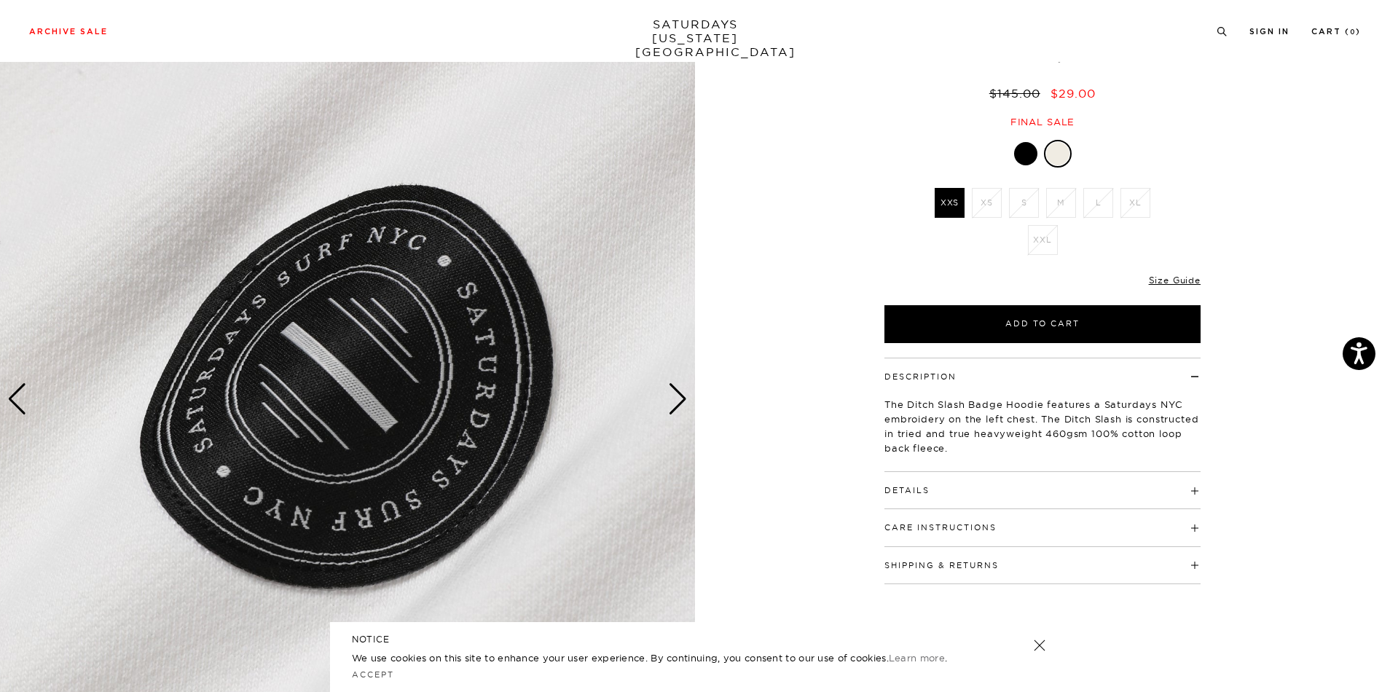
click at [682, 408] on div "Next slide" at bounding box center [678, 399] width 20 height 32
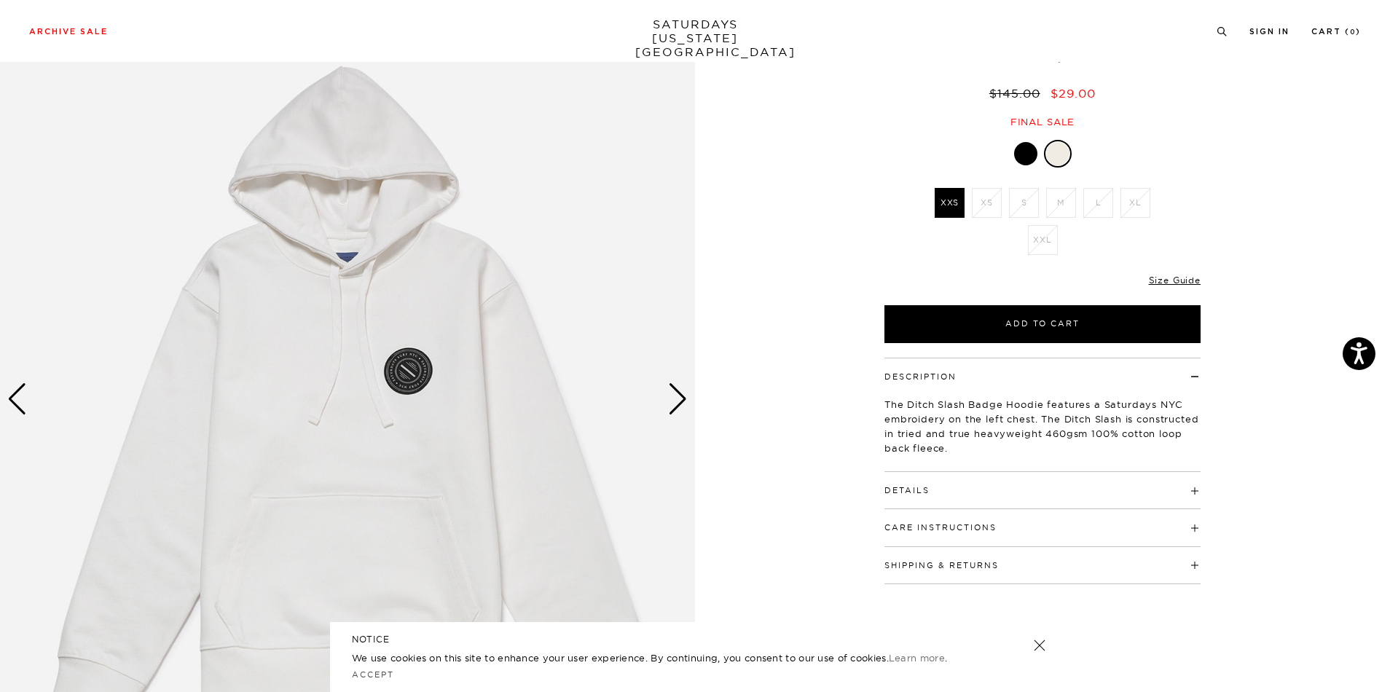
click at [1028, 154] on div at bounding box center [1025, 153] width 23 height 23
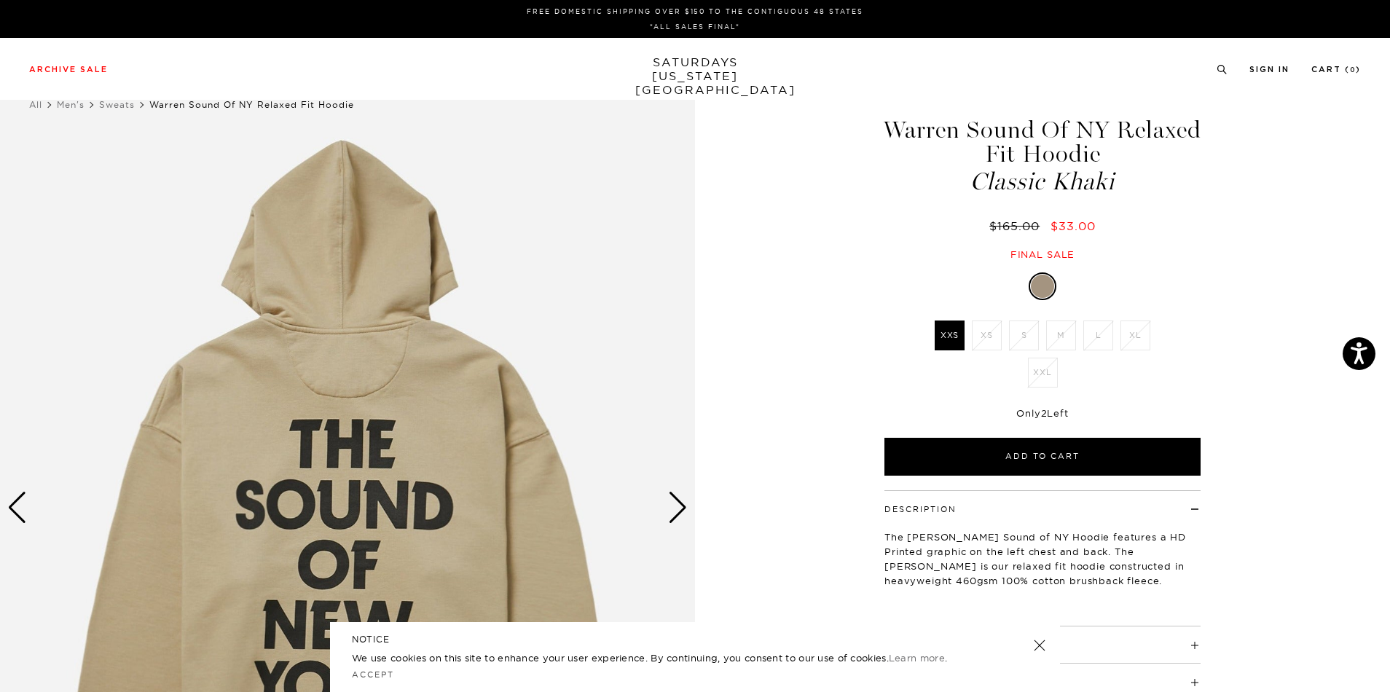
click at [672, 504] on div "Next slide" at bounding box center [678, 508] width 20 height 32
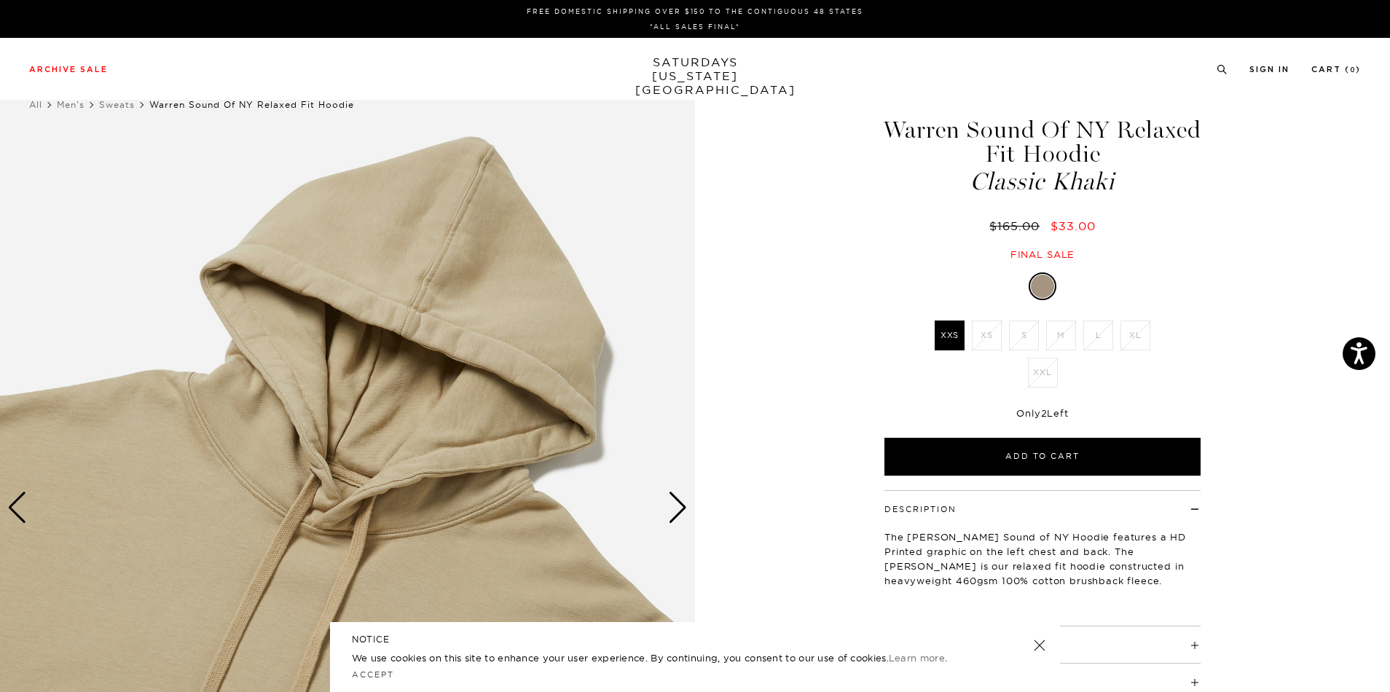
click at [673, 504] on div "Next slide" at bounding box center [678, 508] width 20 height 32
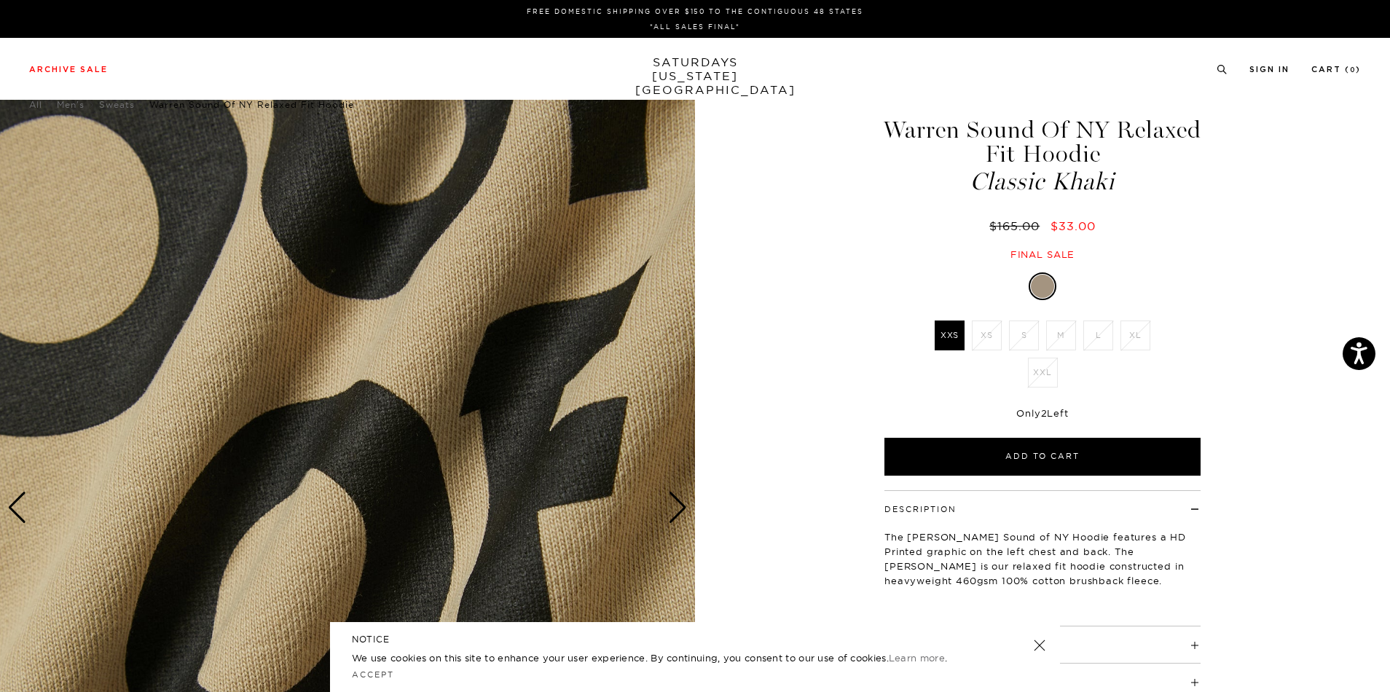
click at [674, 500] on div "Next slide" at bounding box center [678, 508] width 20 height 32
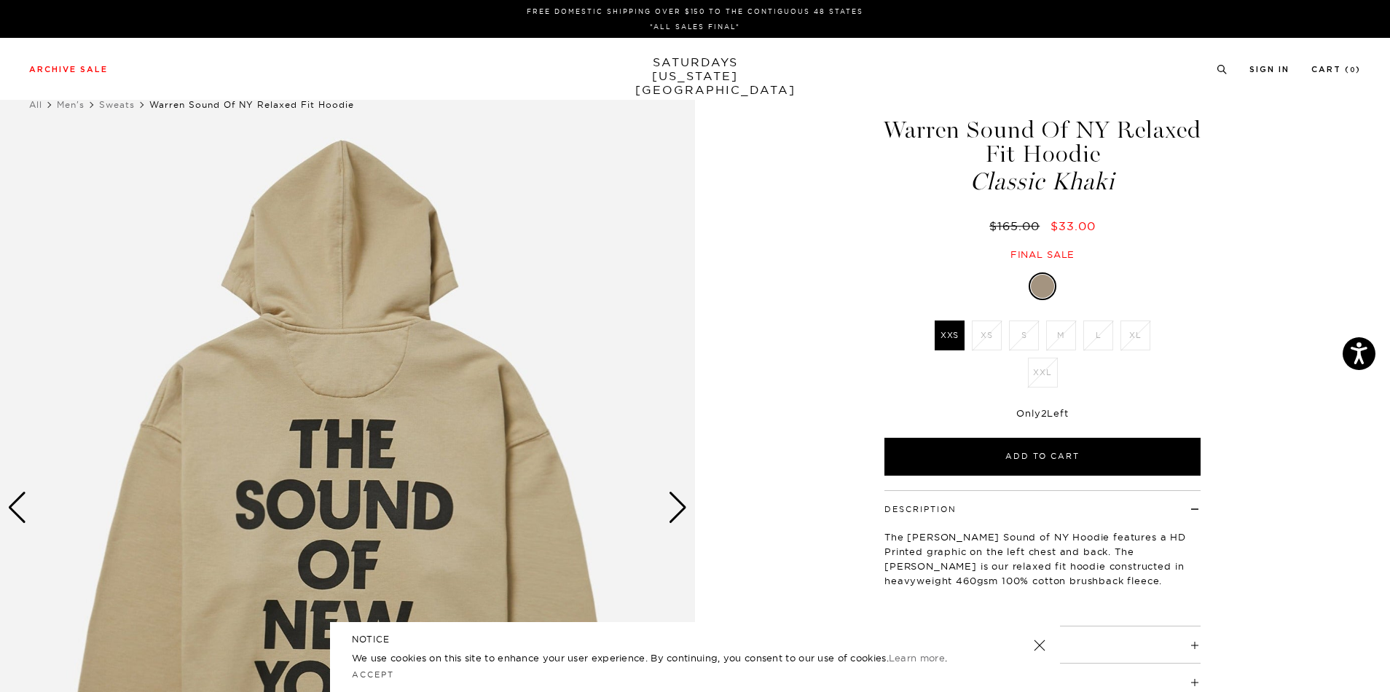
click at [674, 500] on div "Next slide" at bounding box center [678, 508] width 20 height 32
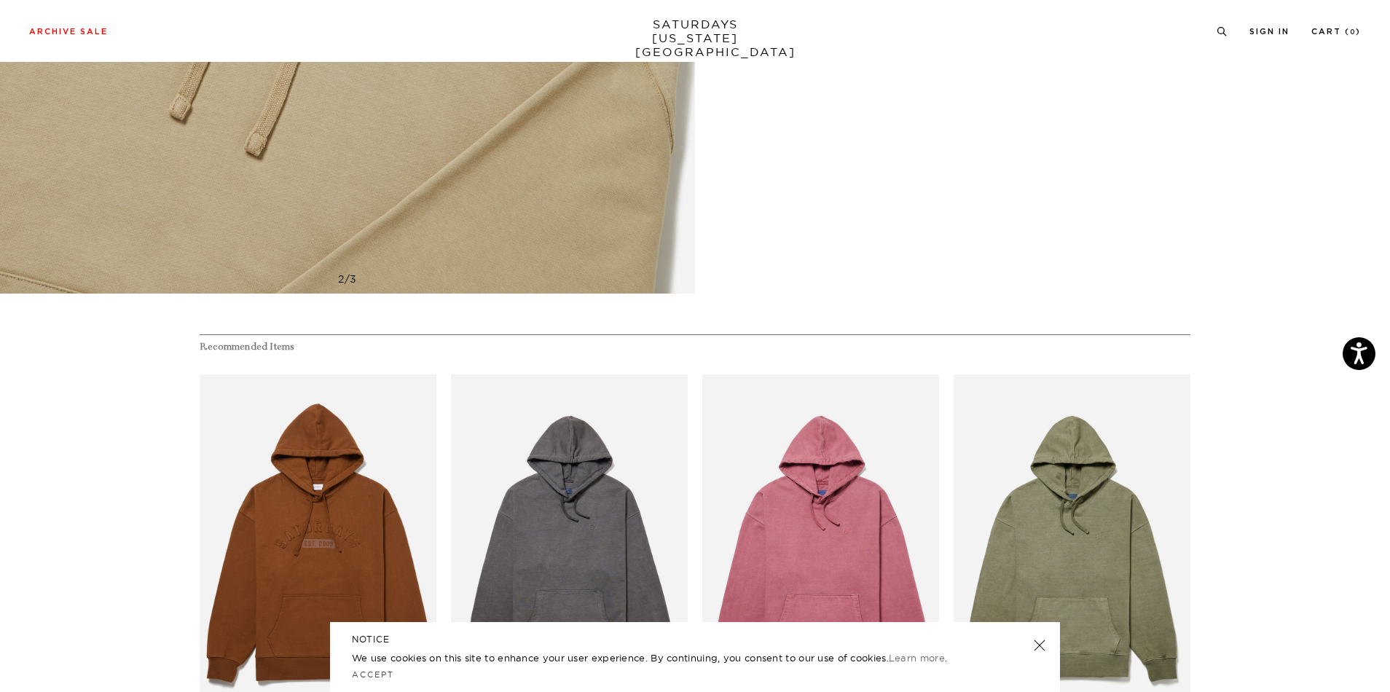
scroll to position [196, 0]
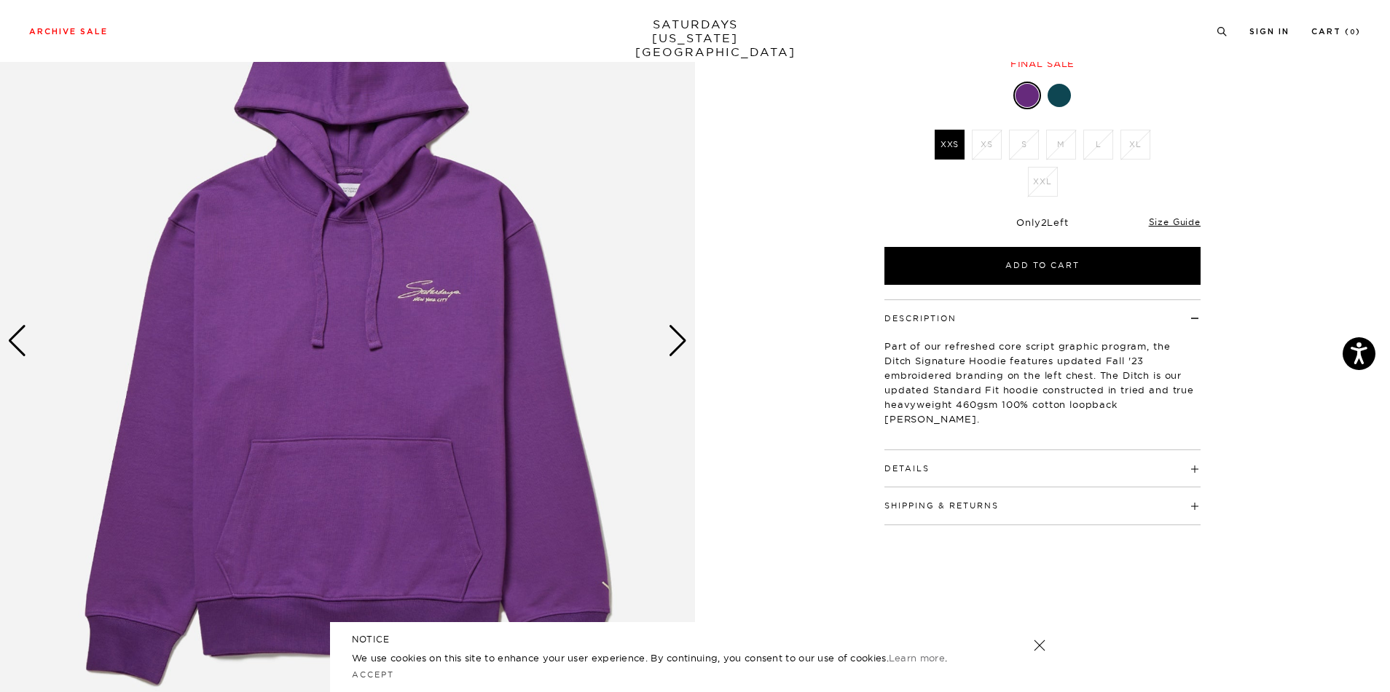
scroll to position [173, 0]
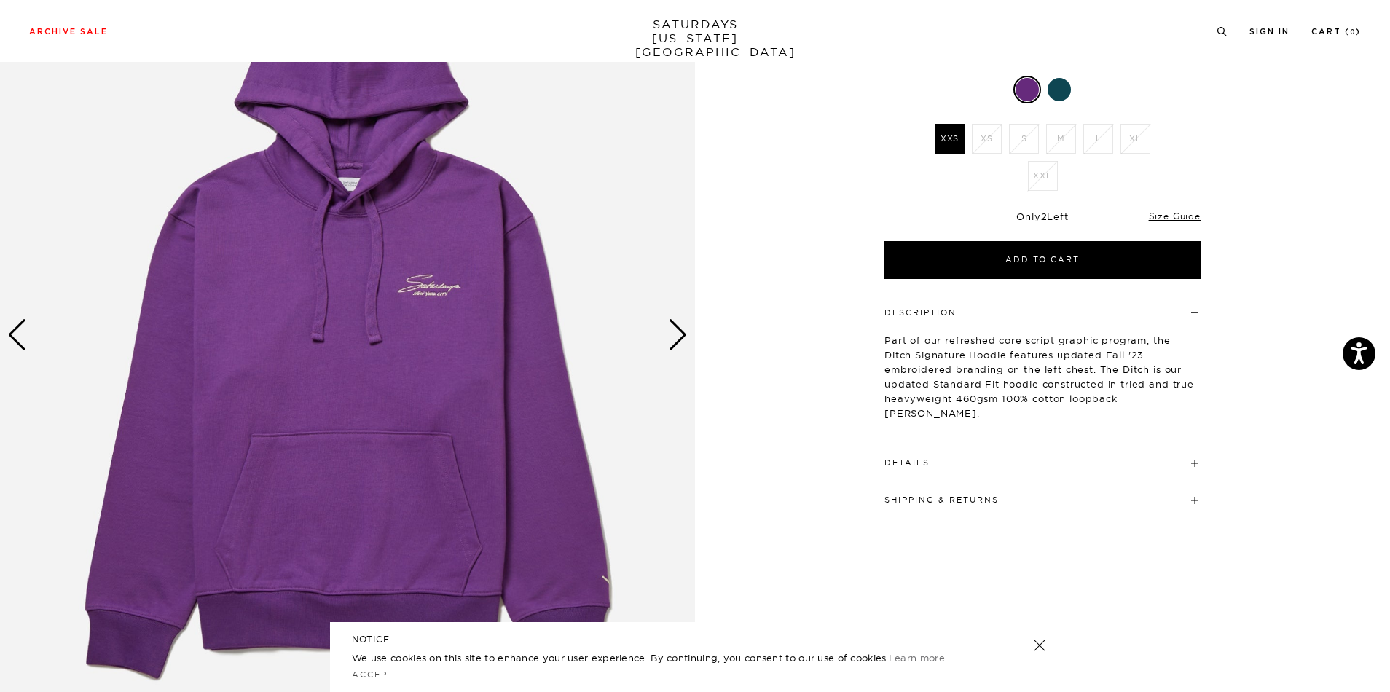
click at [1068, 93] on div at bounding box center [1058, 89] width 23 height 23
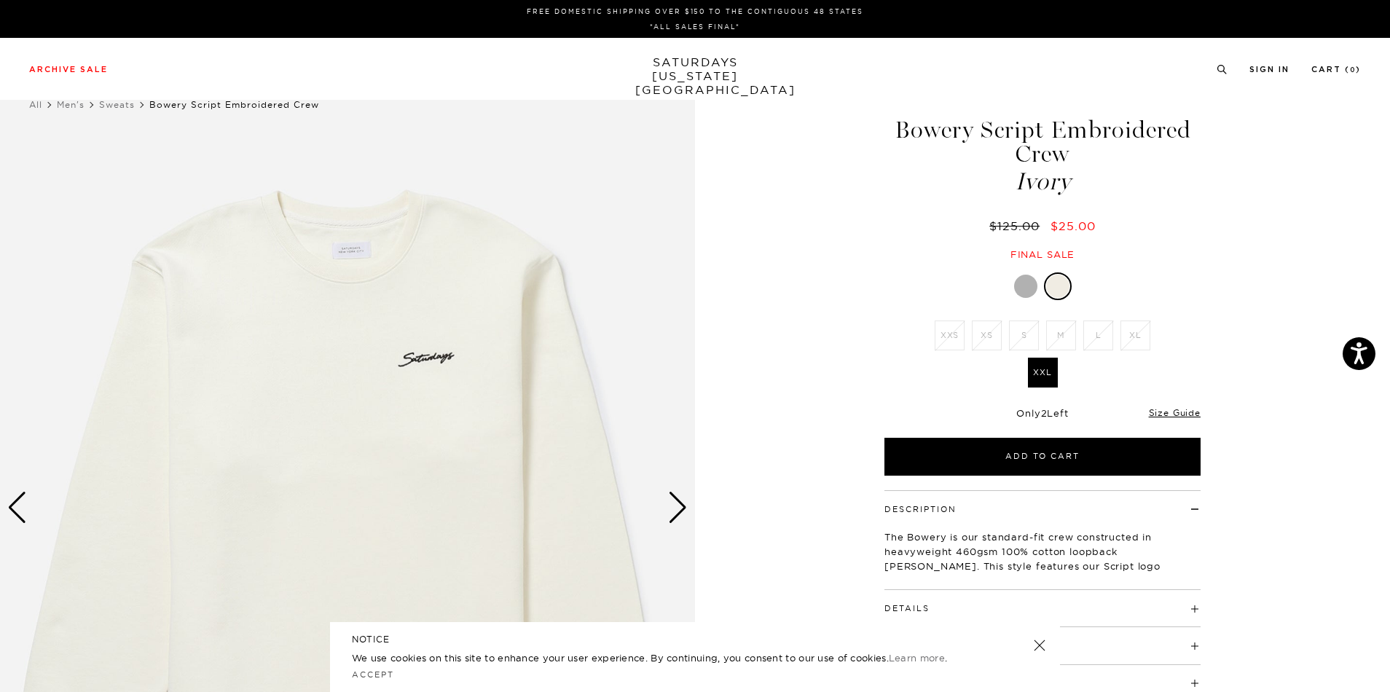
click at [1032, 285] on div at bounding box center [1025, 286] width 23 height 23
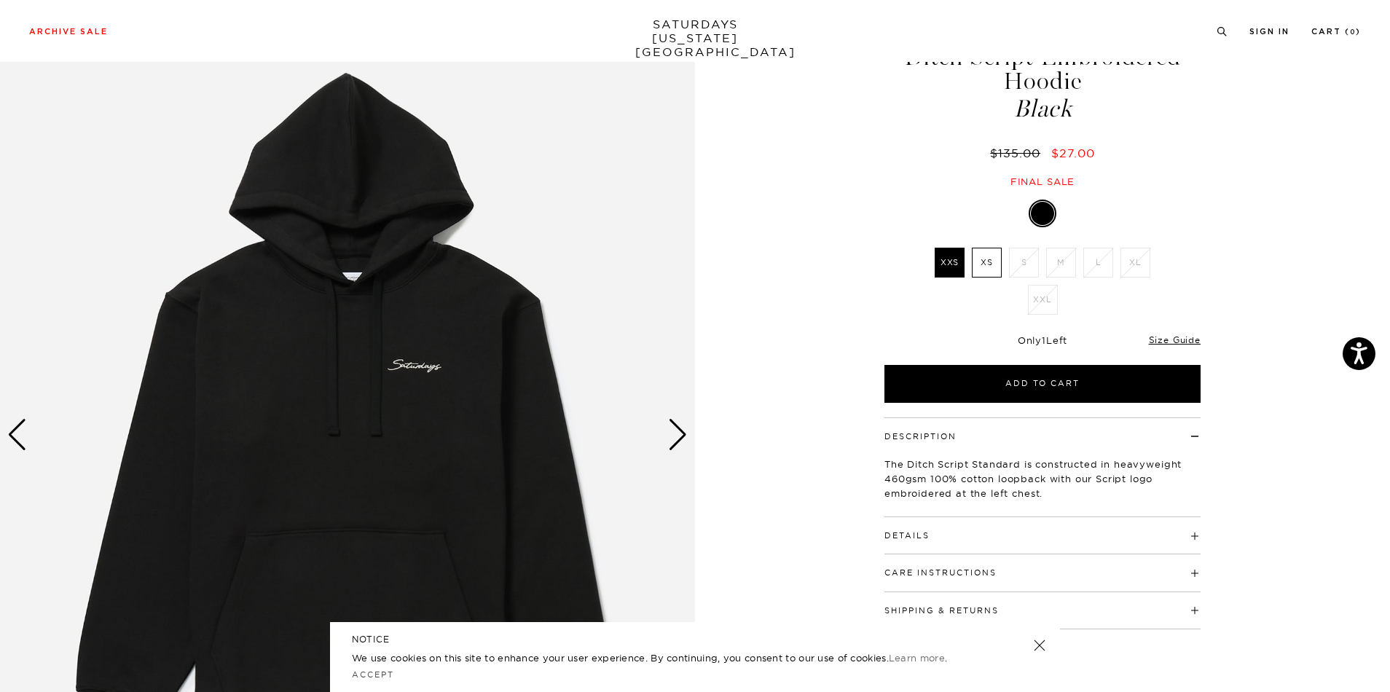
scroll to position [85, 0]
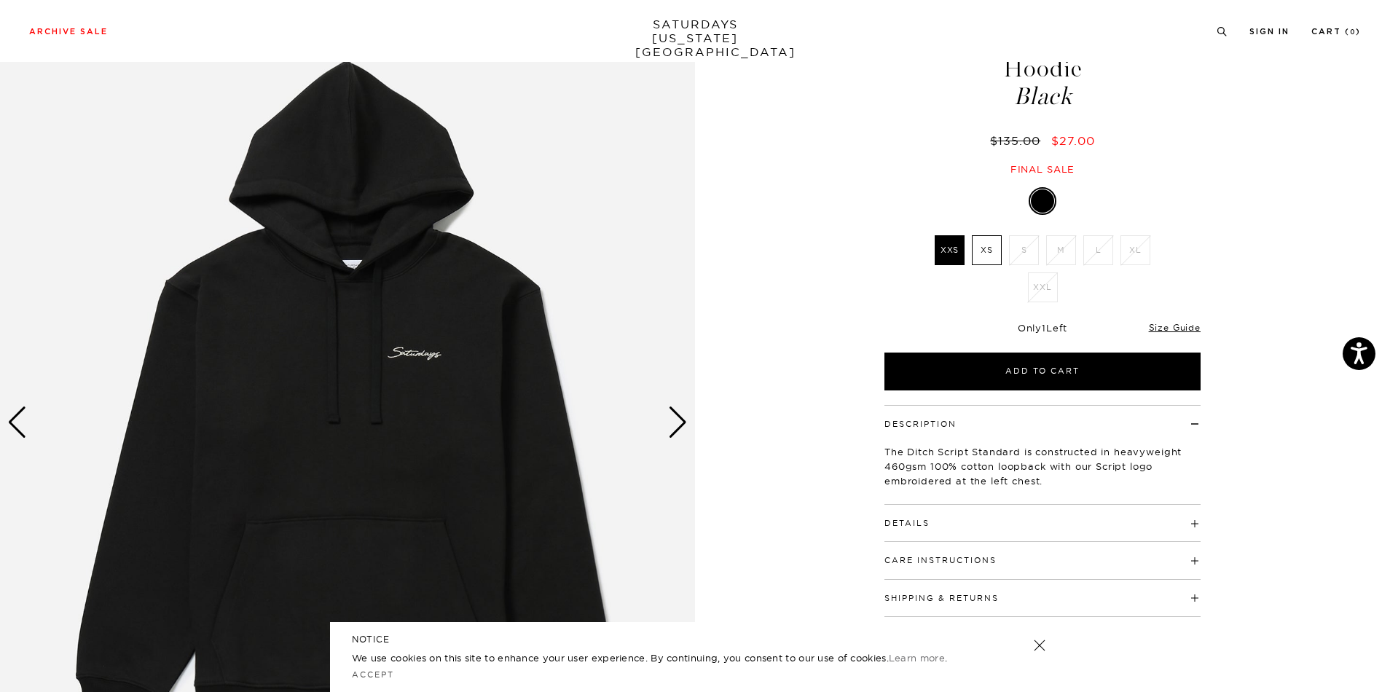
click at [684, 424] on div "Next slide" at bounding box center [678, 422] width 20 height 32
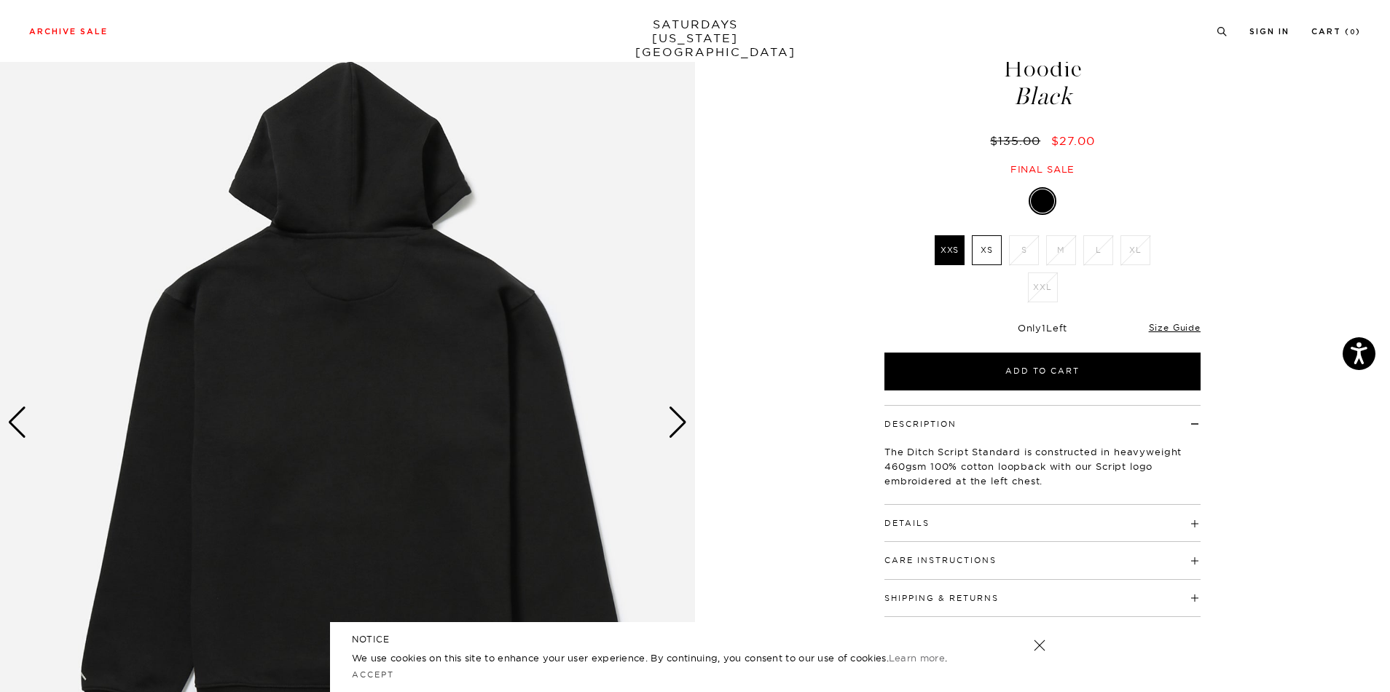
click at [684, 424] on div "Next slide" at bounding box center [678, 422] width 20 height 32
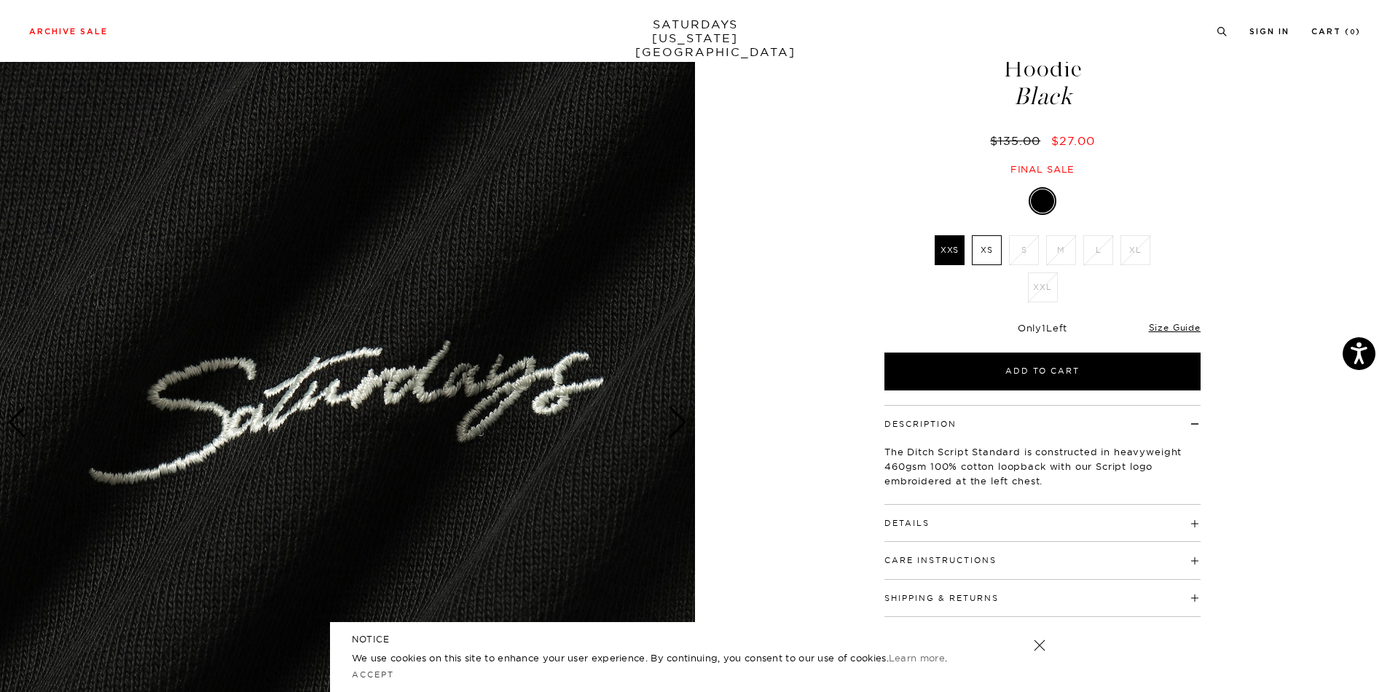
click at [684, 424] on div "Next slide" at bounding box center [678, 422] width 20 height 32
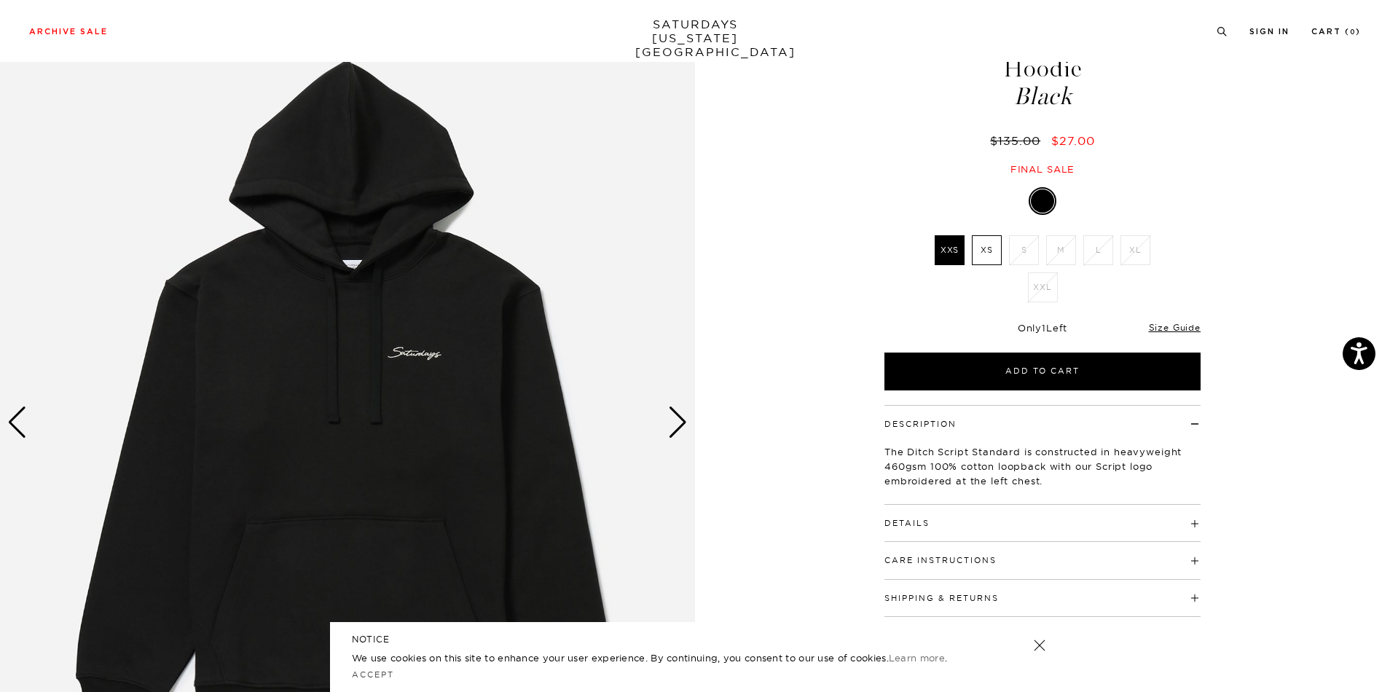
click at [682, 420] on div "Next slide" at bounding box center [678, 422] width 20 height 32
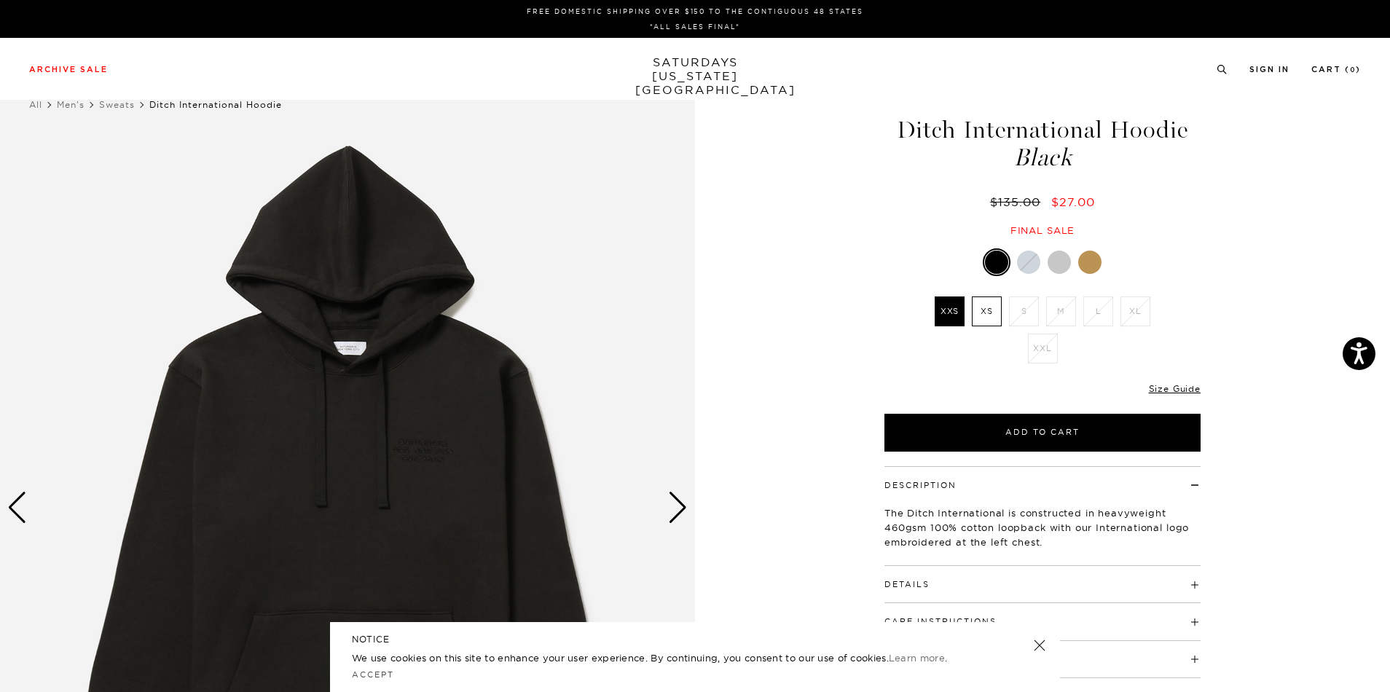
click at [674, 507] on div "Next slide" at bounding box center [678, 508] width 20 height 32
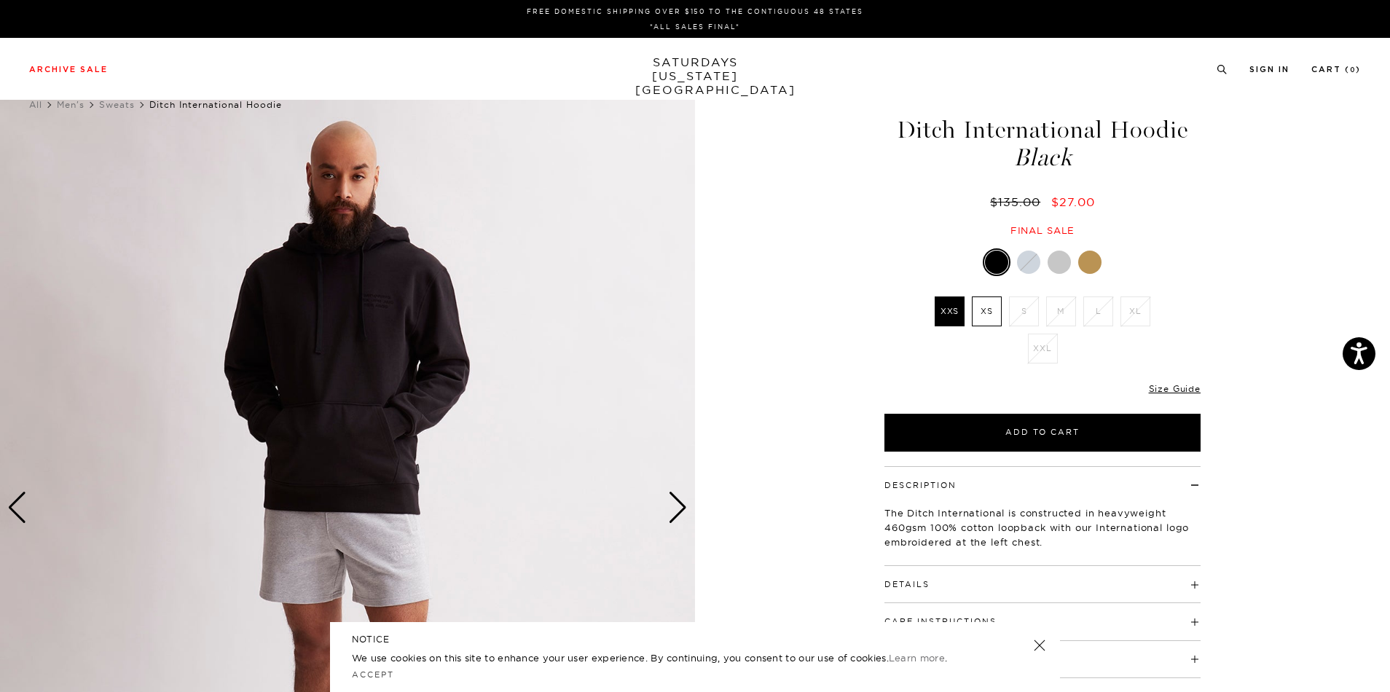
click at [674, 507] on div "Next slide" at bounding box center [678, 508] width 20 height 32
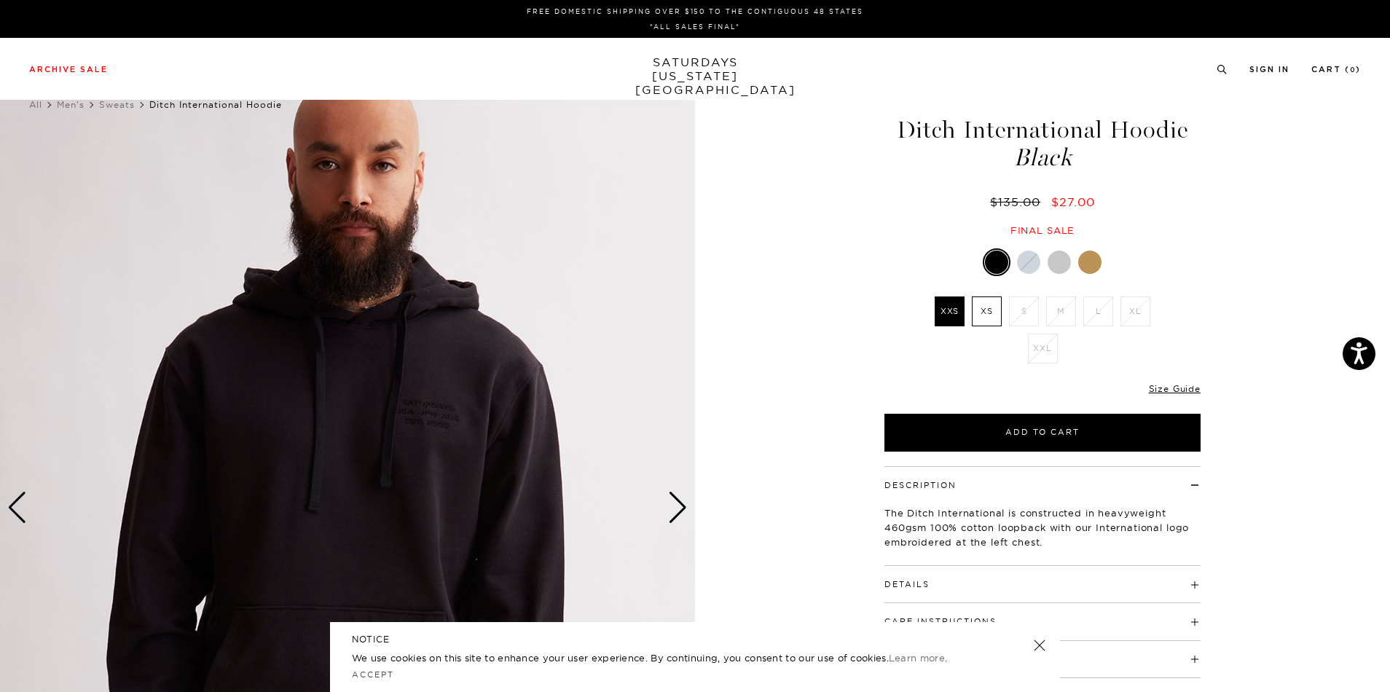
click at [674, 507] on div "Next slide" at bounding box center [678, 508] width 20 height 32
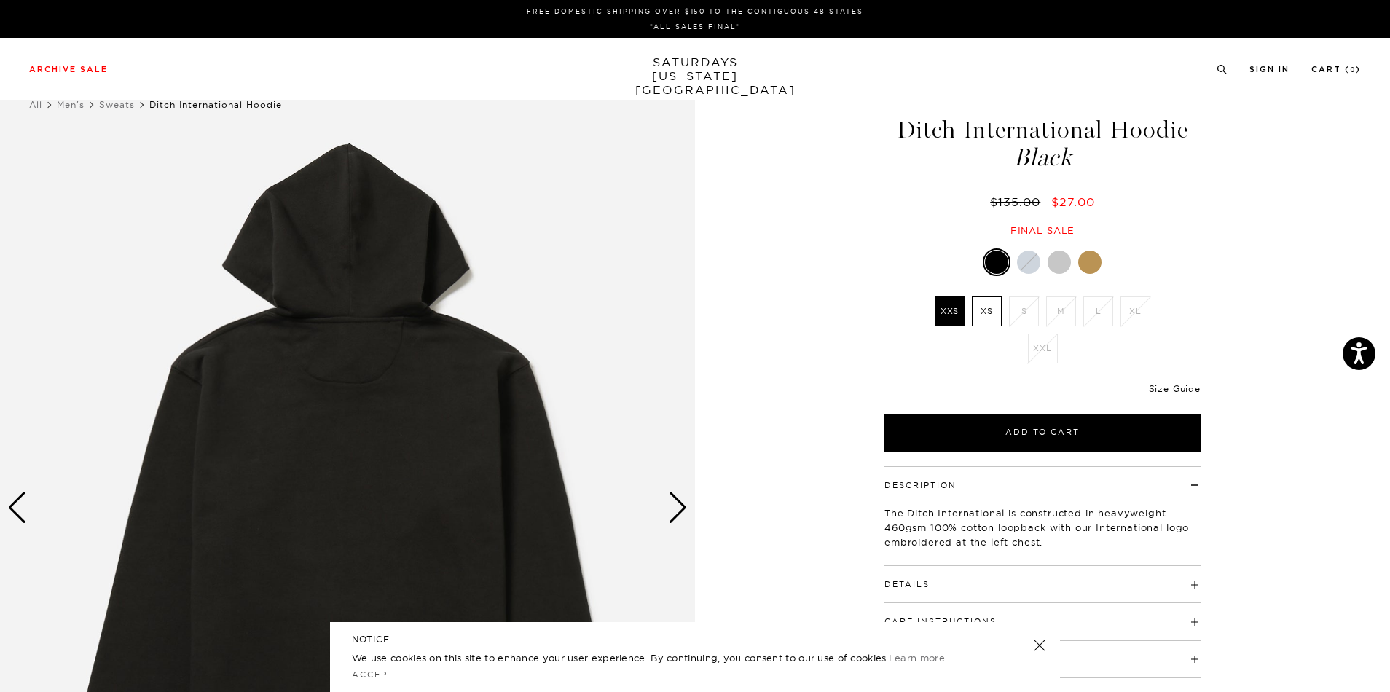
click at [674, 507] on div "Next slide" at bounding box center [678, 508] width 20 height 32
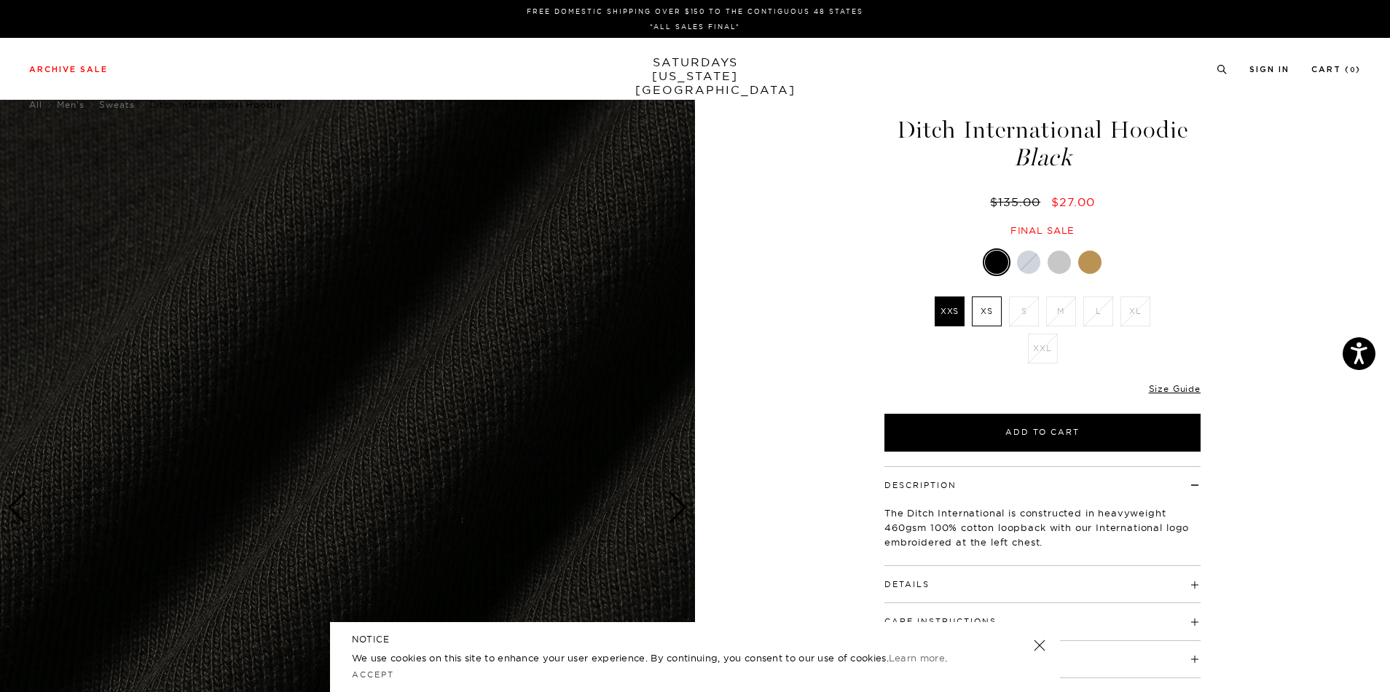
click at [1044, 267] on div at bounding box center [1042, 262] width 316 height 28
click at [1056, 264] on div at bounding box center [1058, 262] width 23 height 23
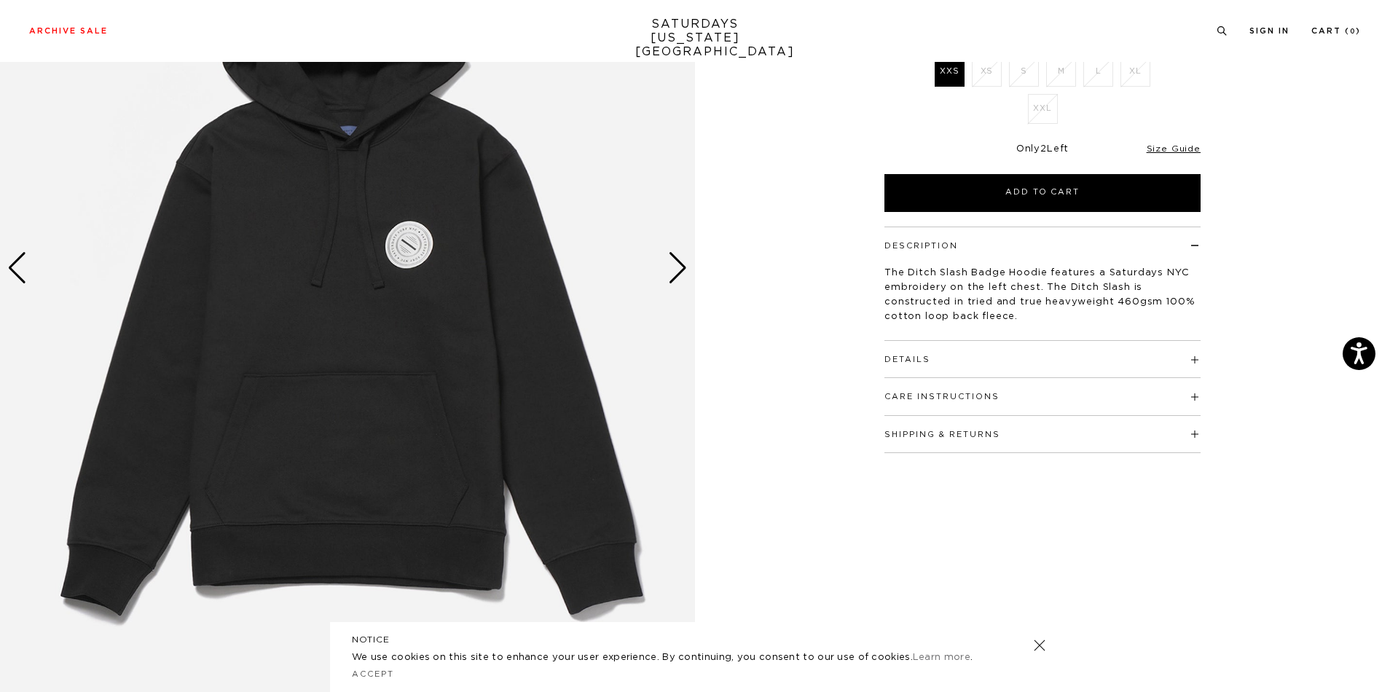
scroll to position [254, 0]
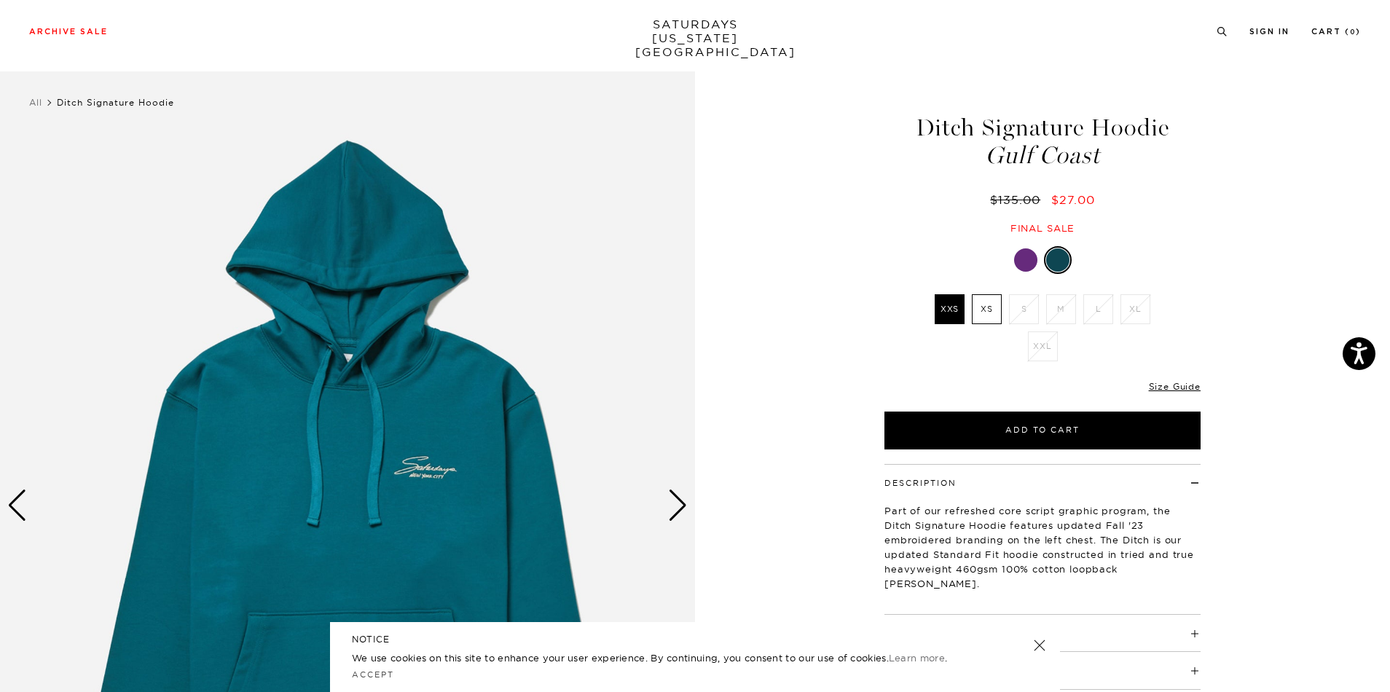
scroll to position [3, 0]
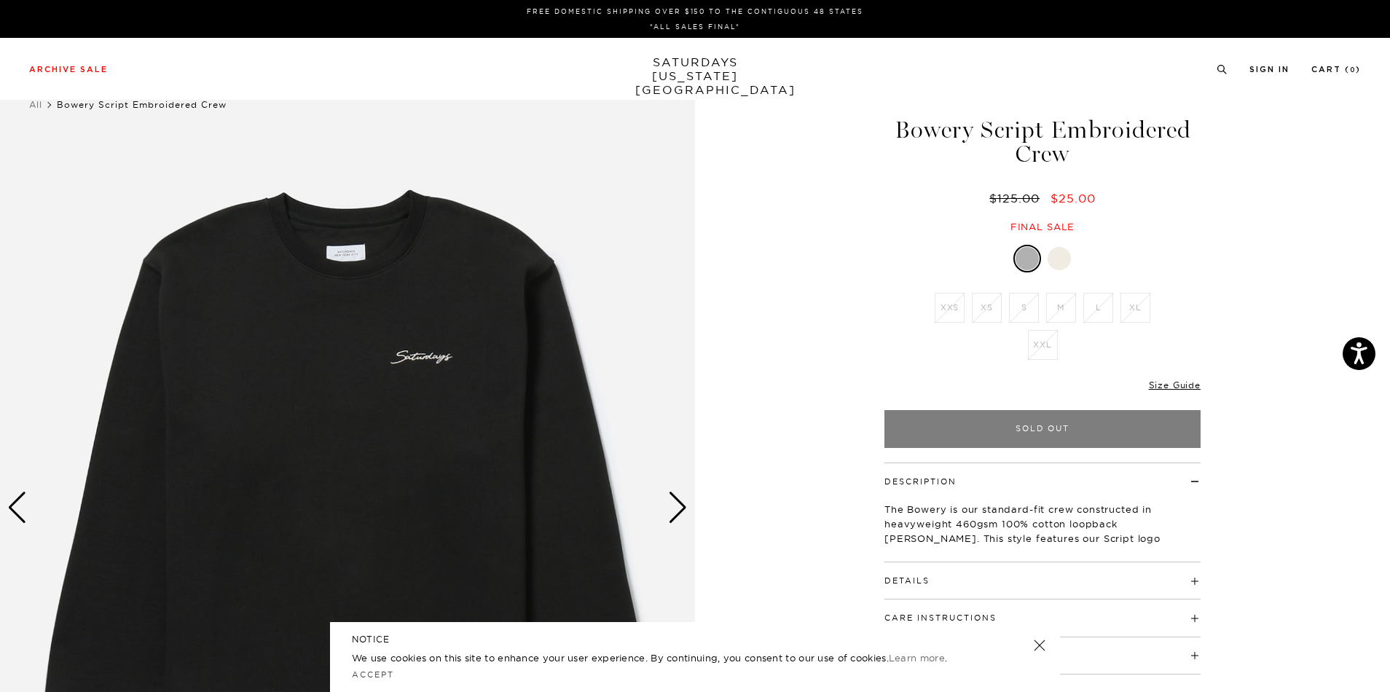
click at [668, 511] on div "Next slide" at bounding box center [678, 508] width 20 height 32
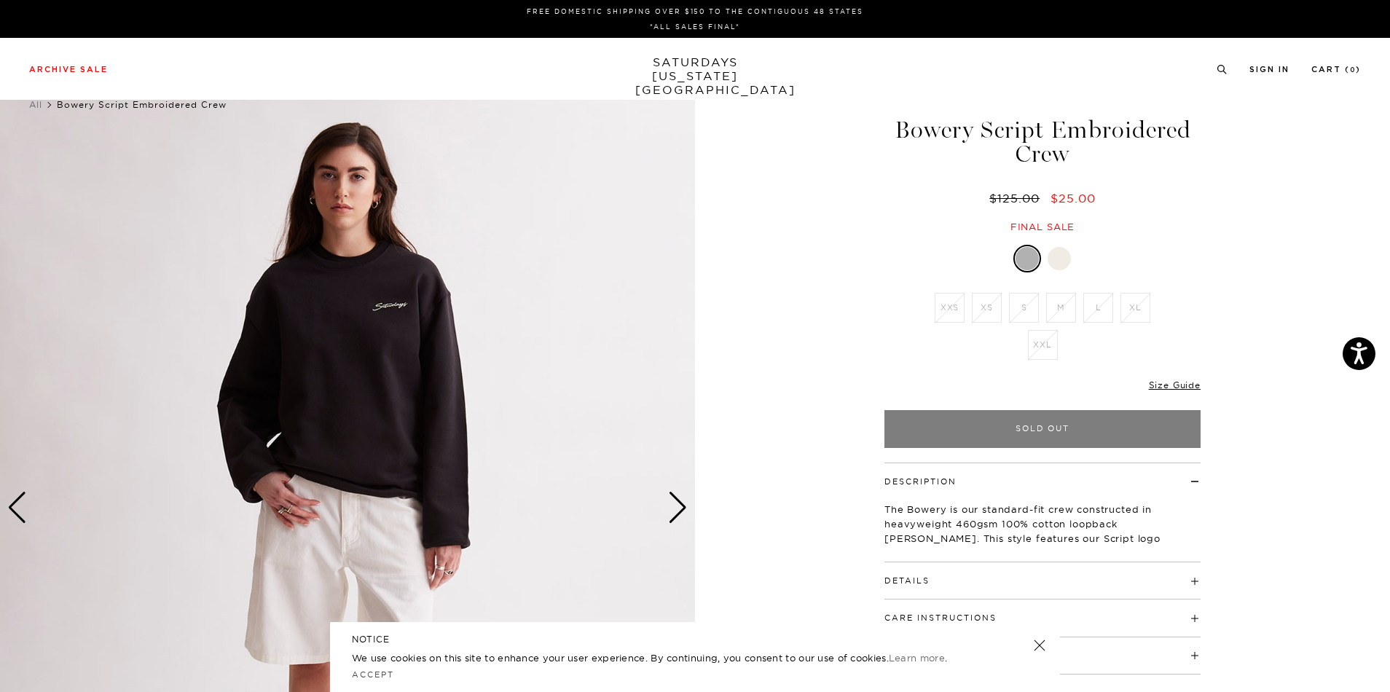
click at [1053, 256] on div at bounding box center [1058, 258] width 23 height 23
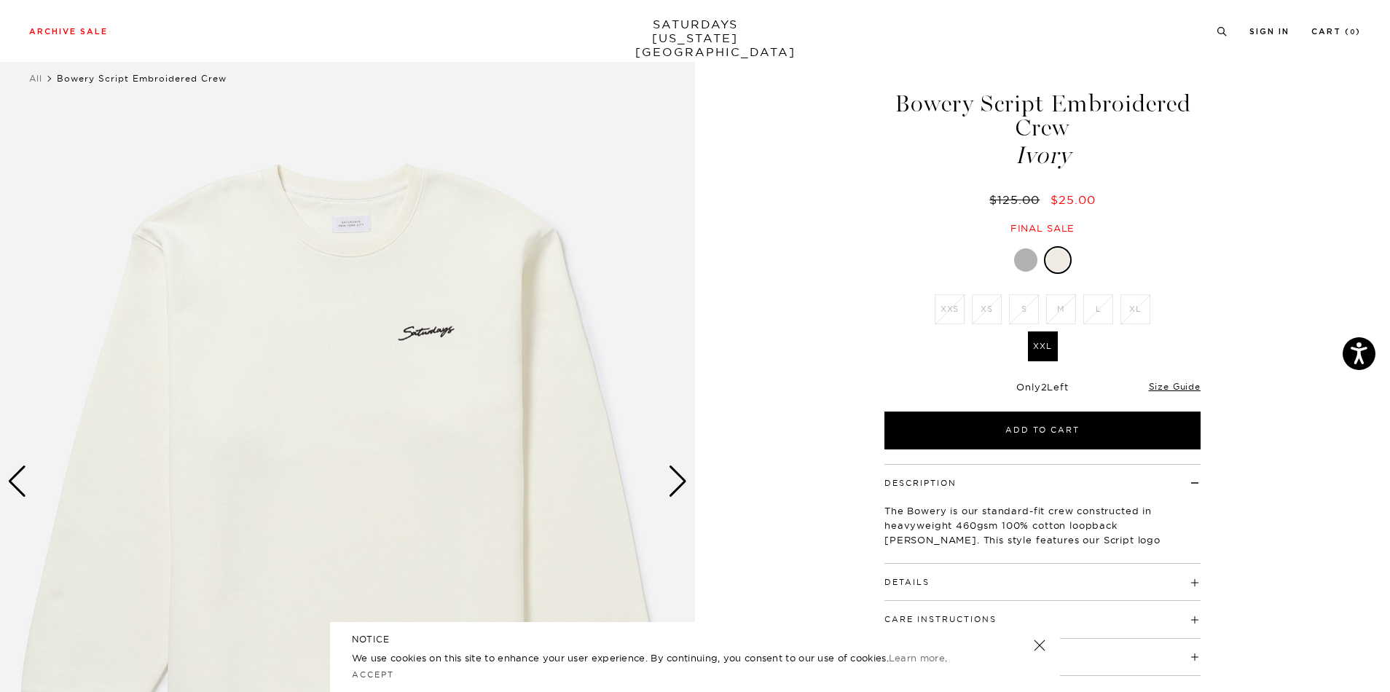
scroll to position [28, 0]
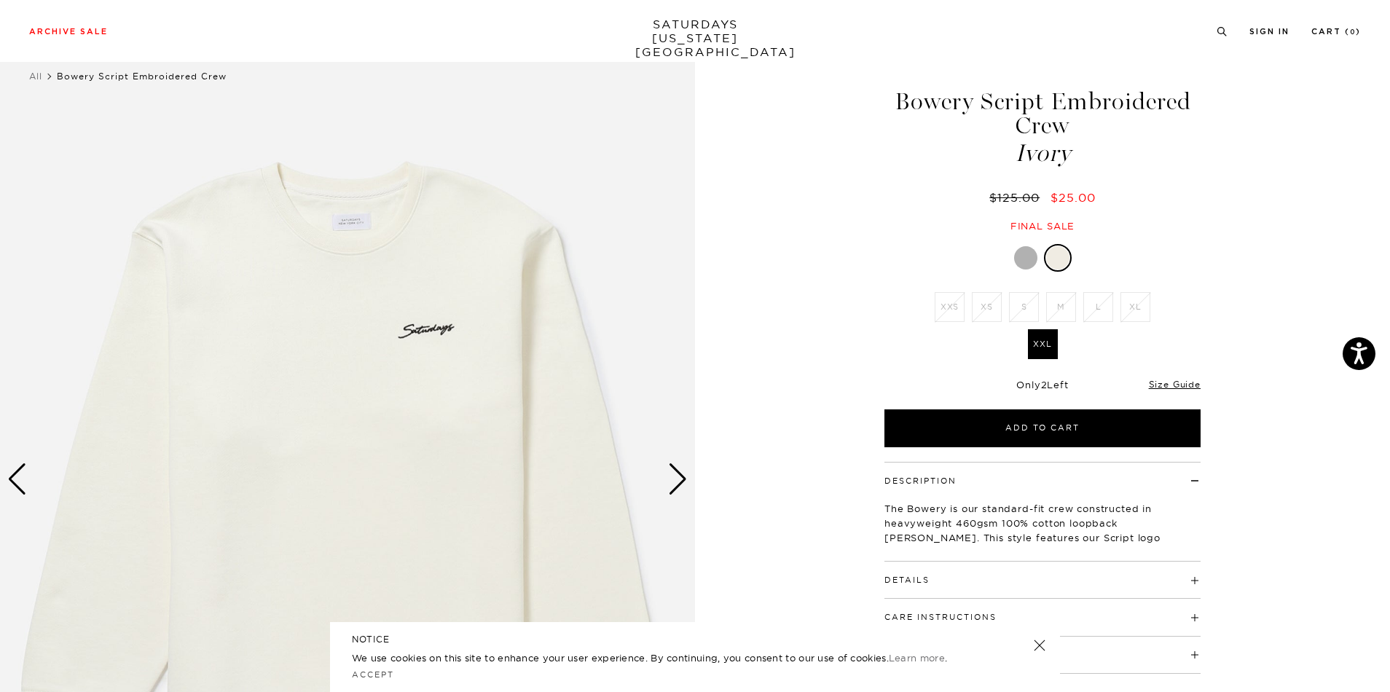
click at [682, 484] on div "Next slide" at bounding box center [678, 479] width 20 height 32
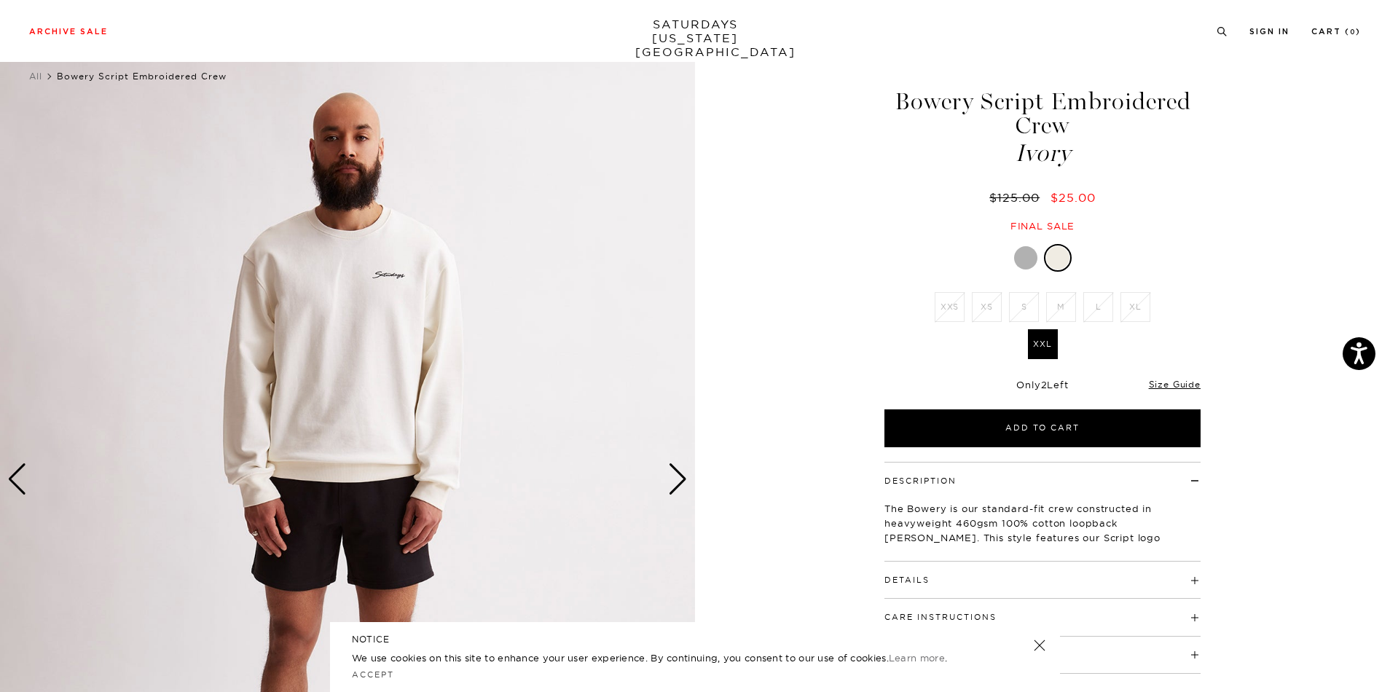
click at [682, 484] on div "Next slide" at bounding box center [678, 479] width 20 height 32
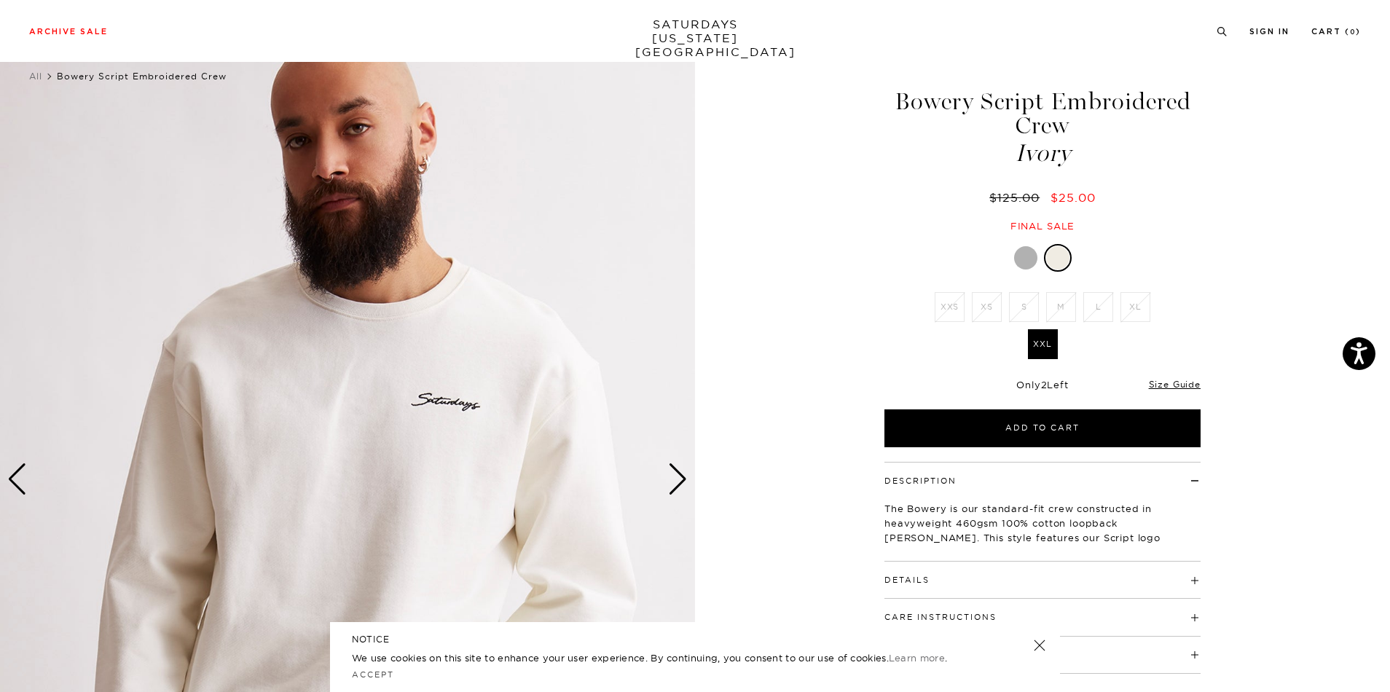
click at [682, 484] on div "Next slide" at bounding box center [678, 479] width 20 height 32
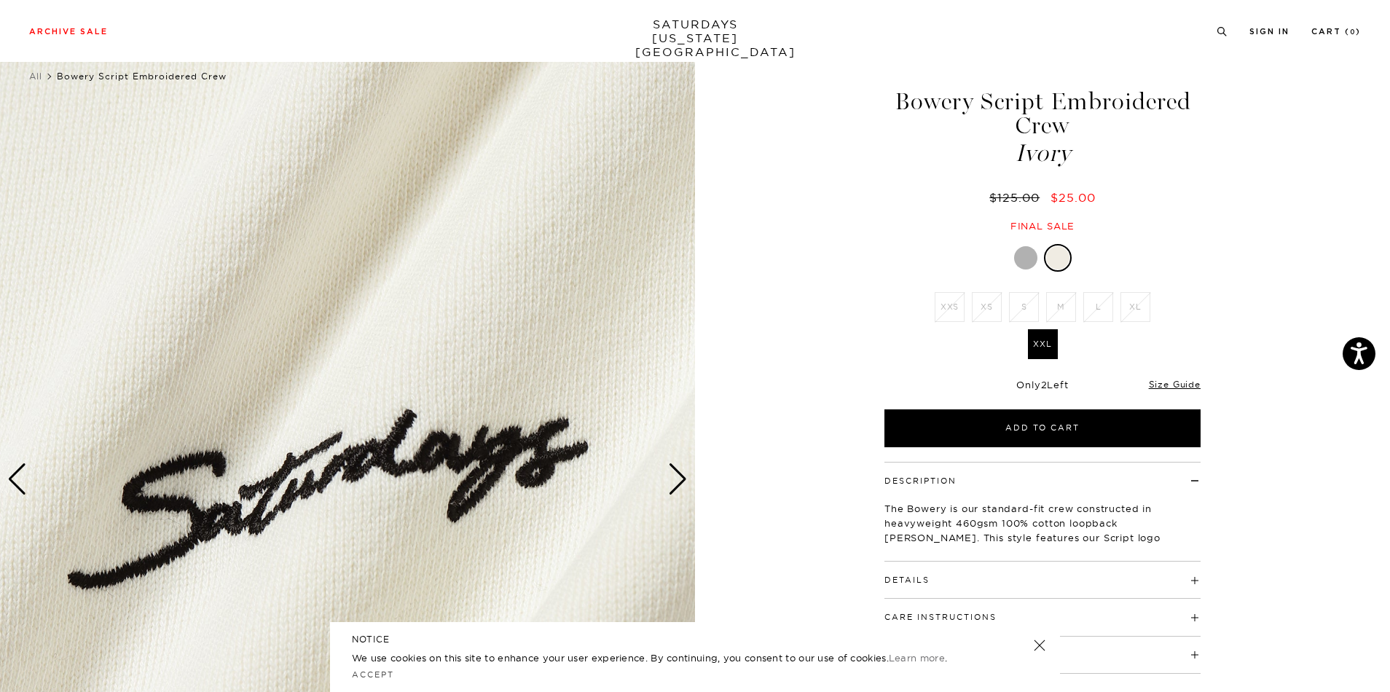
click at [682, 484] on div "Next slide" at bounding box center [678, 479] width 20 height 32
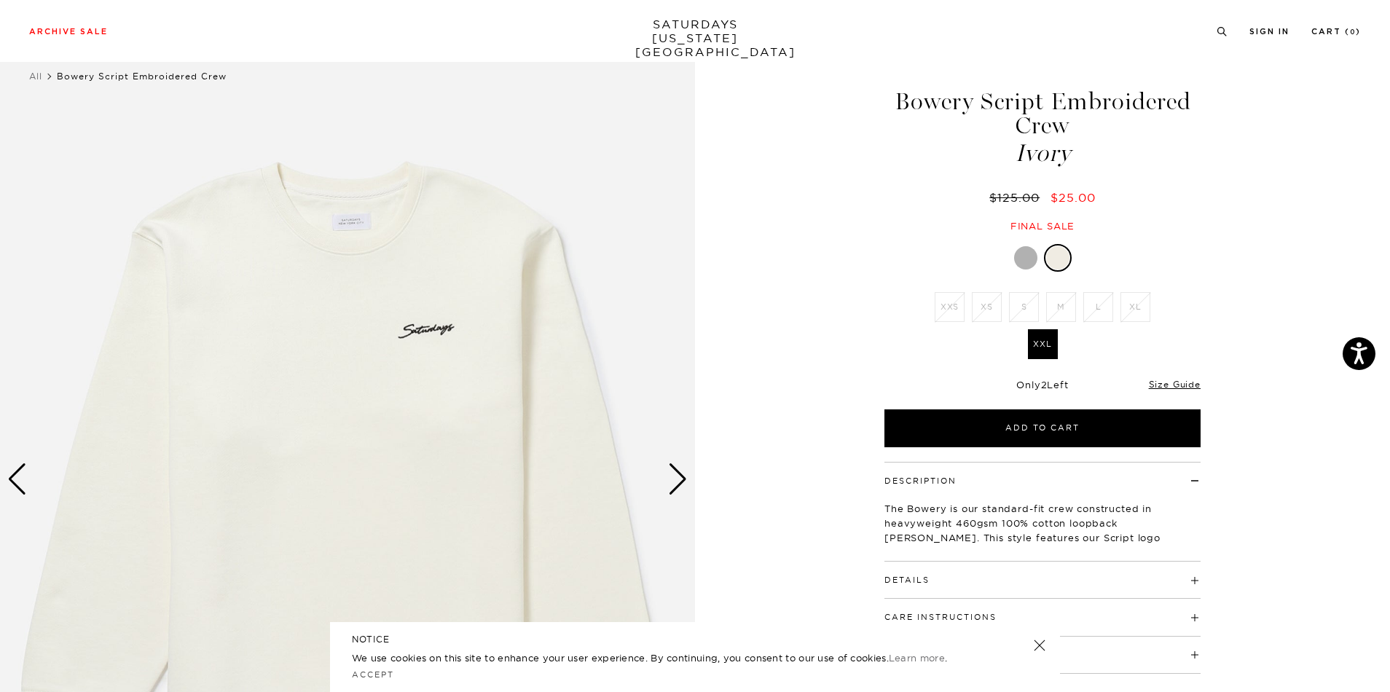
click at [682, 484] on div "Next slide" at bounding box center [678, 479] width 20 height 32
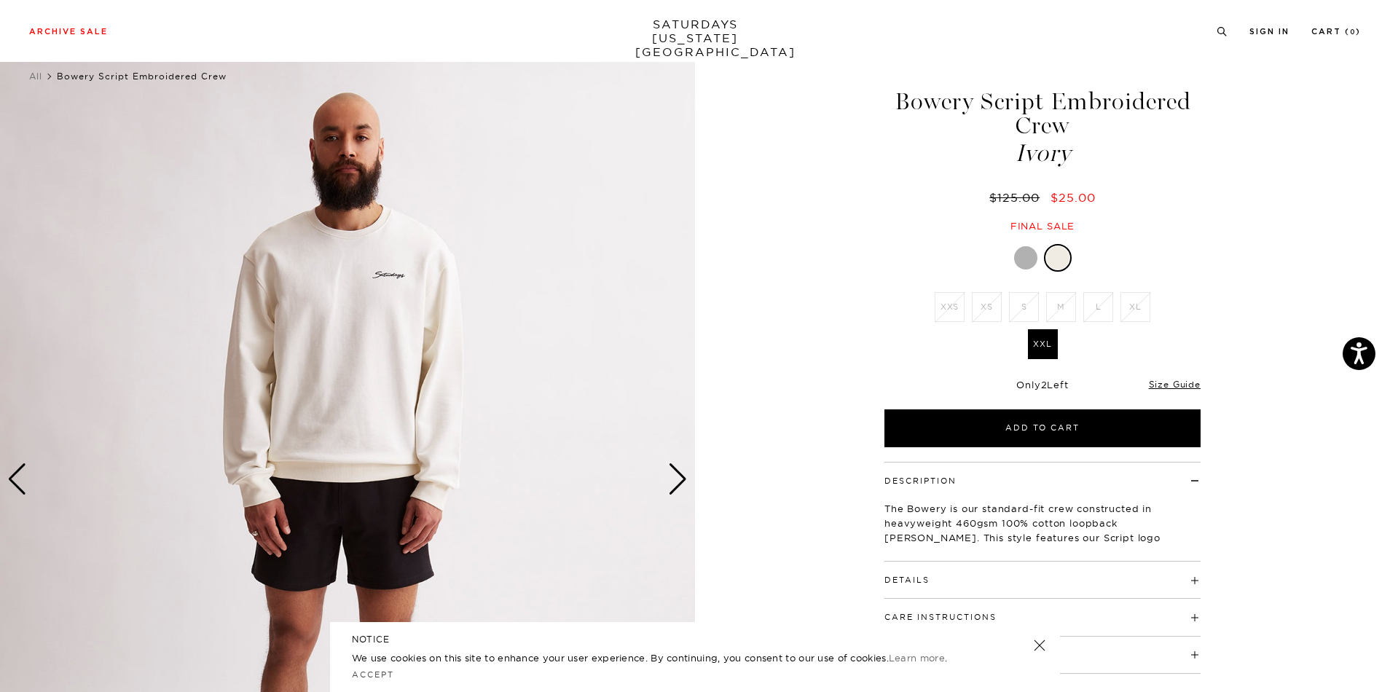
click at [682, 484] on div "Next slide" at bounding box center [678, 479] width 20 height 32
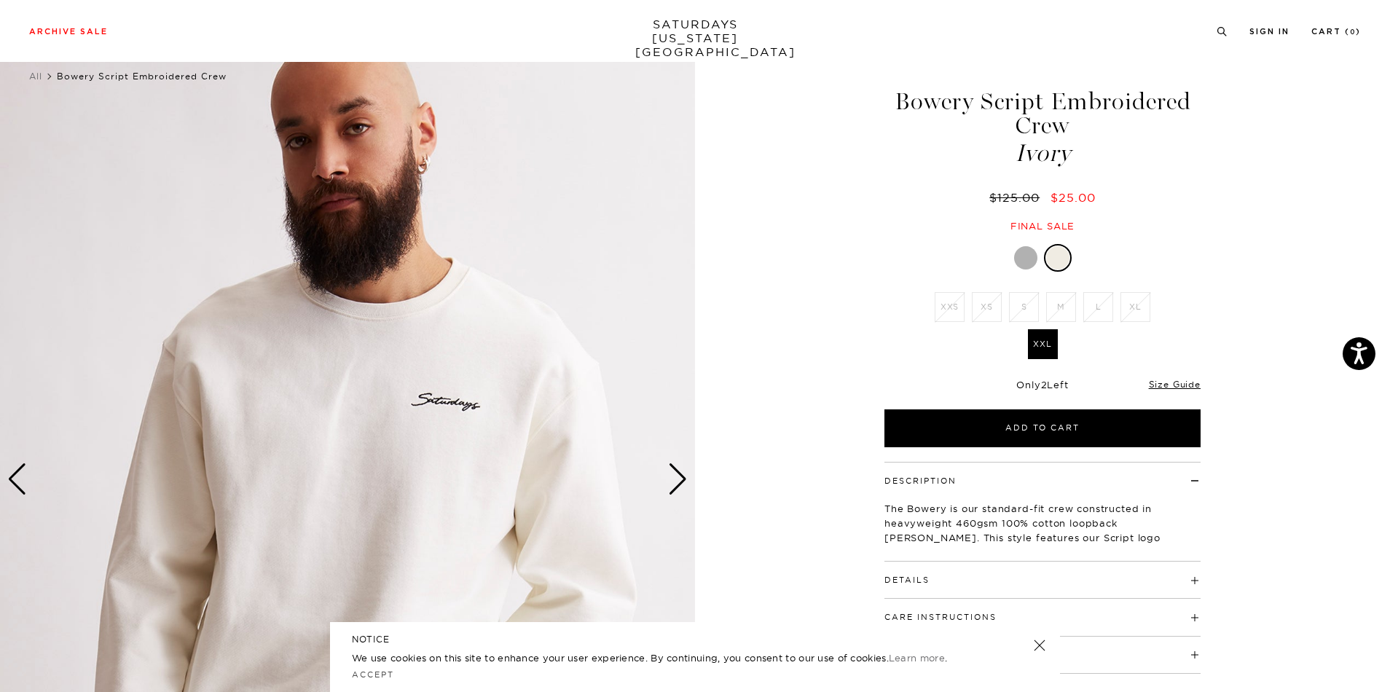
click at [682, 484] on div "Next slide" at bounding box center [678, 479] width 20 height 32
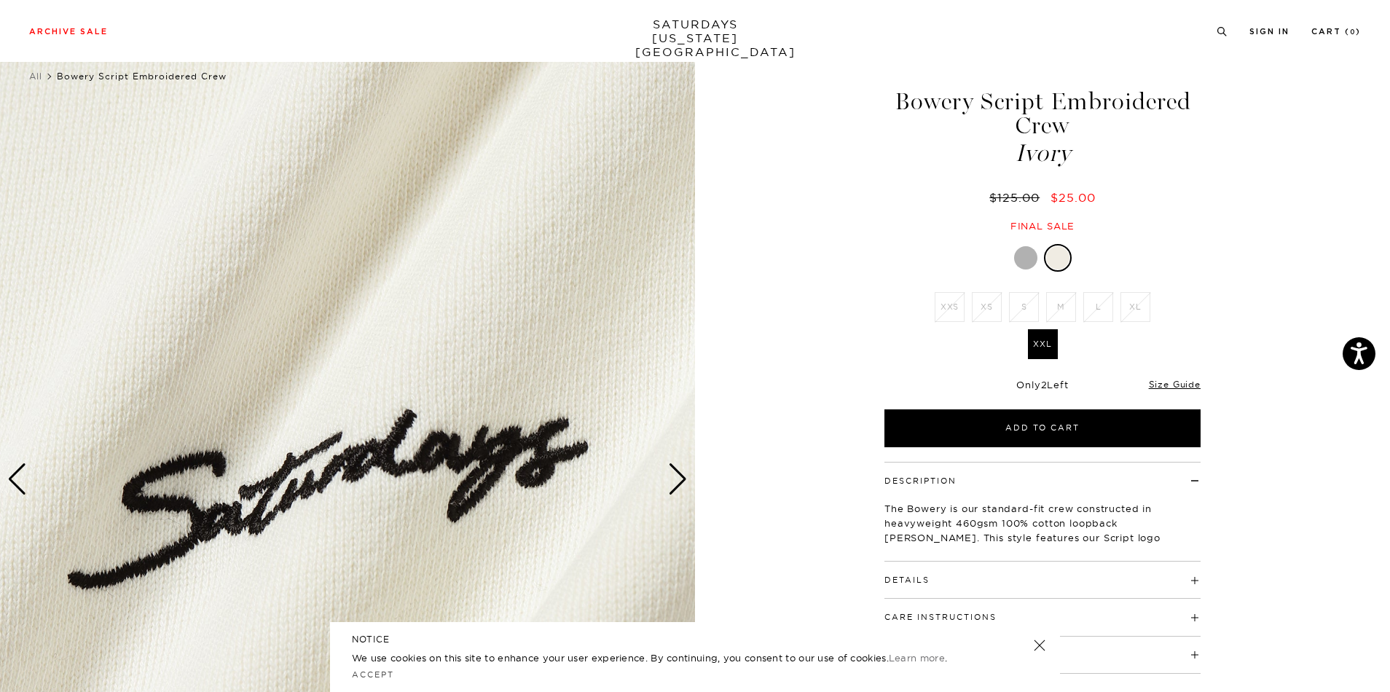
click at [682, 484] on div "Next slide" at bounding box center [678, 479] width 20 height 32
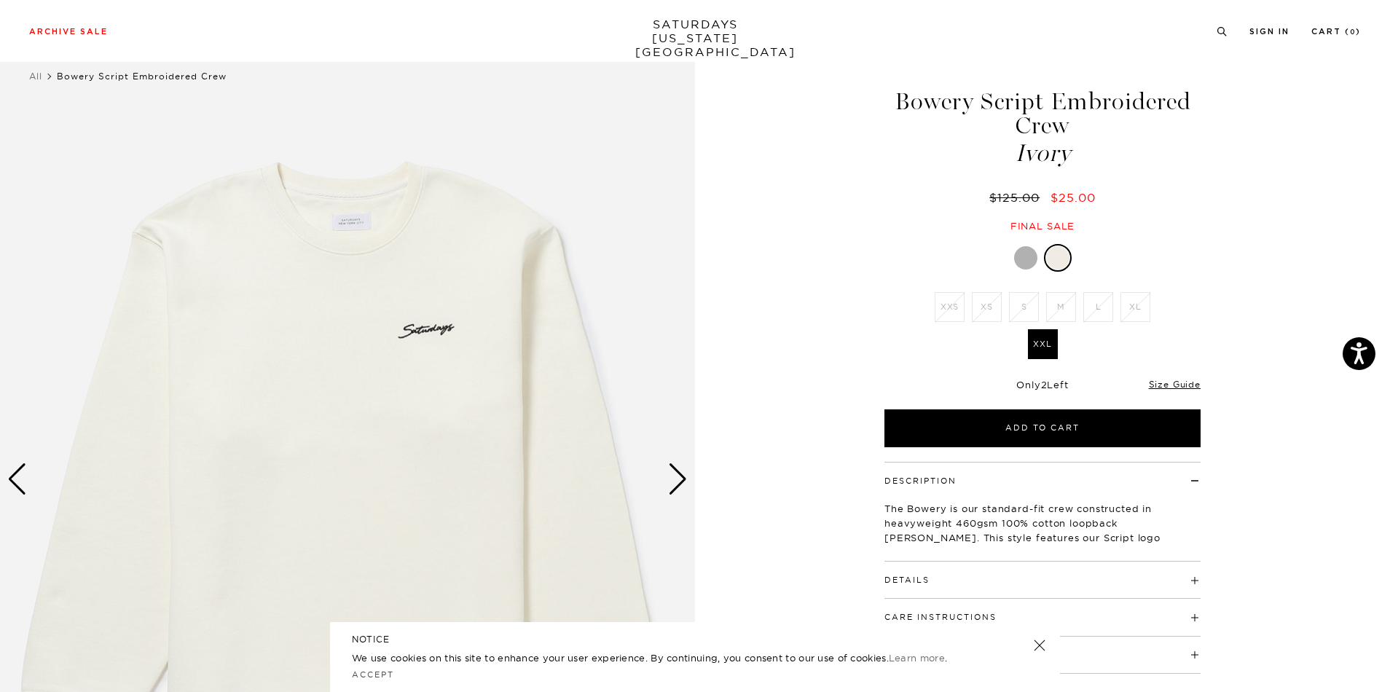
click at [682, 484] on div "Next slide" at bounding box center [678, 479] width 20 height 32
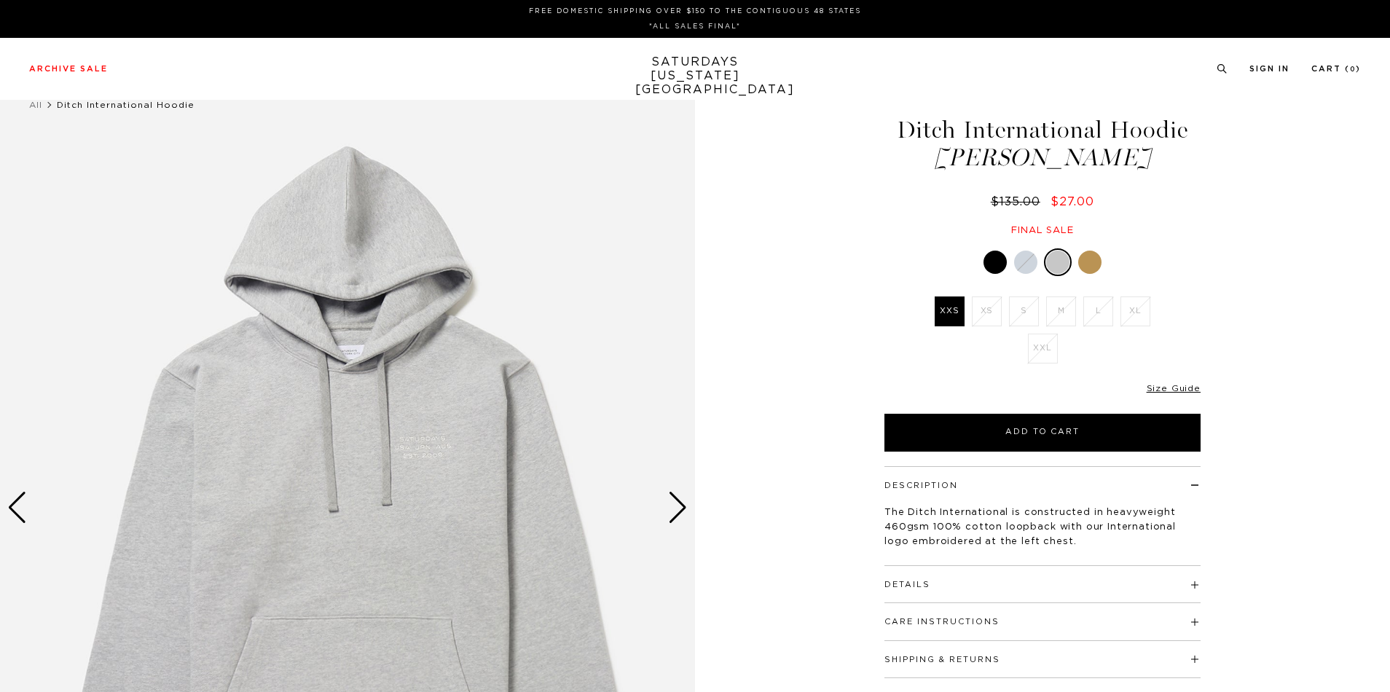
click at [1097, 262] on div at bounding box center [1089, 262] width 23 height 23
